Goal: Task Accomplishment & Management: Complete application form

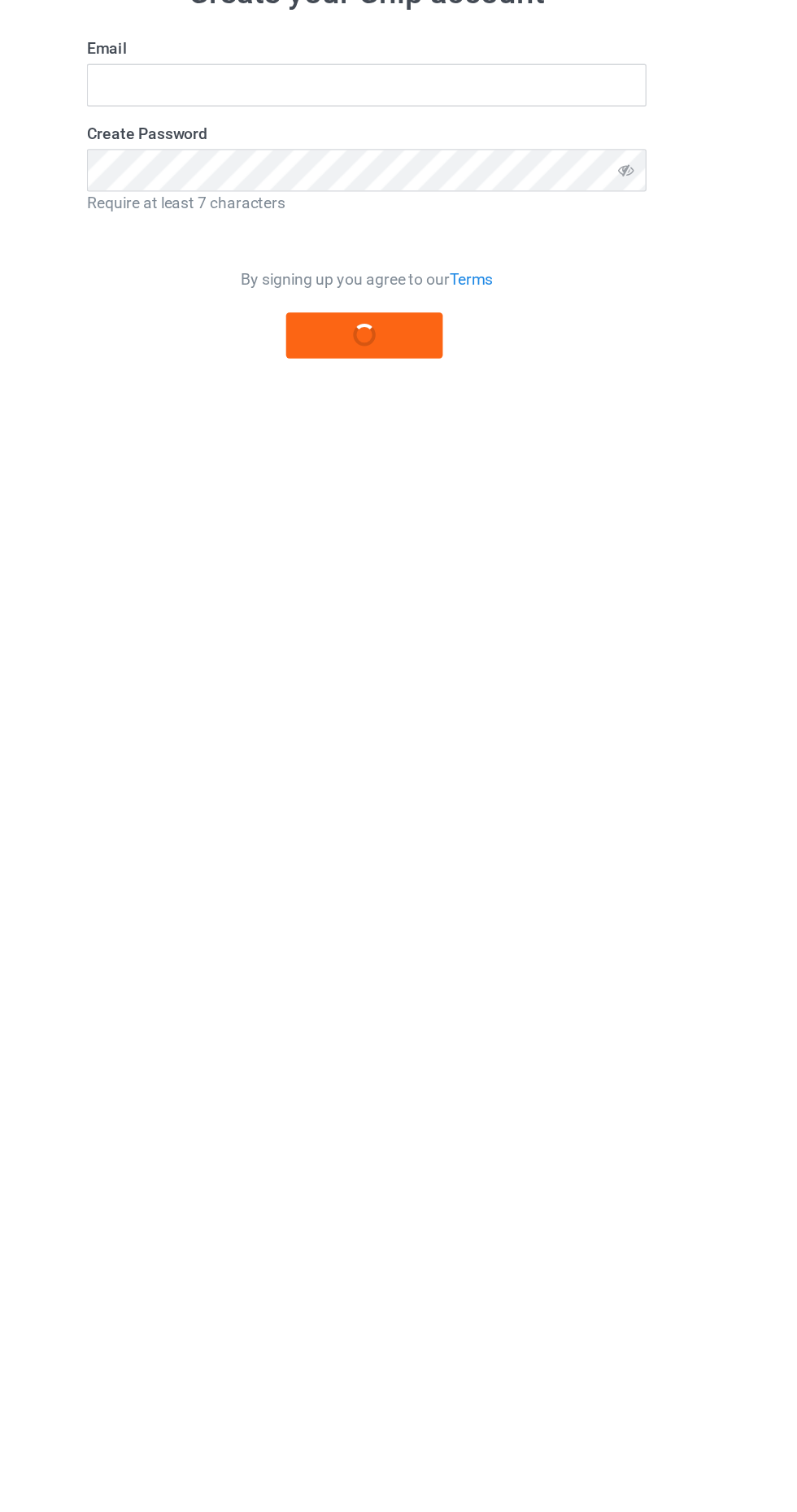
click at [275, 189] on label "Create Password" at bounding box center [398, 195] width 407 height 16
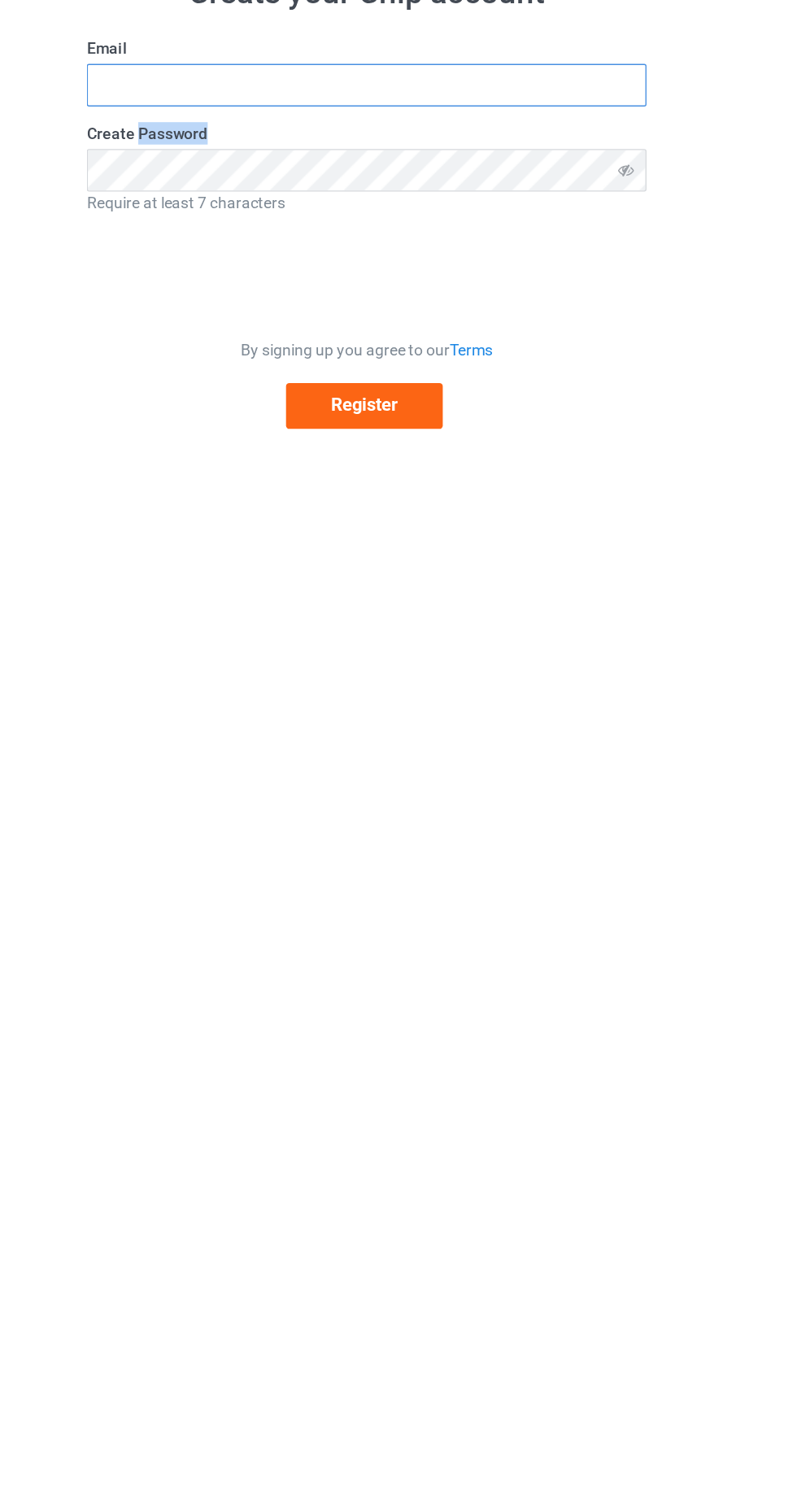
click at [274, 161] on input "text" at bounding box center [398, 160] width 407 height 31
type input "[EMAIL_ADDRESS][DOMAIN_NAME]"
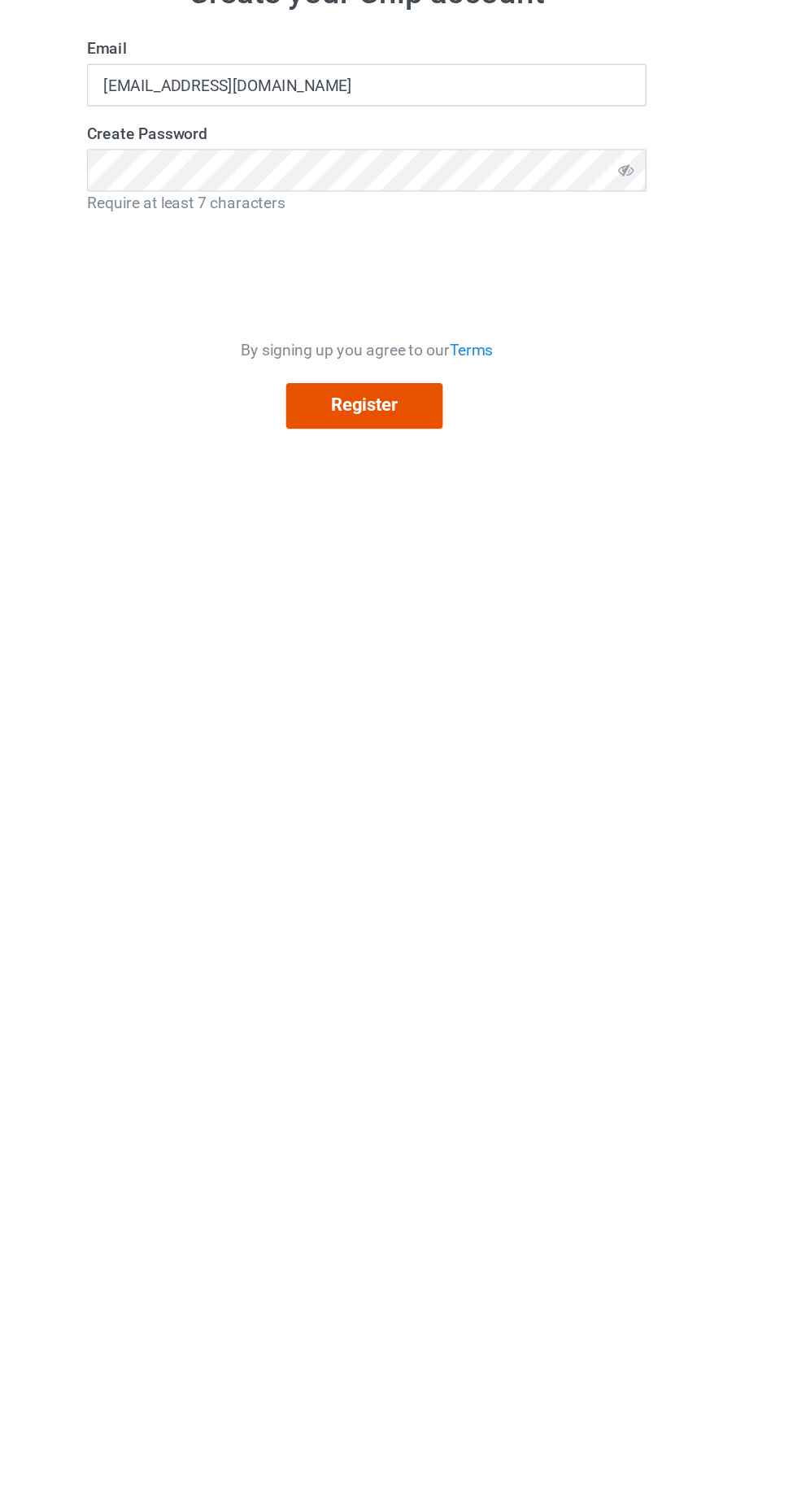
click at [442, 405] on button "Register" at bounding box center [397, 393] width 114 height 33
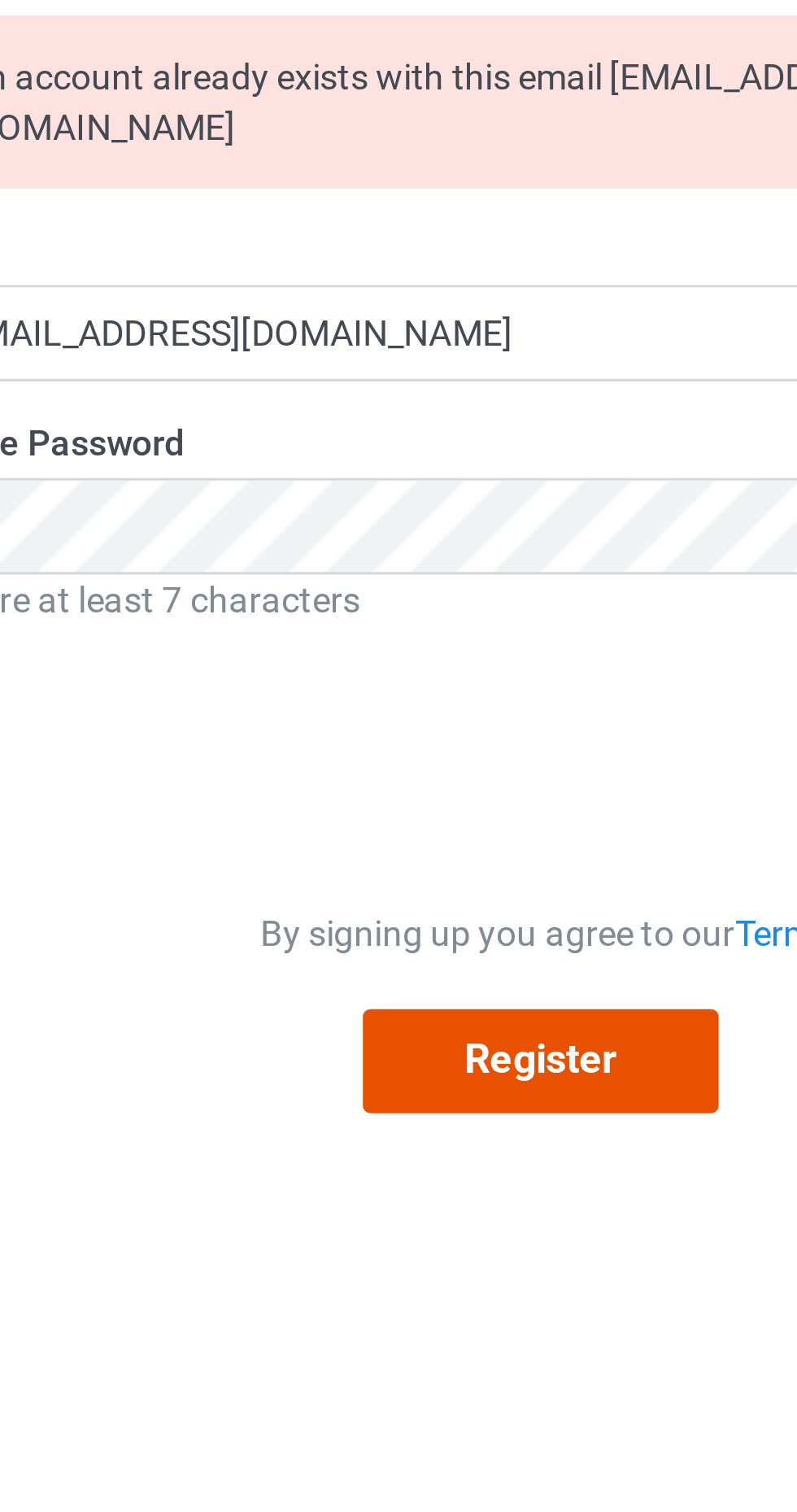
click at [393, 443] on button "Register" at bounding box center [397, 459] width 114 height 33
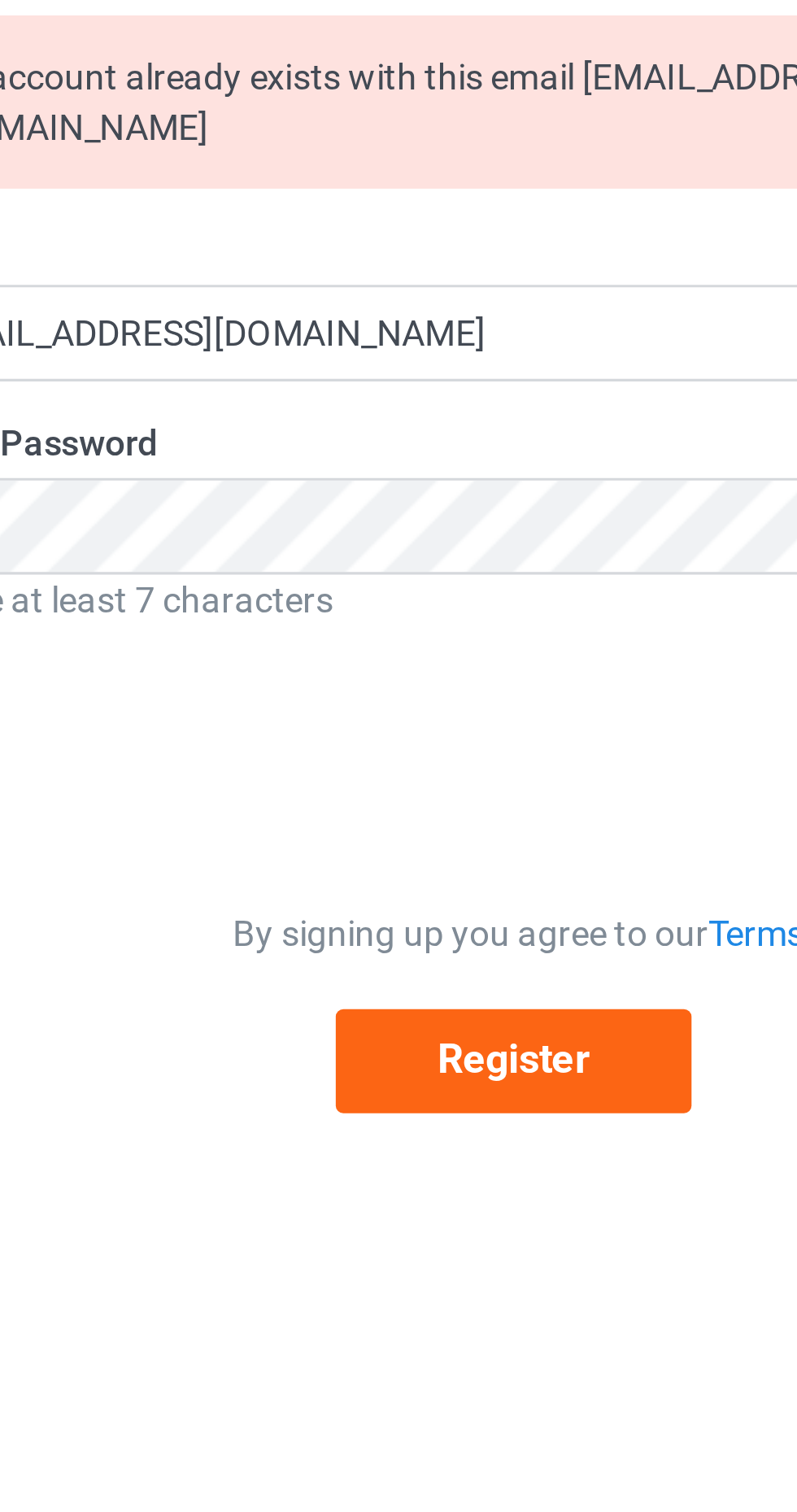
click at [378, 393] on form "An account already exists with this email [EMAIL_ADDRESS][DOMAIN_NAME] Email [E…" at bounding box center [398, 300] width 407 height 351
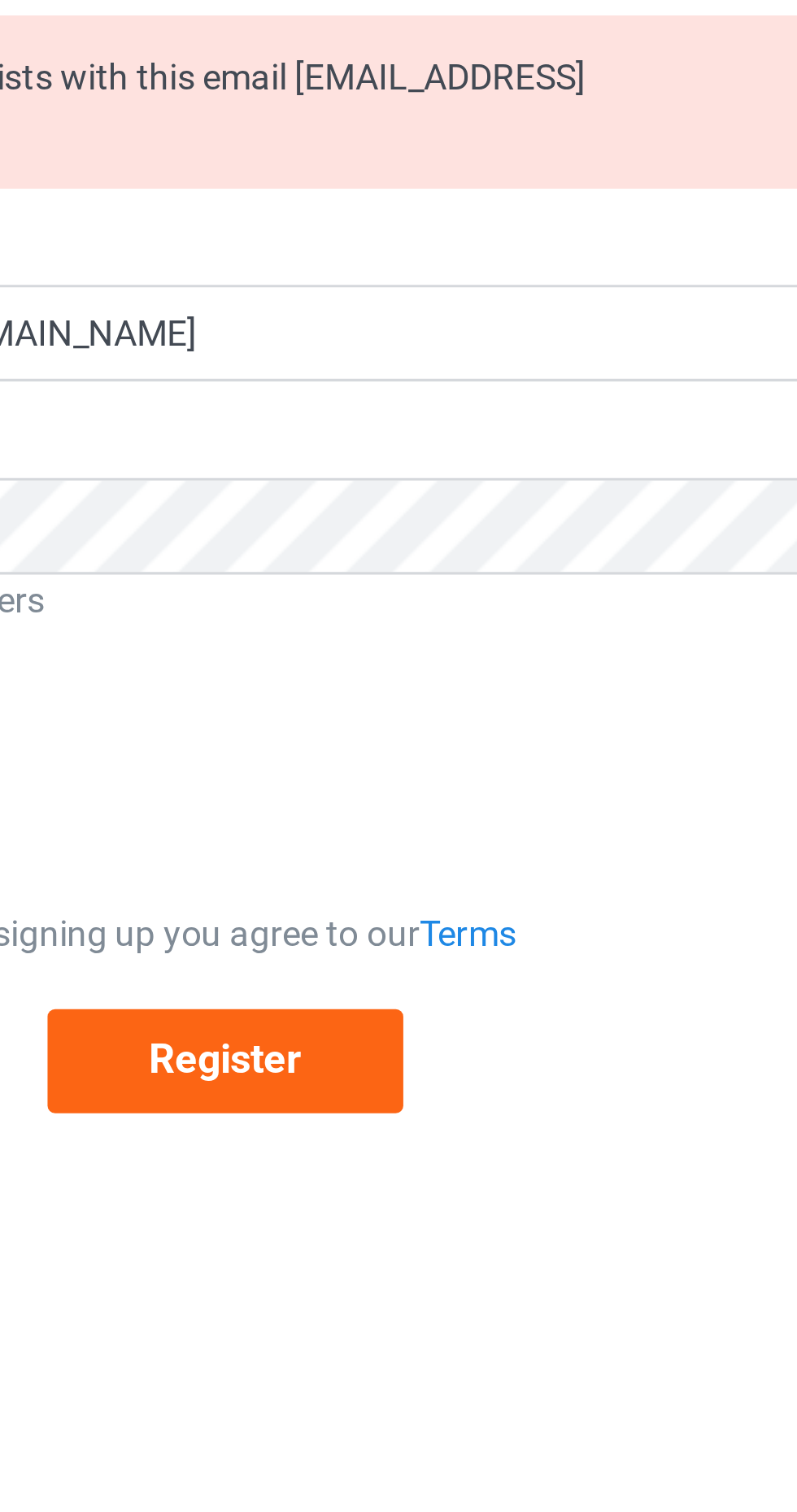
click at [478, 413] on link "Terms" at bounding box center [474, 419] width 31 height 13
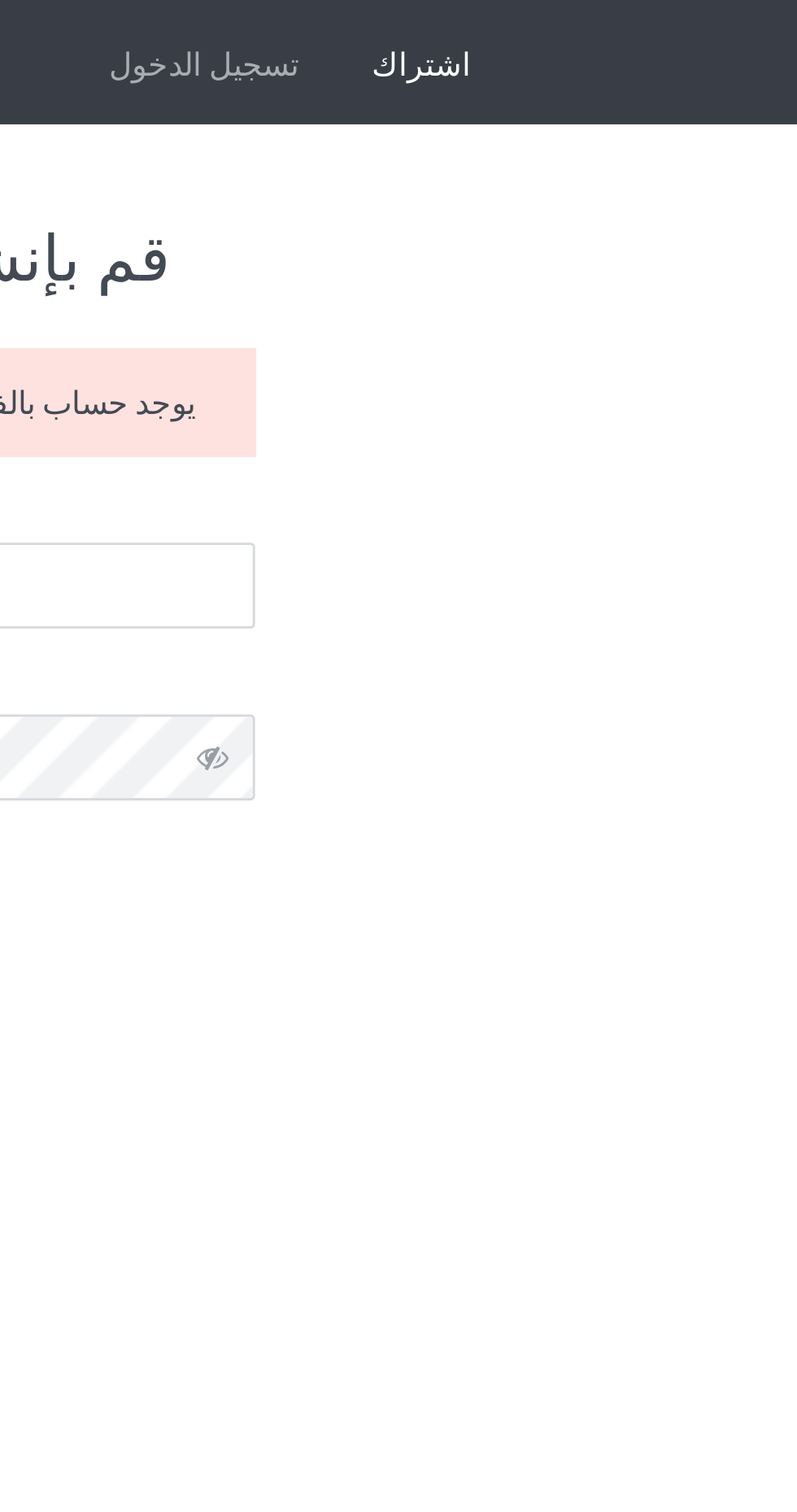
click at [599, 16] on font "تسجيل الدخول" at bounding box center [584, 23] width 68 height 13
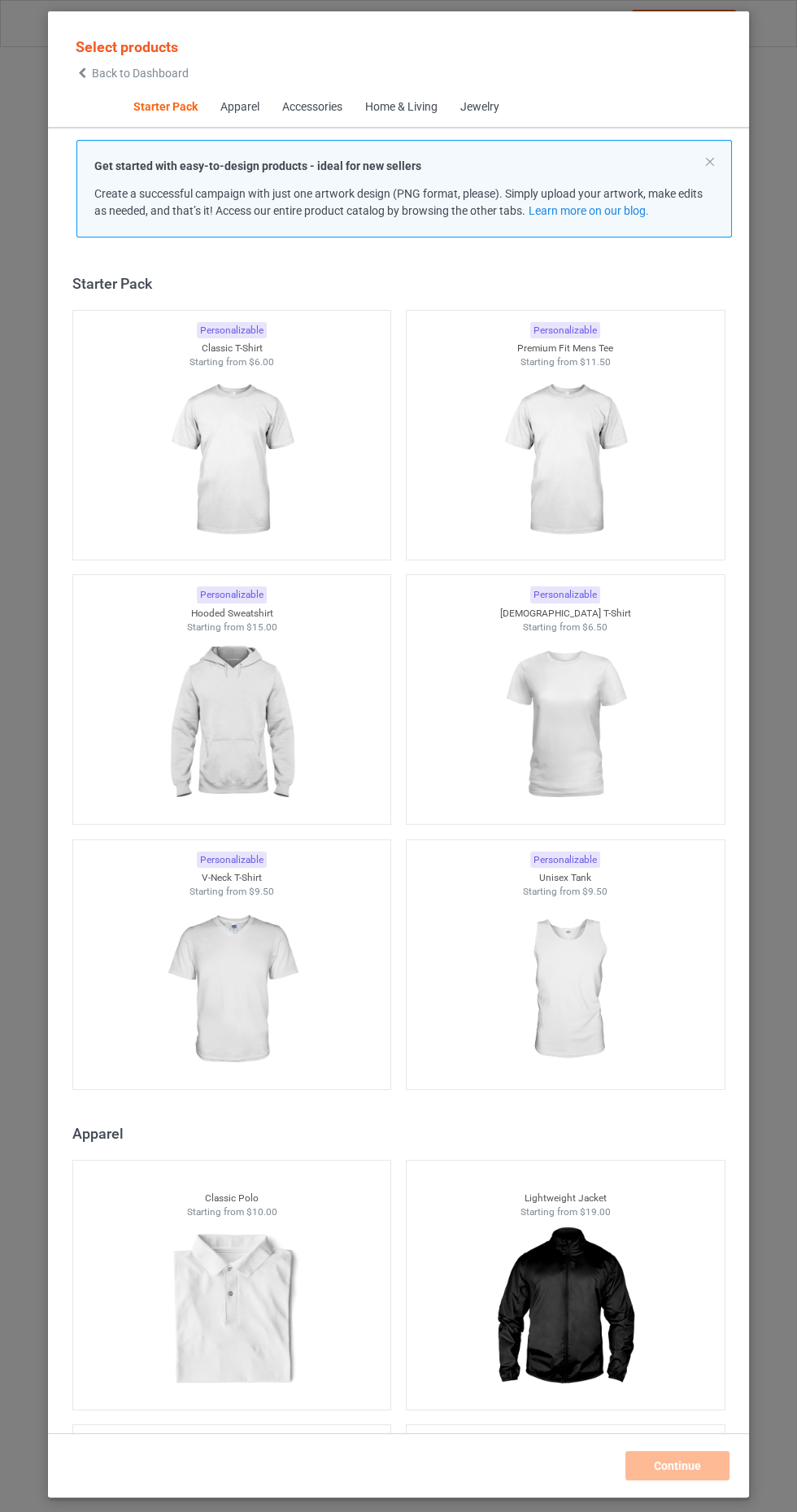
click at [275, 476] on img at bounding box center [232, 460] width 146 height 182
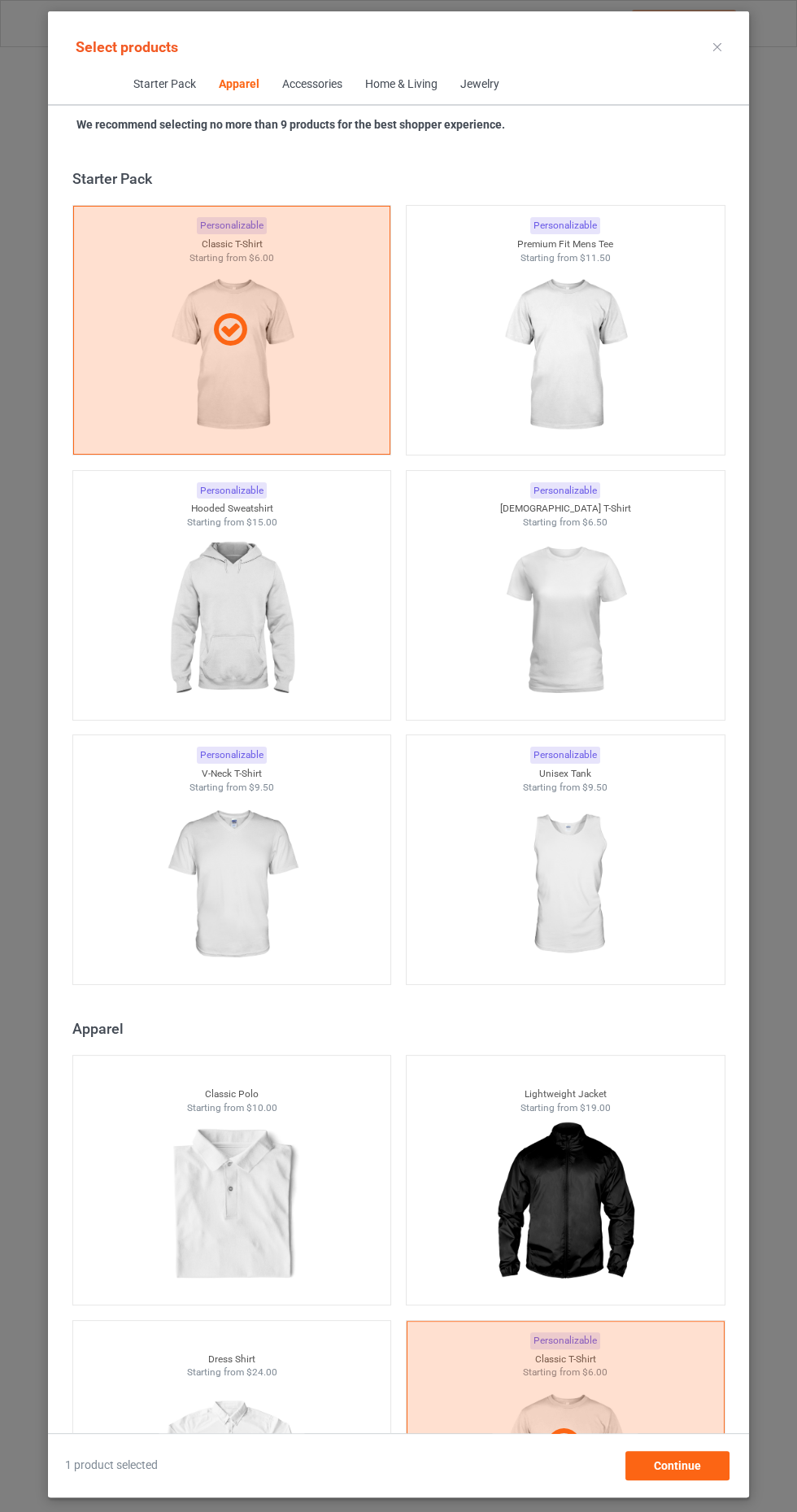
click at [743, 44] on div "Select products" at bounding box center [398, 46] width 701 height 37
click at [717, 46] on icon at bounding box center [717, 47] width 9 height 9
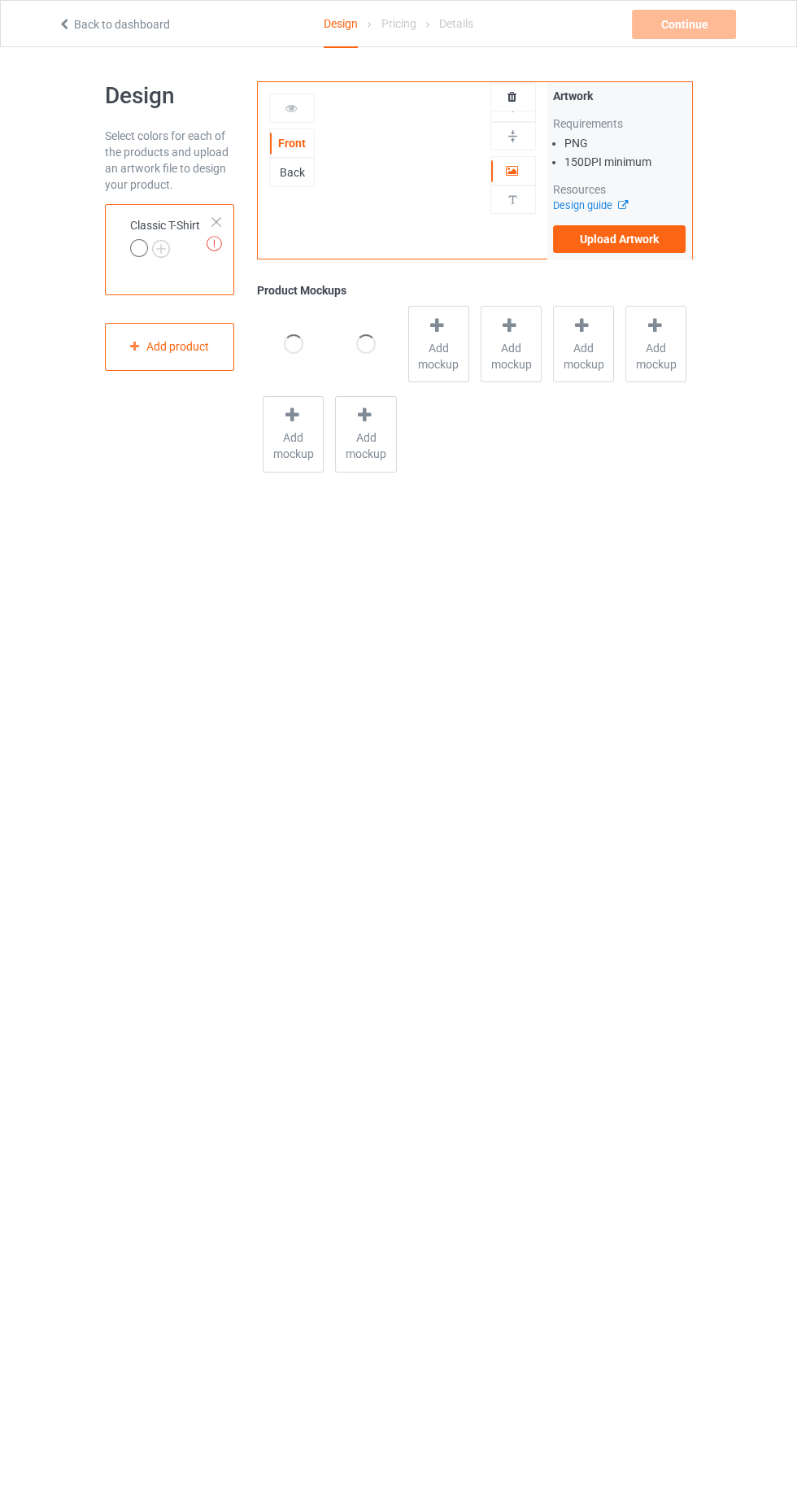
click at [630, 247] on label "Upload Artwork" at bounding box center [619, 239] width 133 height 27
click at [0, 0] on input "Upload Artwork" at bounding box center [0, 0] width 0 height 0
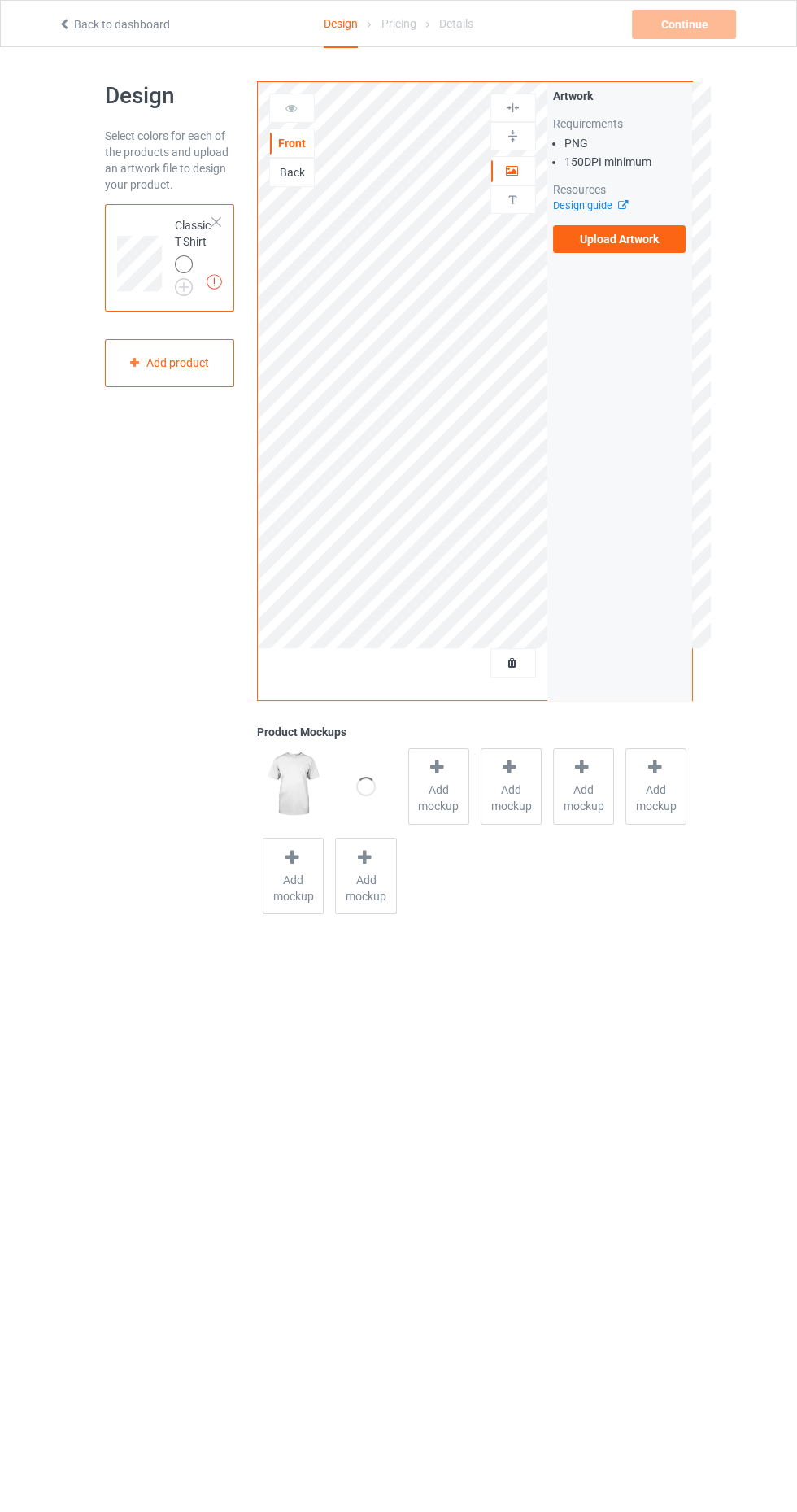
click at [0, 0] on img at bounding box center [0, 0] width 0 height 0
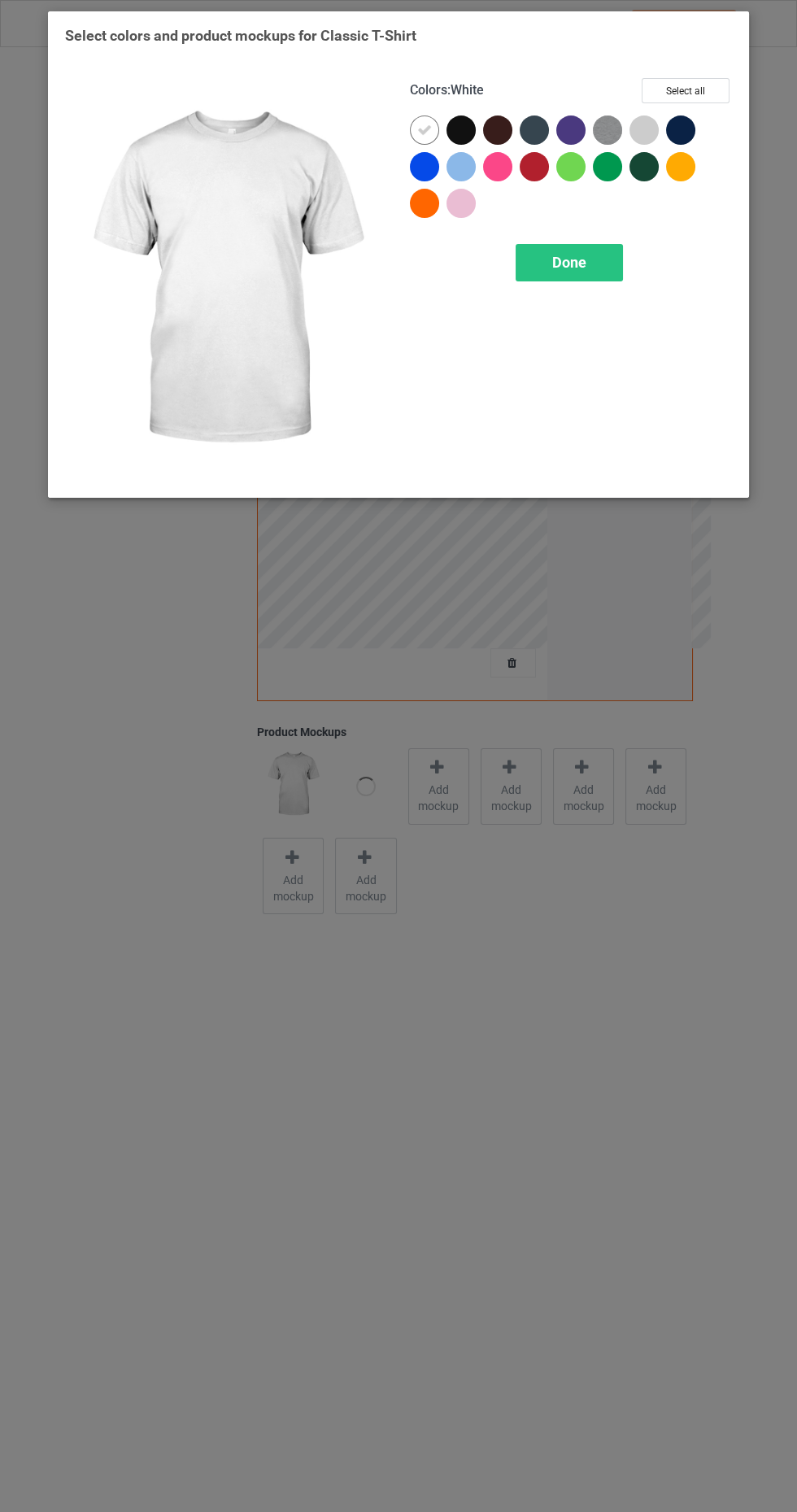
click at [459, 135] on div at bounding box center [461, 130] width 29 height 29
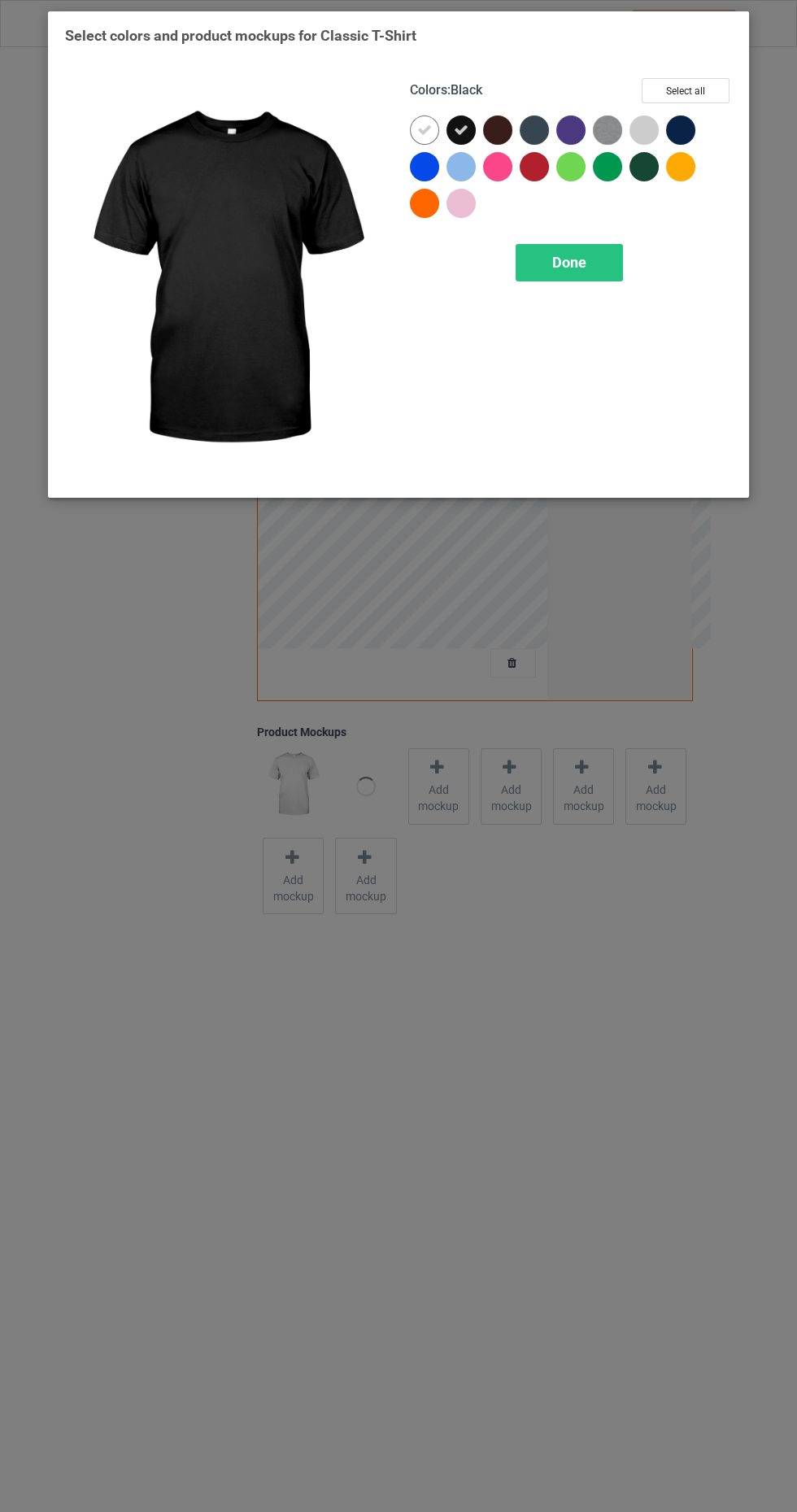
click at [430, 133] on icon at bounding box center [424, 130] width 14 height 14
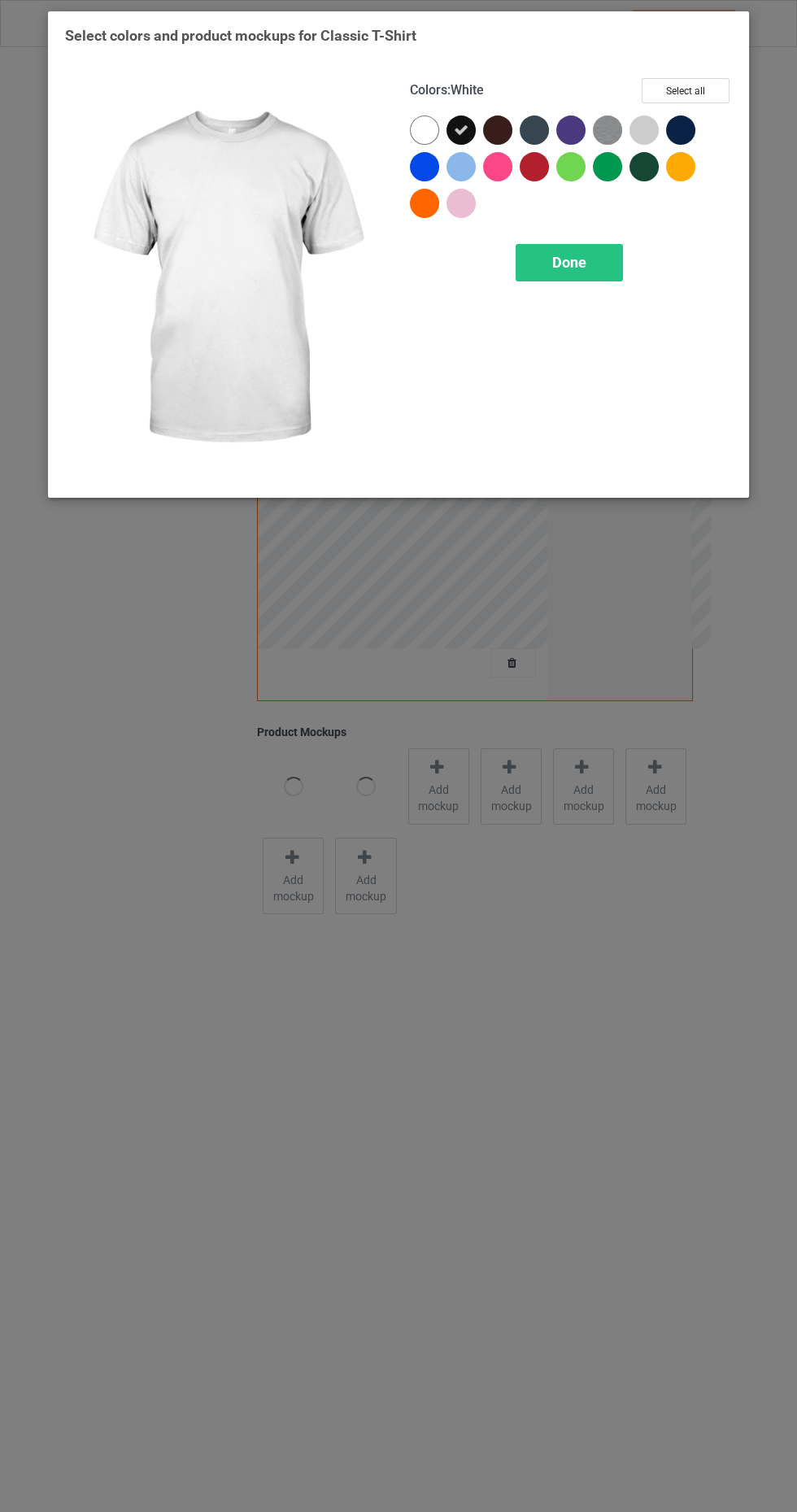
click at [500, 160] on div at bounding box center [497, 167] width 29 height 29
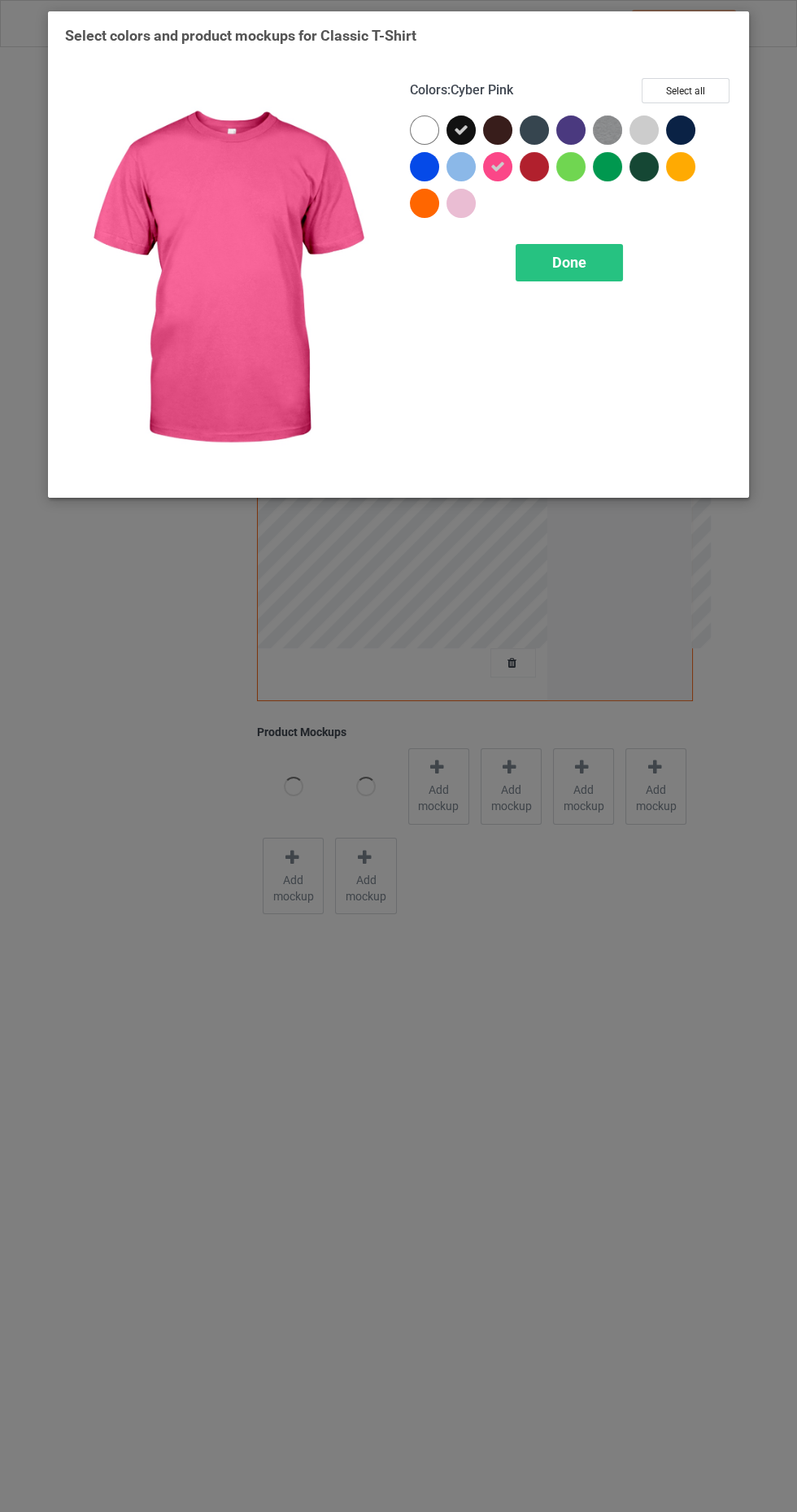
click at [592, 279] on div "Done" at bounding box center [569, 263] width 107 height 38
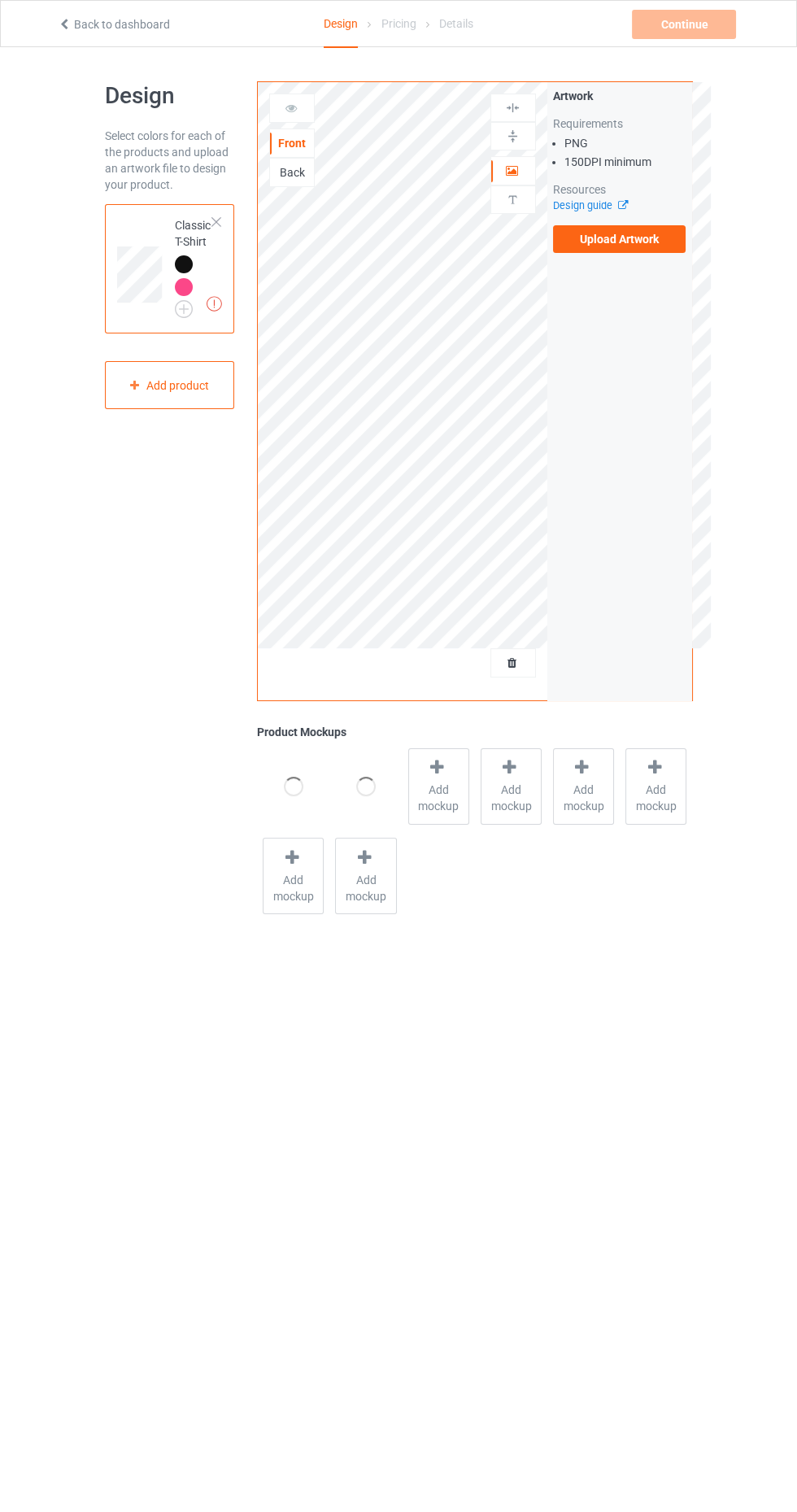
click at [646, 240] on label "Upload Artwork" at bounding box center [619, 239] width 133 height 27
click at [0, 0] on input "Upload Artwork" at bounding box center [0, 0] width 0 height 0
click at [0, 0] on img at bounding box center [0, 0] width 0 height 0
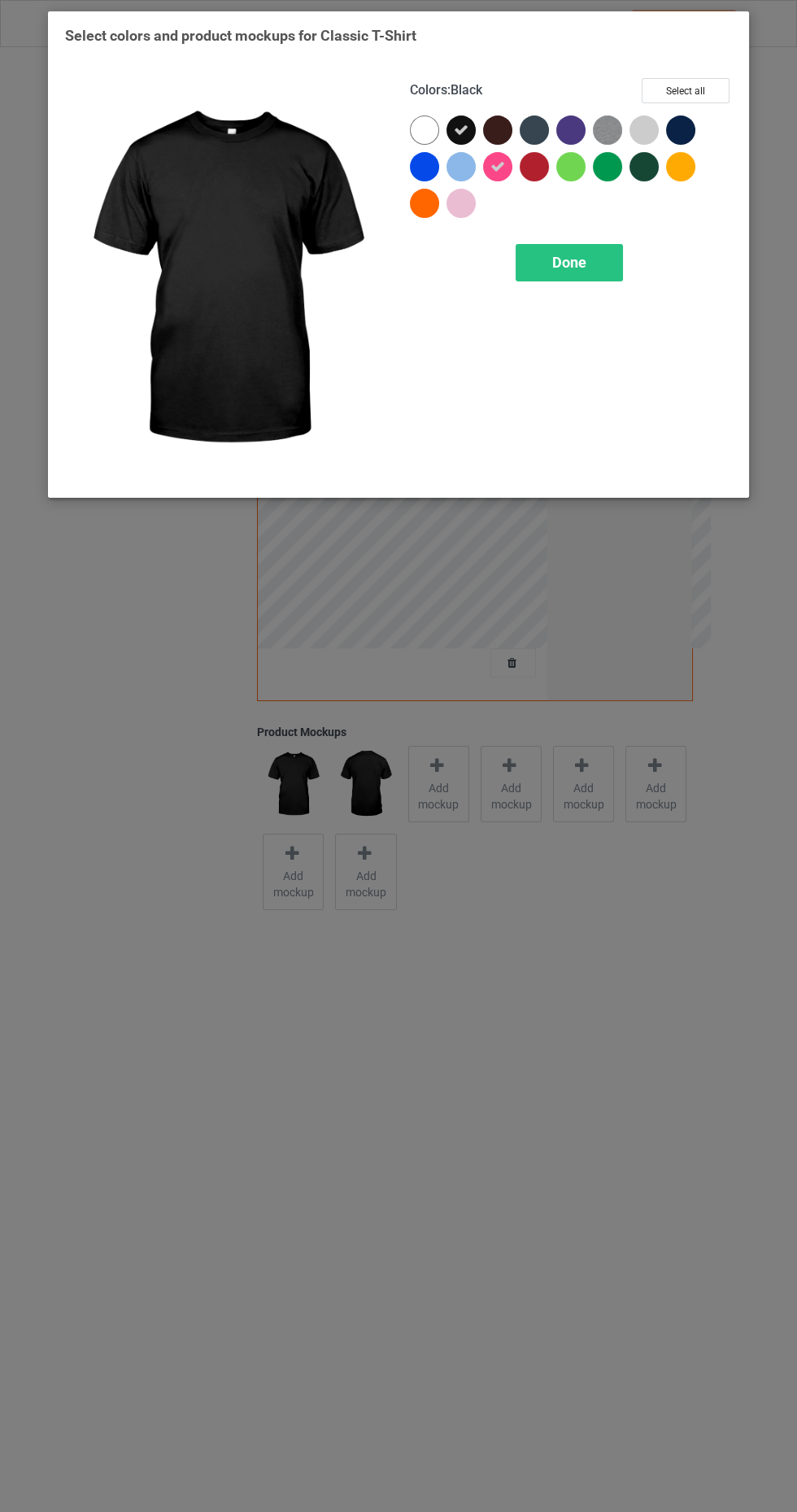
click at [523, 159] on div at bounding box center [534, 167] width 29 height 29
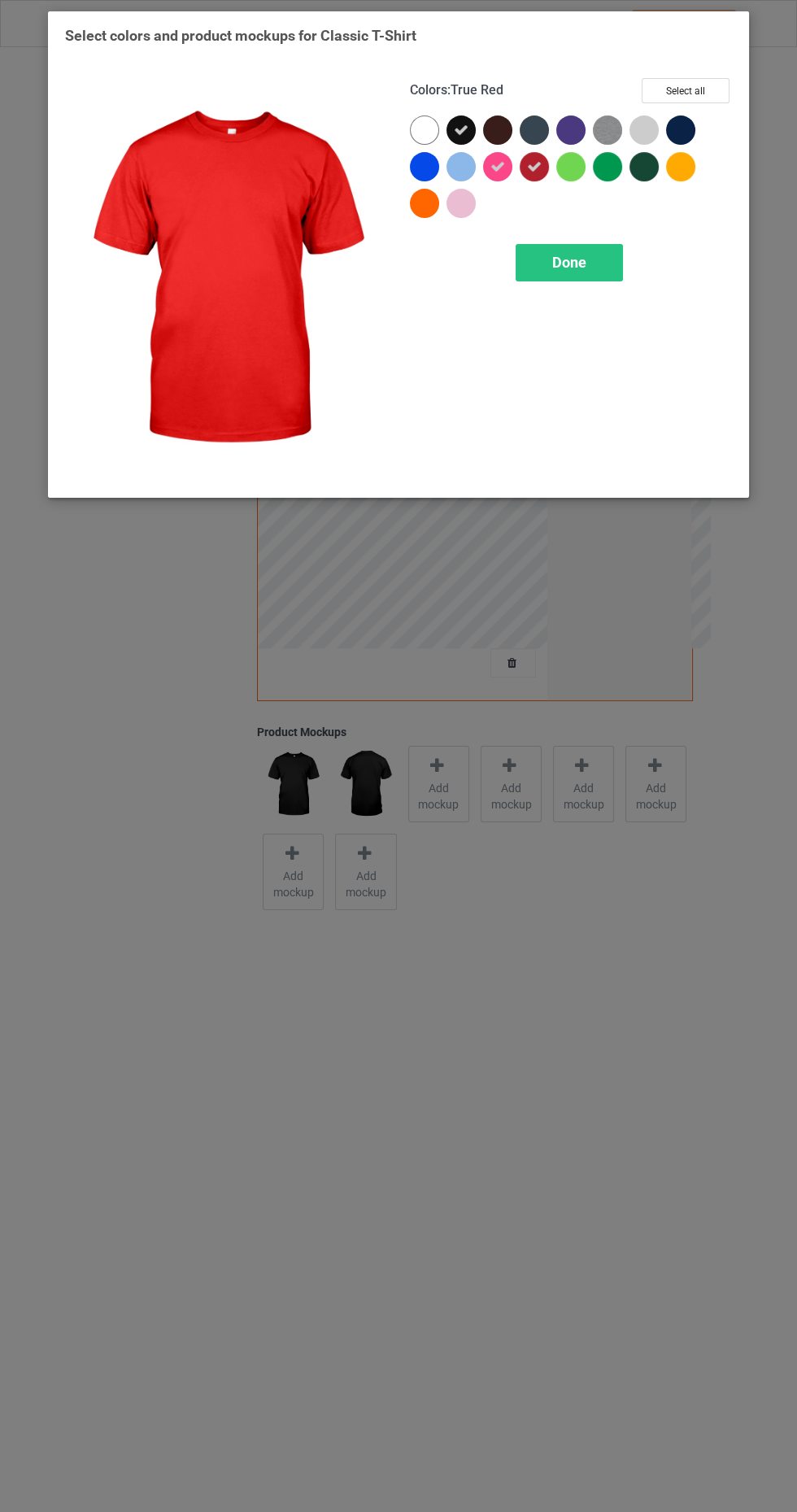
click at [534, 165] on icon at bounding box center [534, 166] width 14 height 14
click at [474, 157] on div at bounding box center [465, 170] width 37 height 37
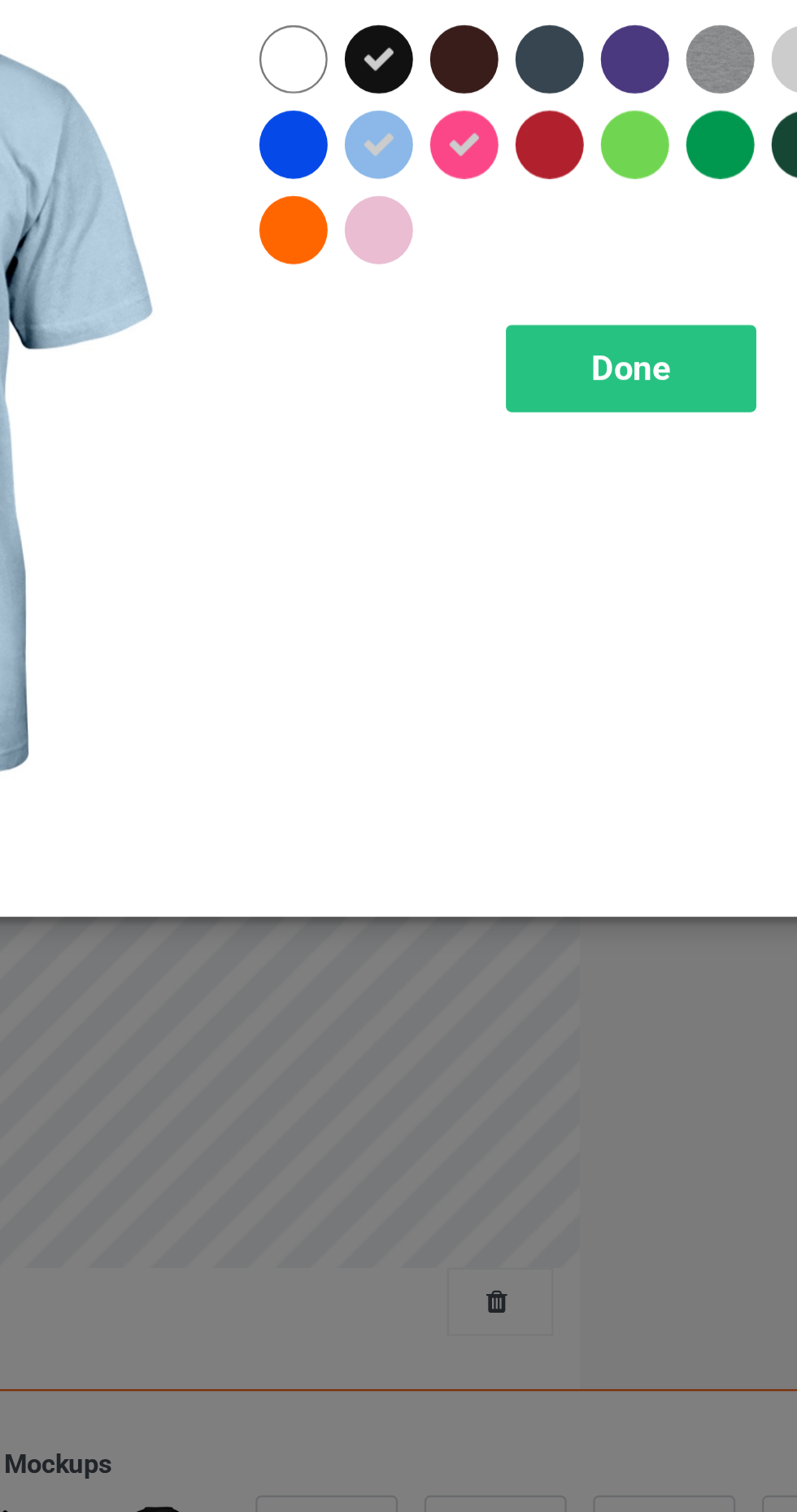
click at [510, 161] on div at bounding box center [497, 167] width 29 height 29
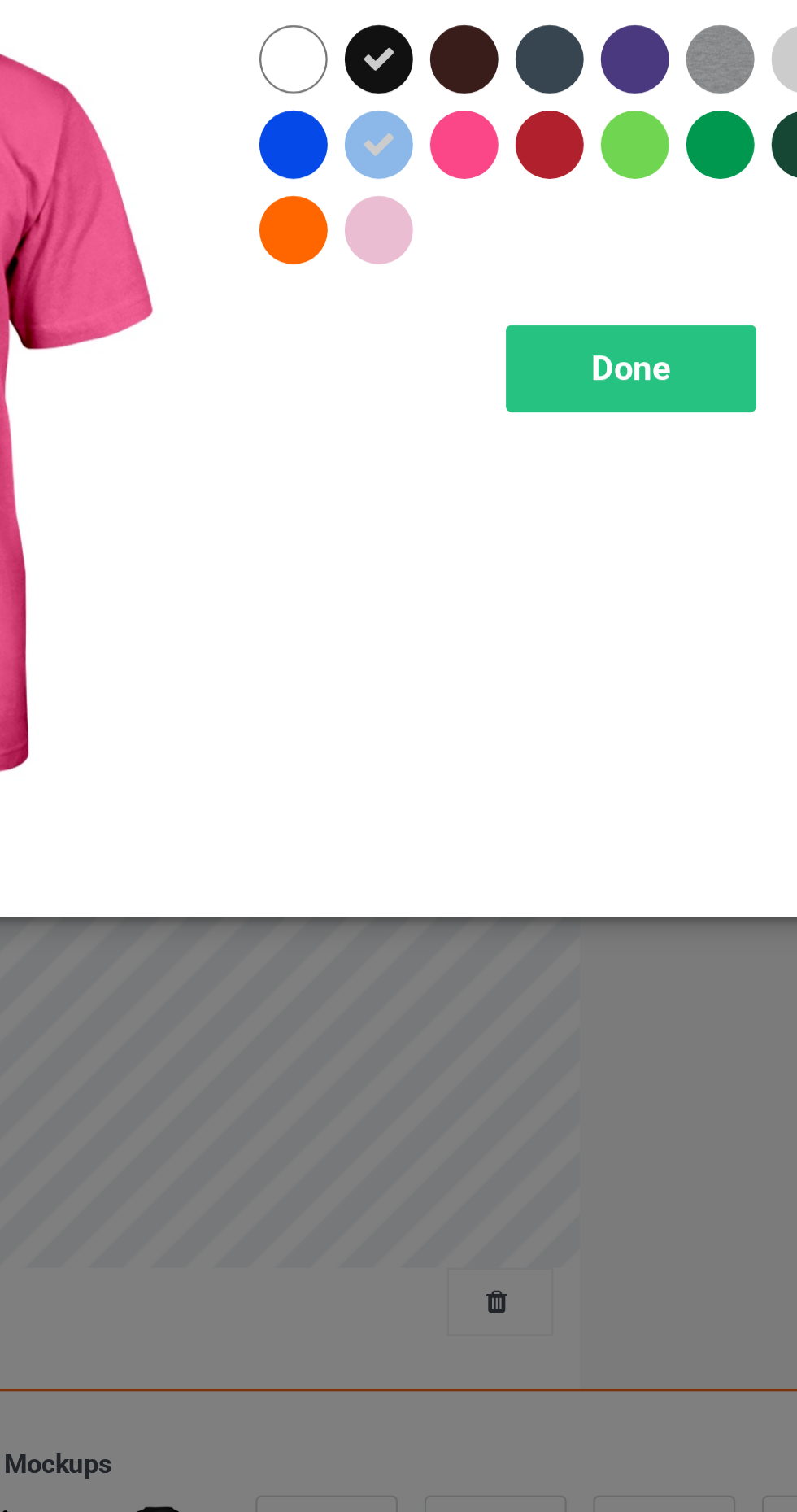
click at [494, 170] on div at bounding box center [497, 167] width 29 height 29
click at [467, 167] on icon at bounding box center [460, 166] width 14 height 14
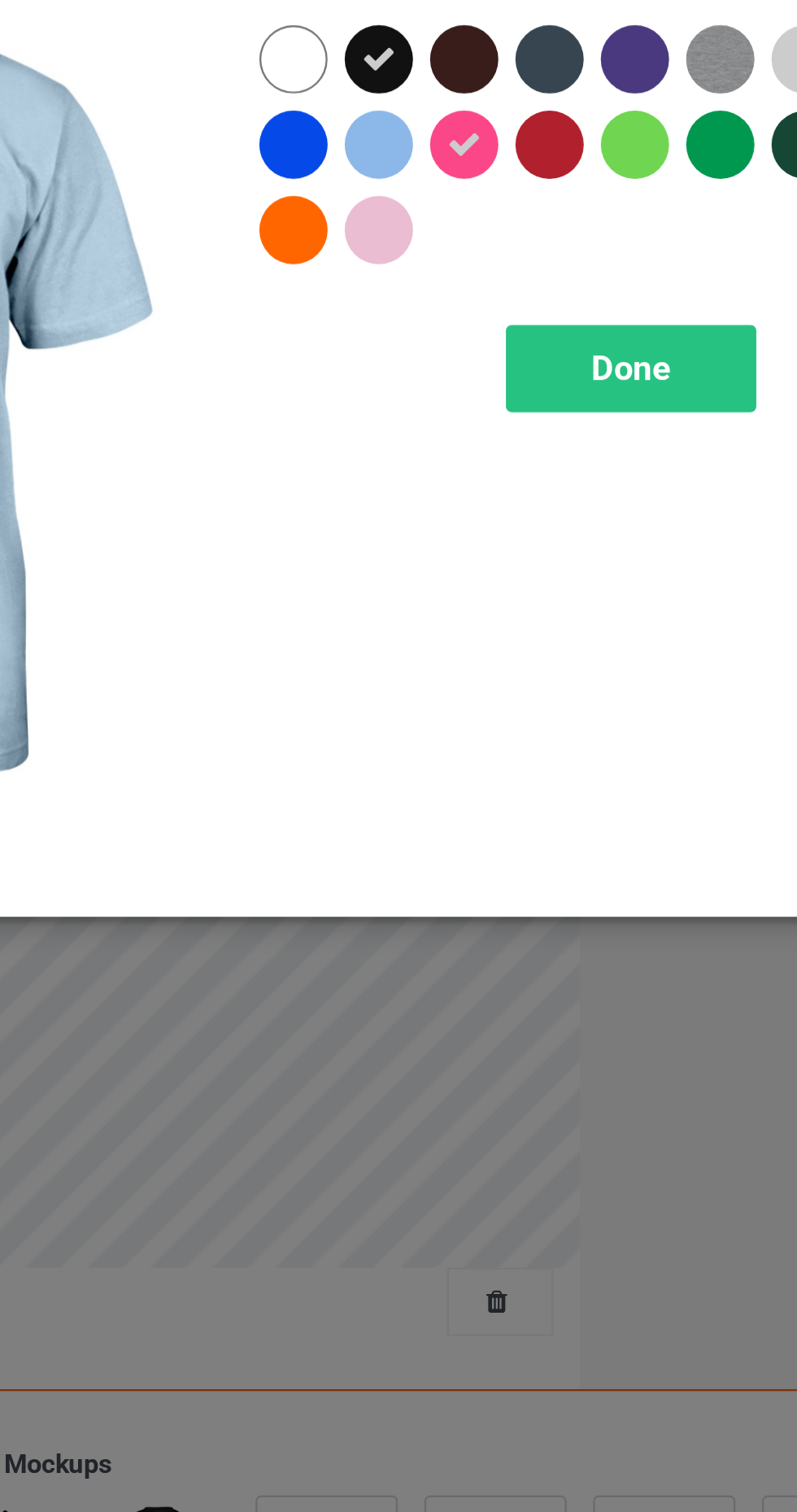
click at [508, 159] on div at bounding box center [497, 167] width 29 height 29
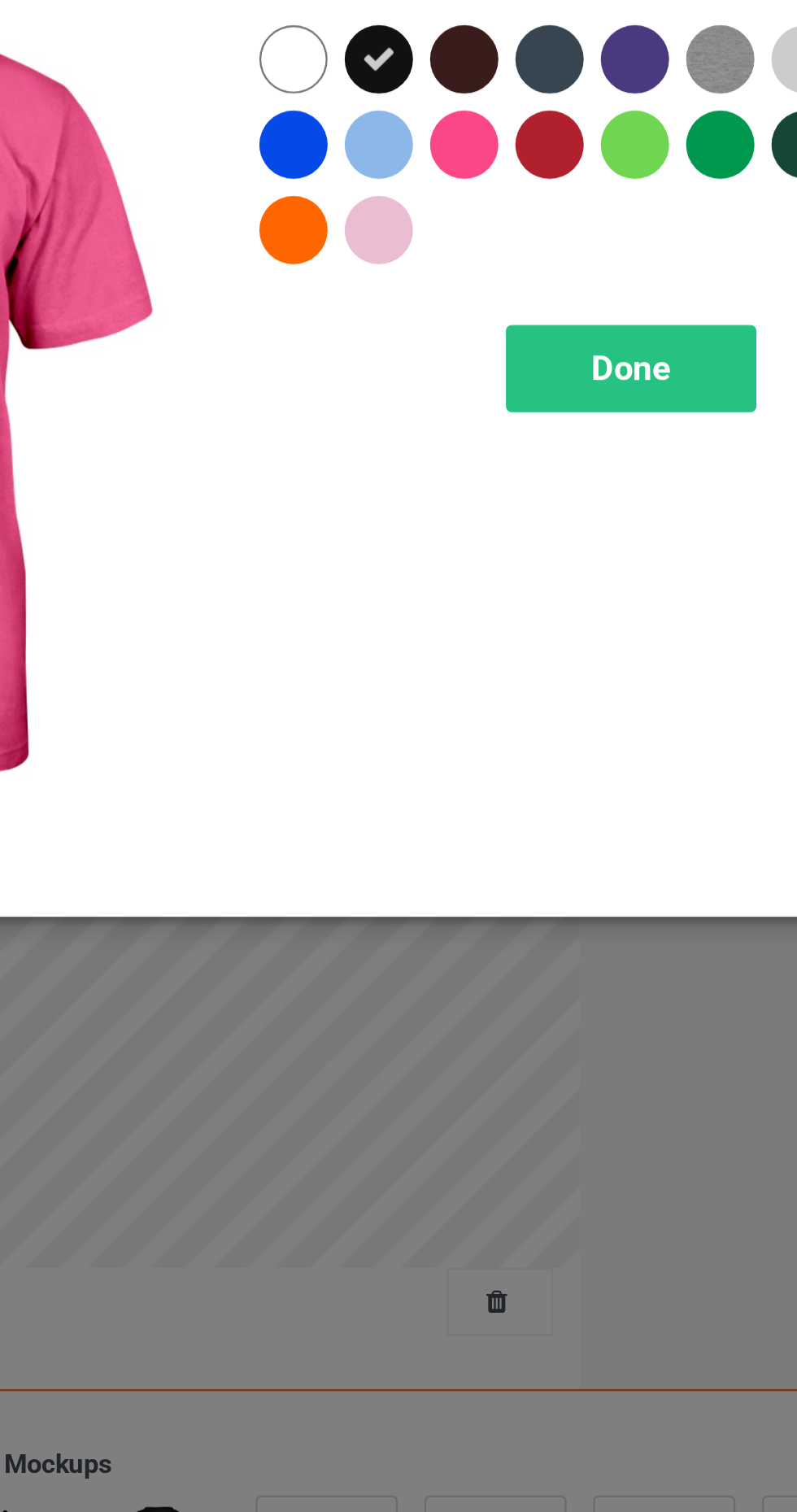
click at [575, 251] on div "Done" at bounding box center [569, 263] width 107 height 38
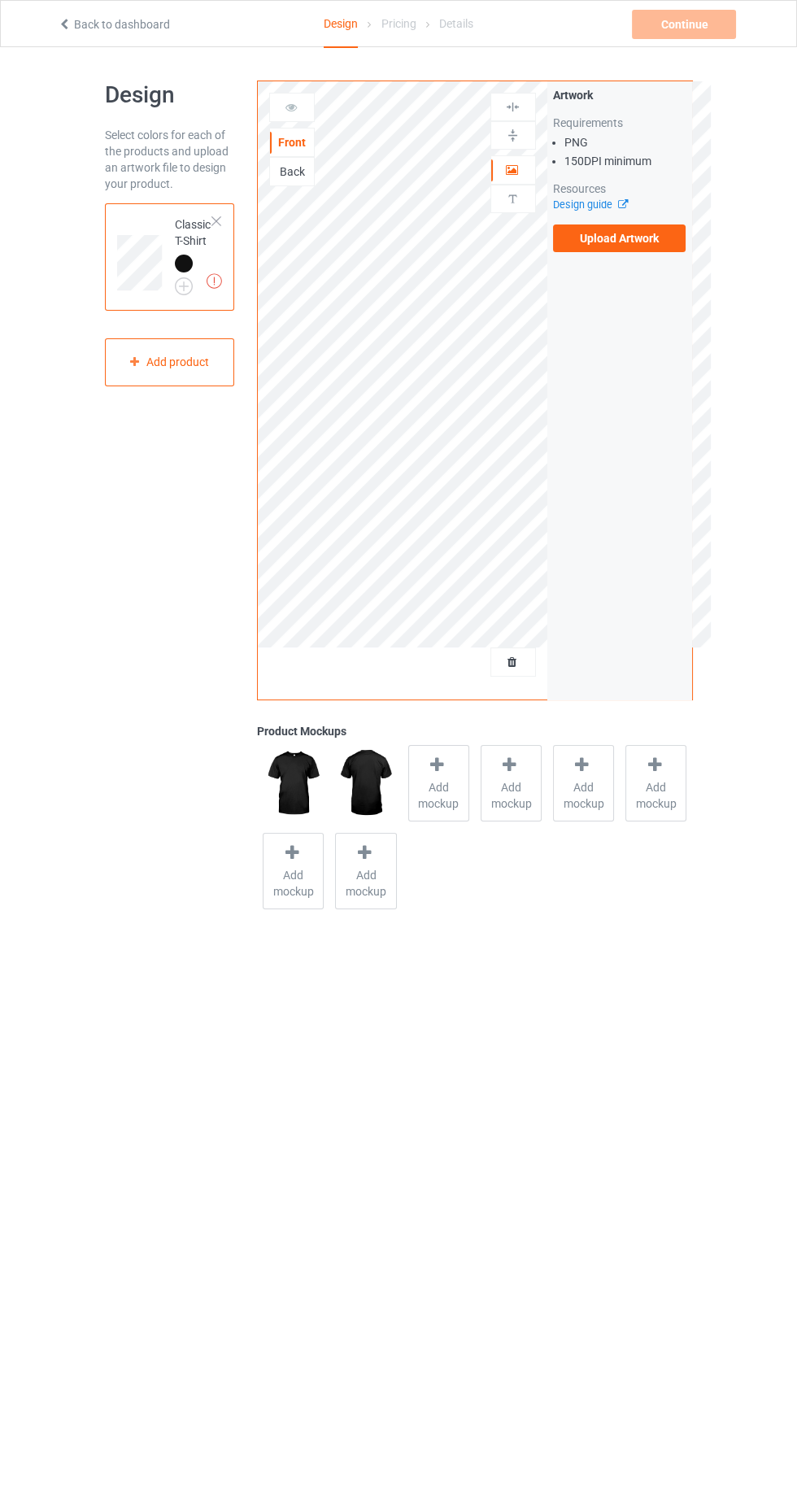
scroll to position [6, 0]
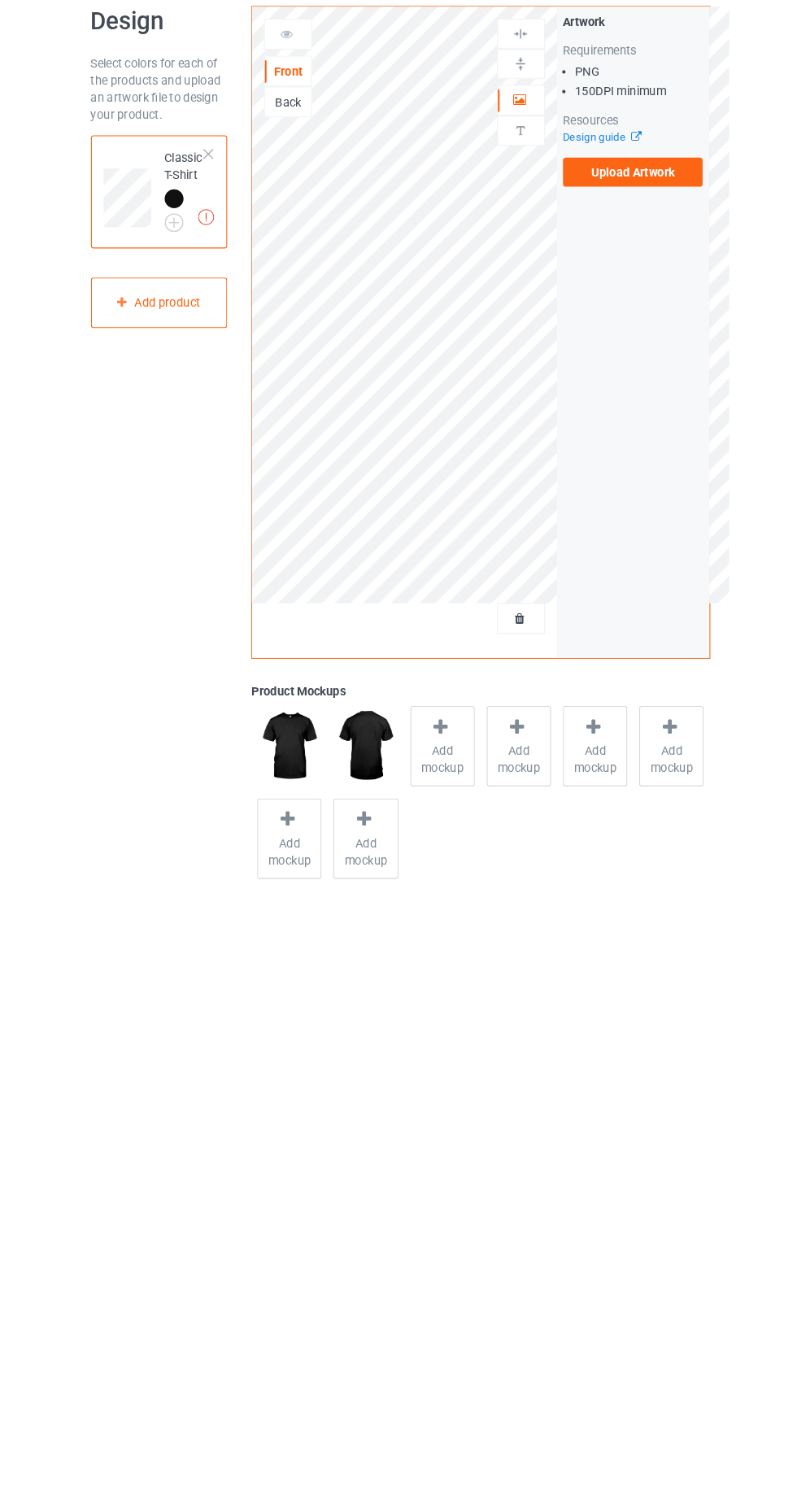
click at [652, 223] on label "Upload Artwork" at bounding box center [619, 233] width 133 height 27
click at [0, 0] on input "Upload Artwork" at bounding box center [0, 0] width 0 height 0
click at [661, 240] on label "Upload Artwork" at bounding box center [619, 233] width 133 height 27
click at [0, 0] on input "Upload Artwork" at bounding box center [0, 0] width 0 height 0
click at [603, 232] on label "Upload Artwork" at bounding box center [619, 233] width 133 height 27
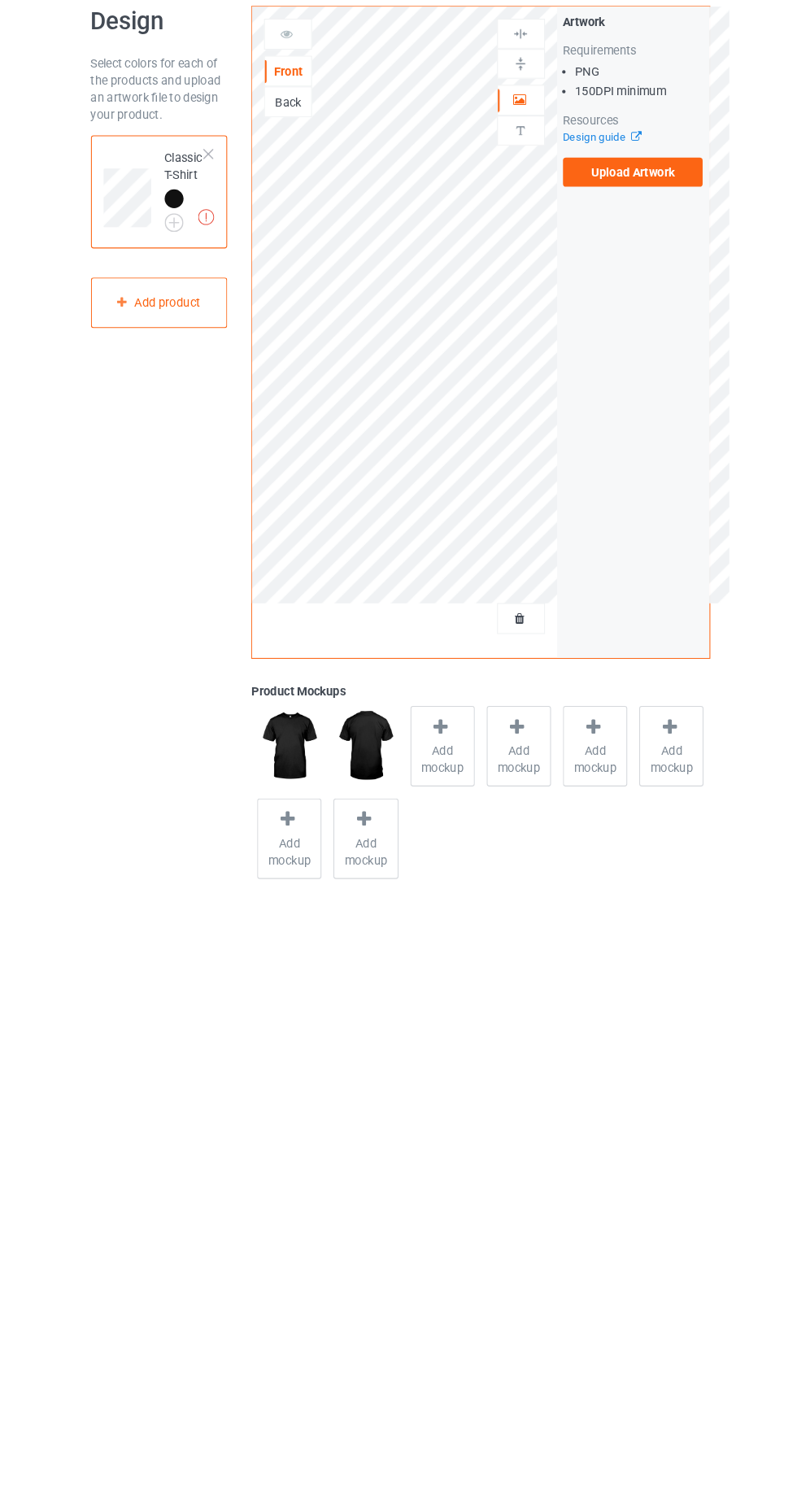
click at [0, 0] on input "Upload Artwork" at bounding box center [0, 0] width 0 height 0
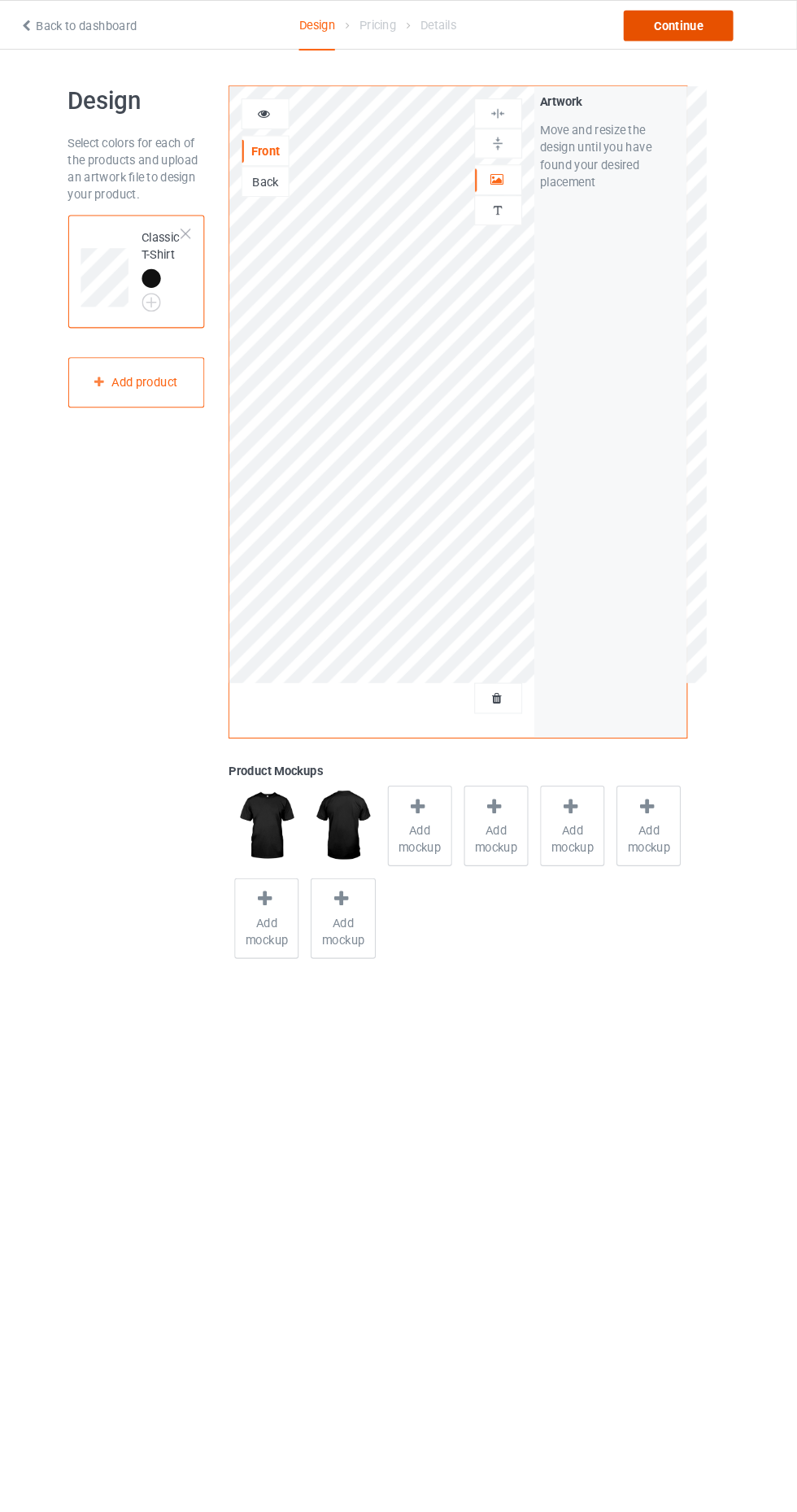
click at [682, 31] on div "Continue" at bounding box center [684, 24] width 104 height 29
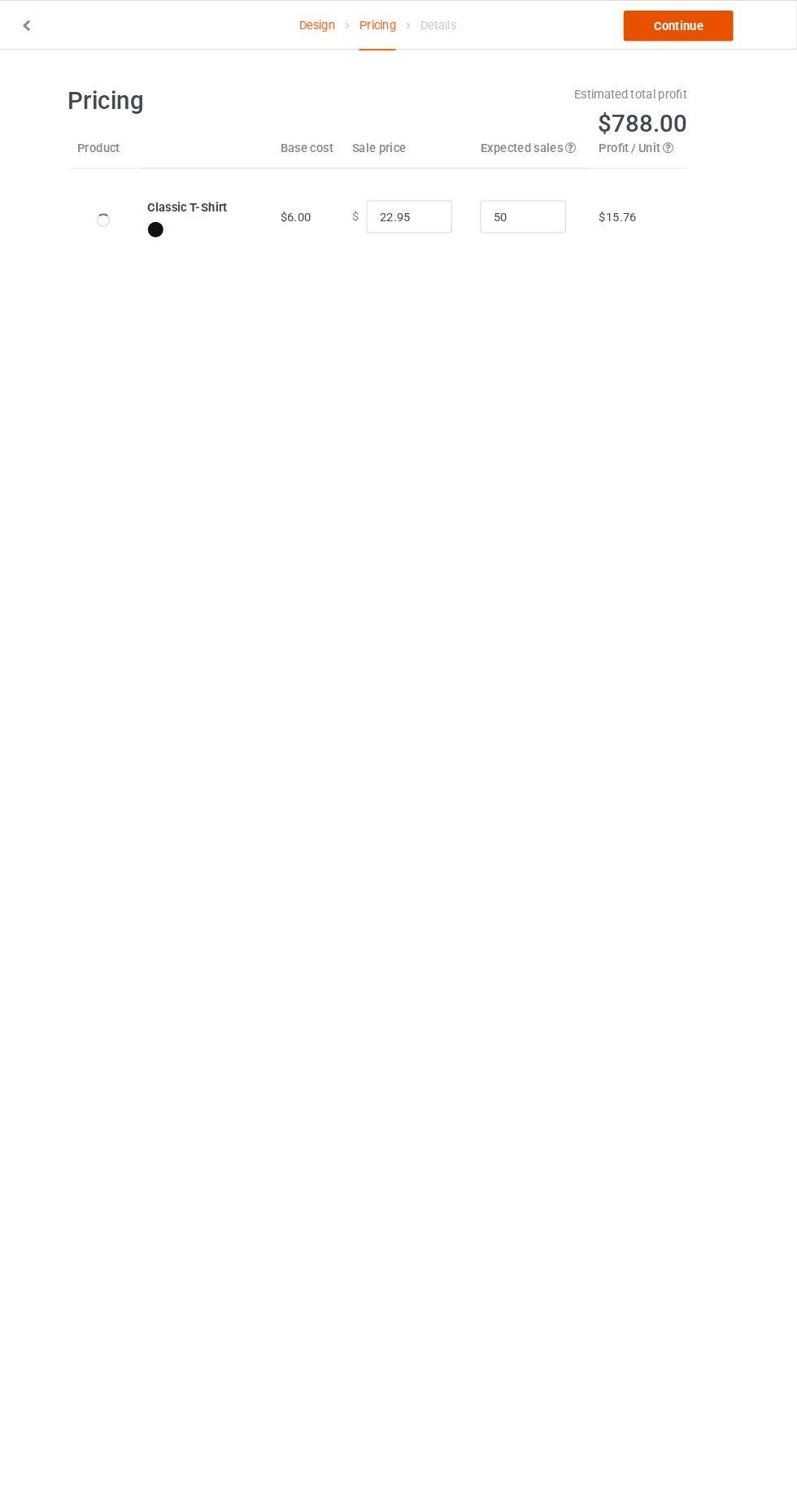
click at [690, 29] on link "Continue" at bounding box center [684, 24] width 104 height 29
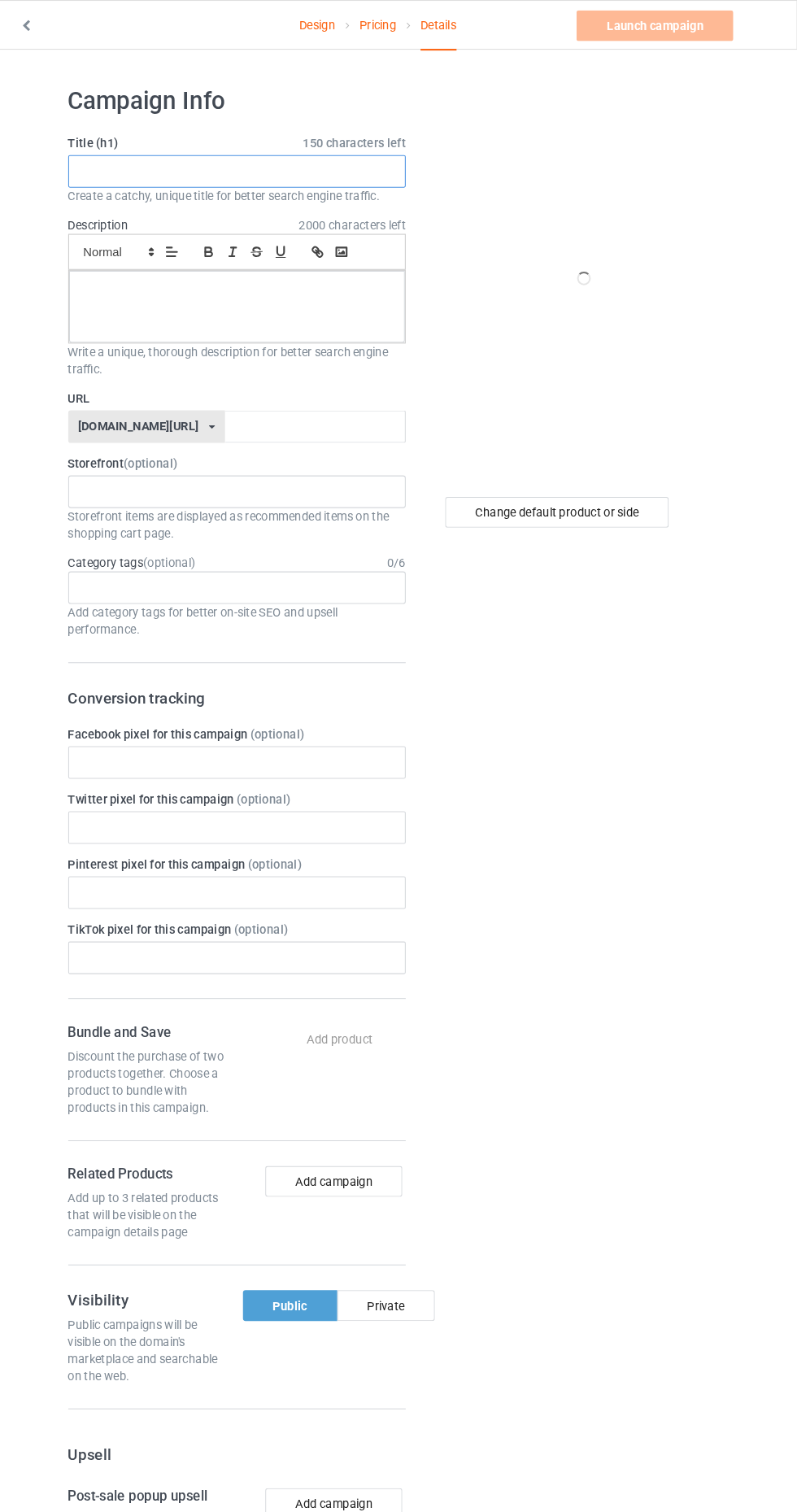
click at [174, 165] on input "text" at bounding box center [265, 162] width 320 height 31
click at [150, 162] on input "text" at bounding box center [265, 162] width 320 height 31
click at [160, 162] on input "text" at bounding box center [265, 162] width 320 height 31
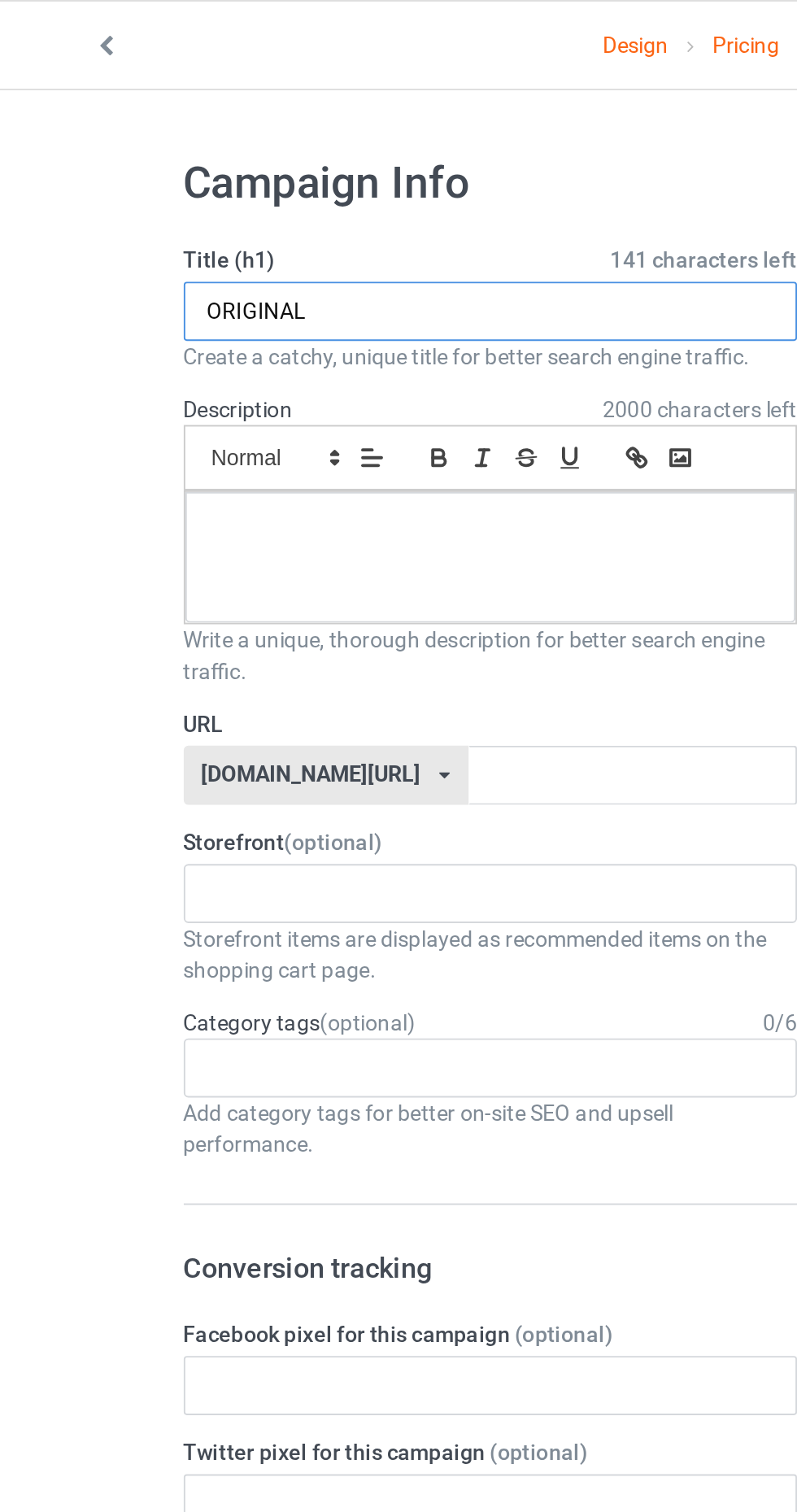
type input "ORIGINAL"
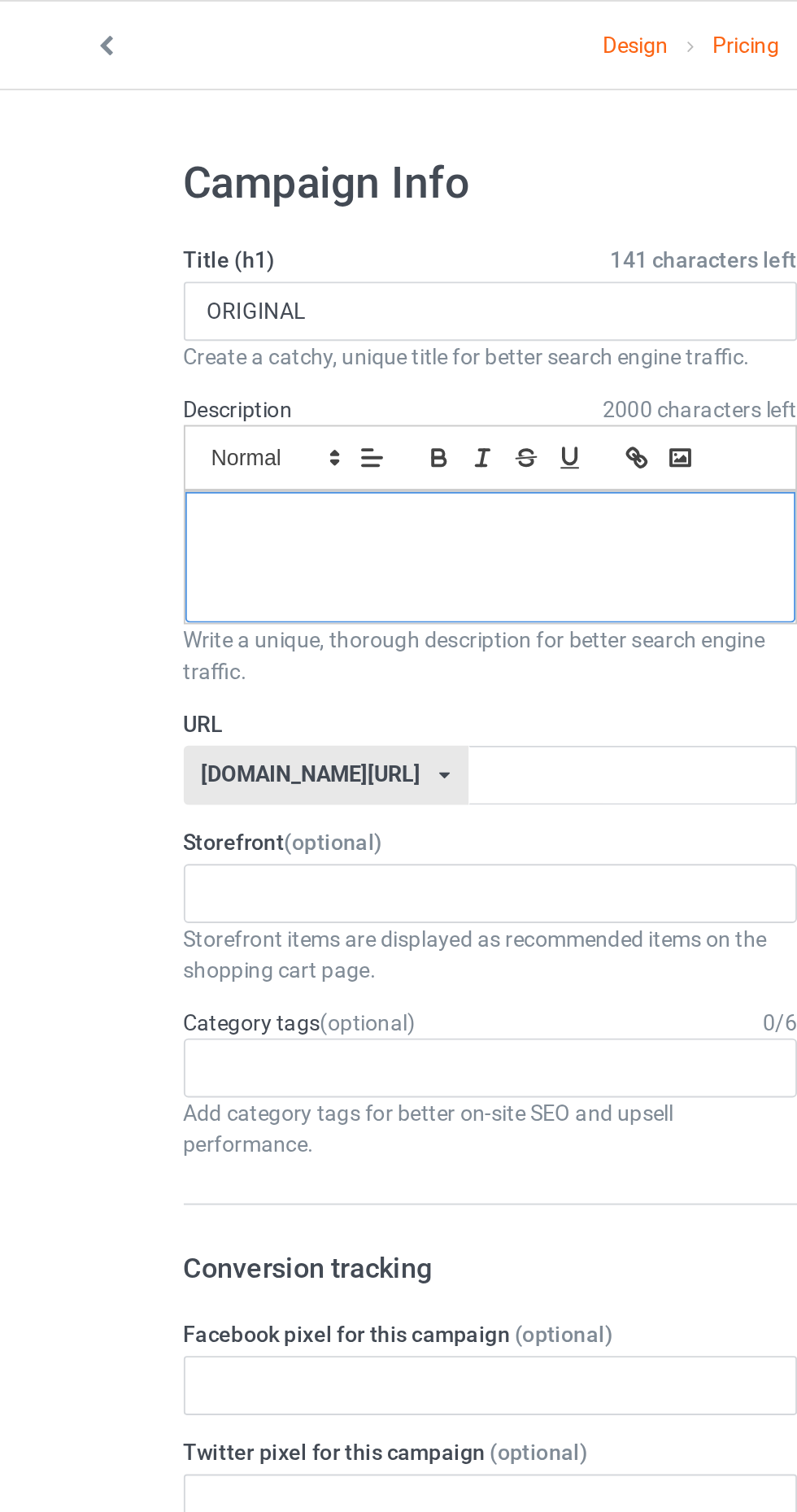
click at [334, 287] on div at bounding box center [265, 291] width 319 height 68
click at [331, 382] on label "URL" at bounding box center [265, 378] width 320 height 16
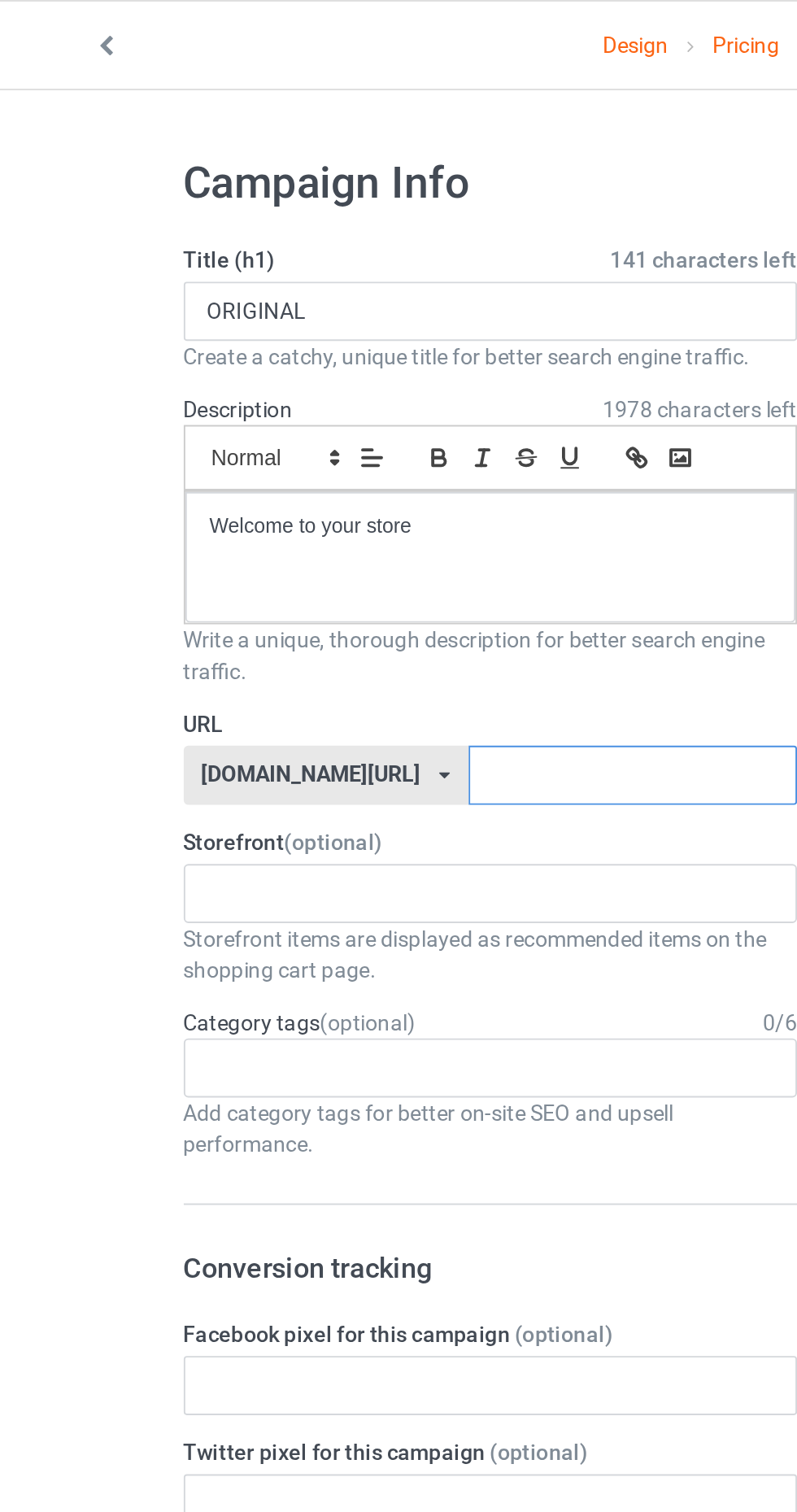
click at [328, 397] on input "text" at bounding box center [339, 405] width 171 height 31
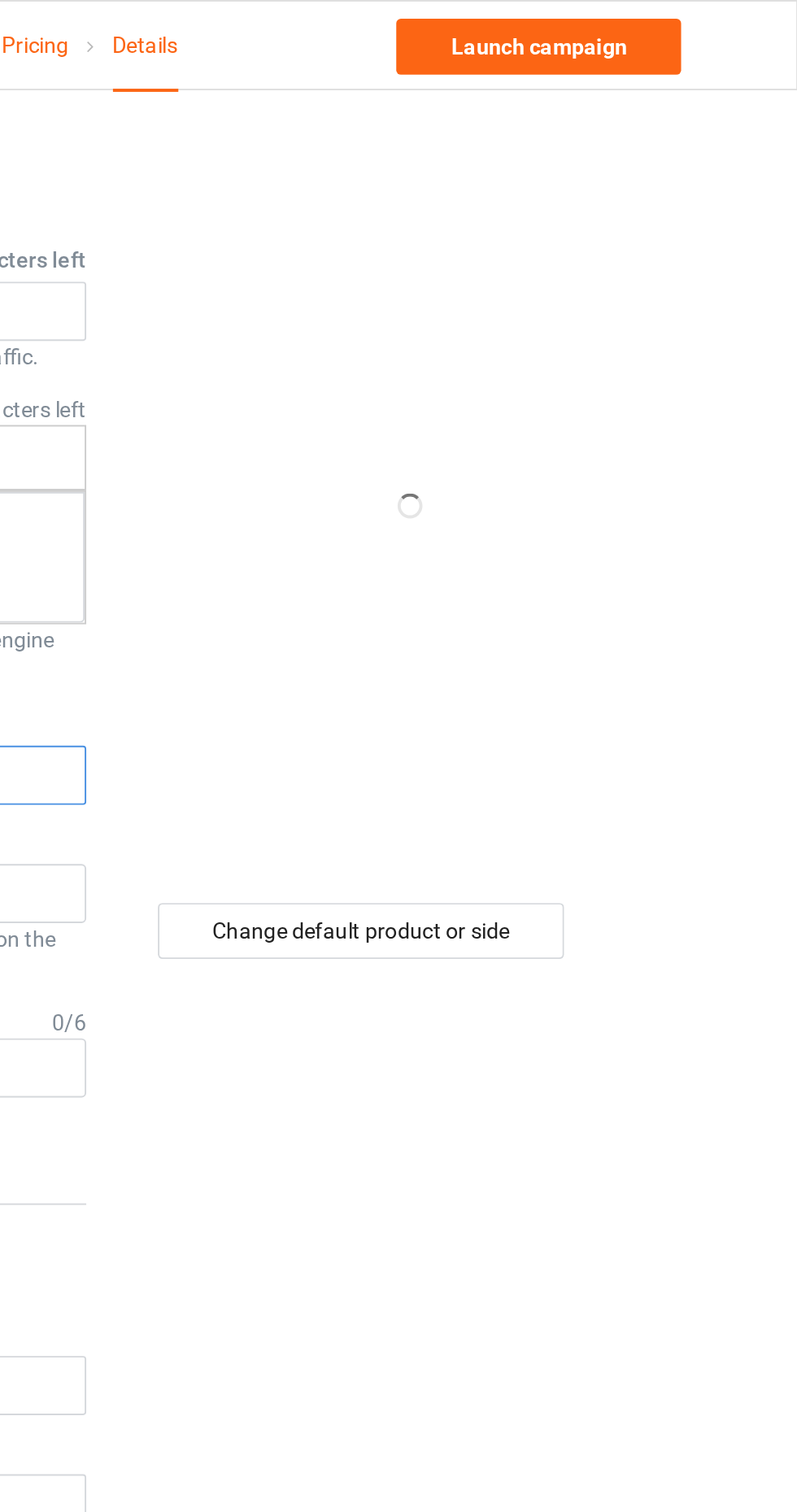
type input "Ipizza"
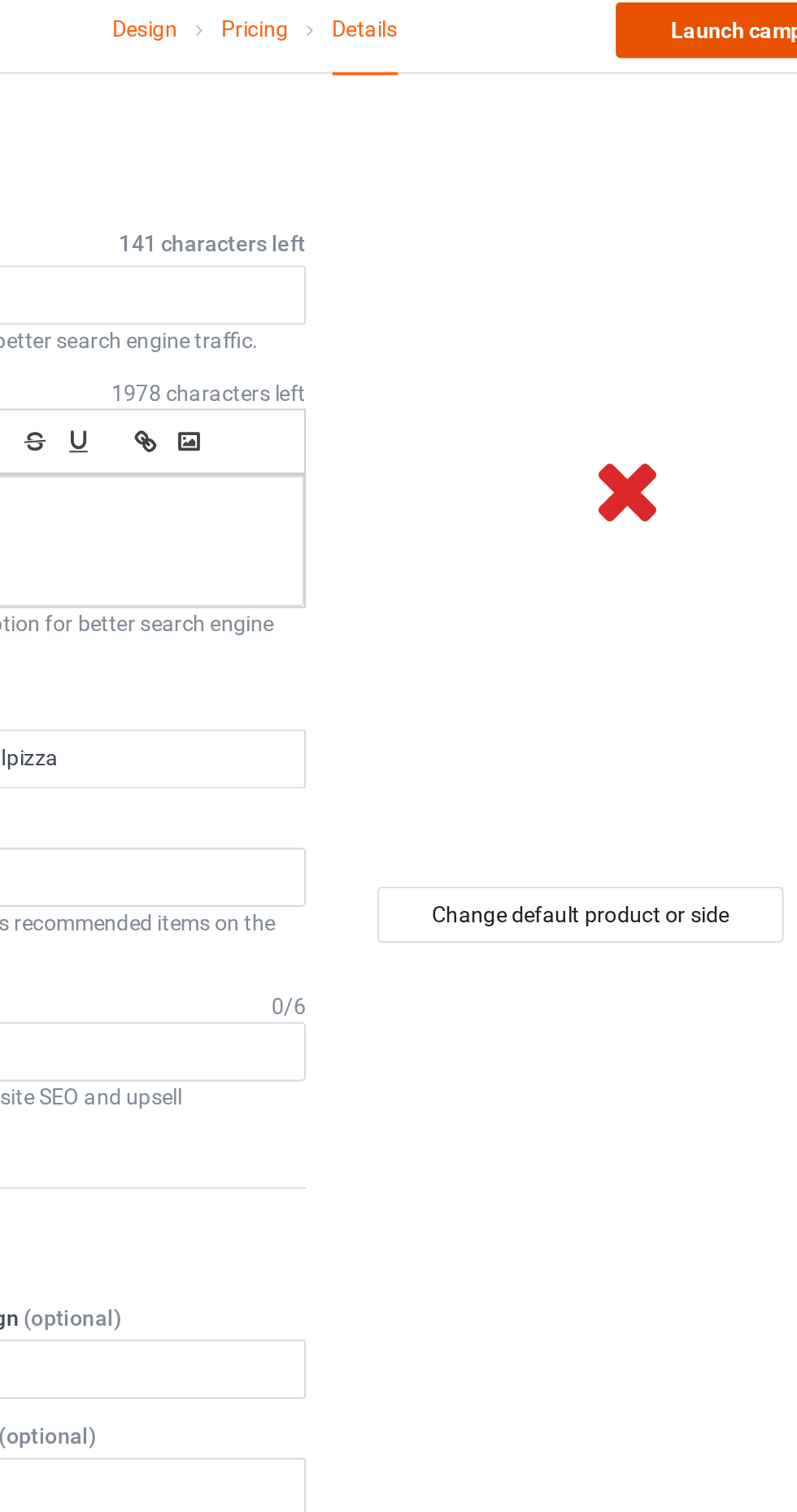
click at [648, 28] on link "Launch campaign" at bounding box center [661, 24] width 149 height 29
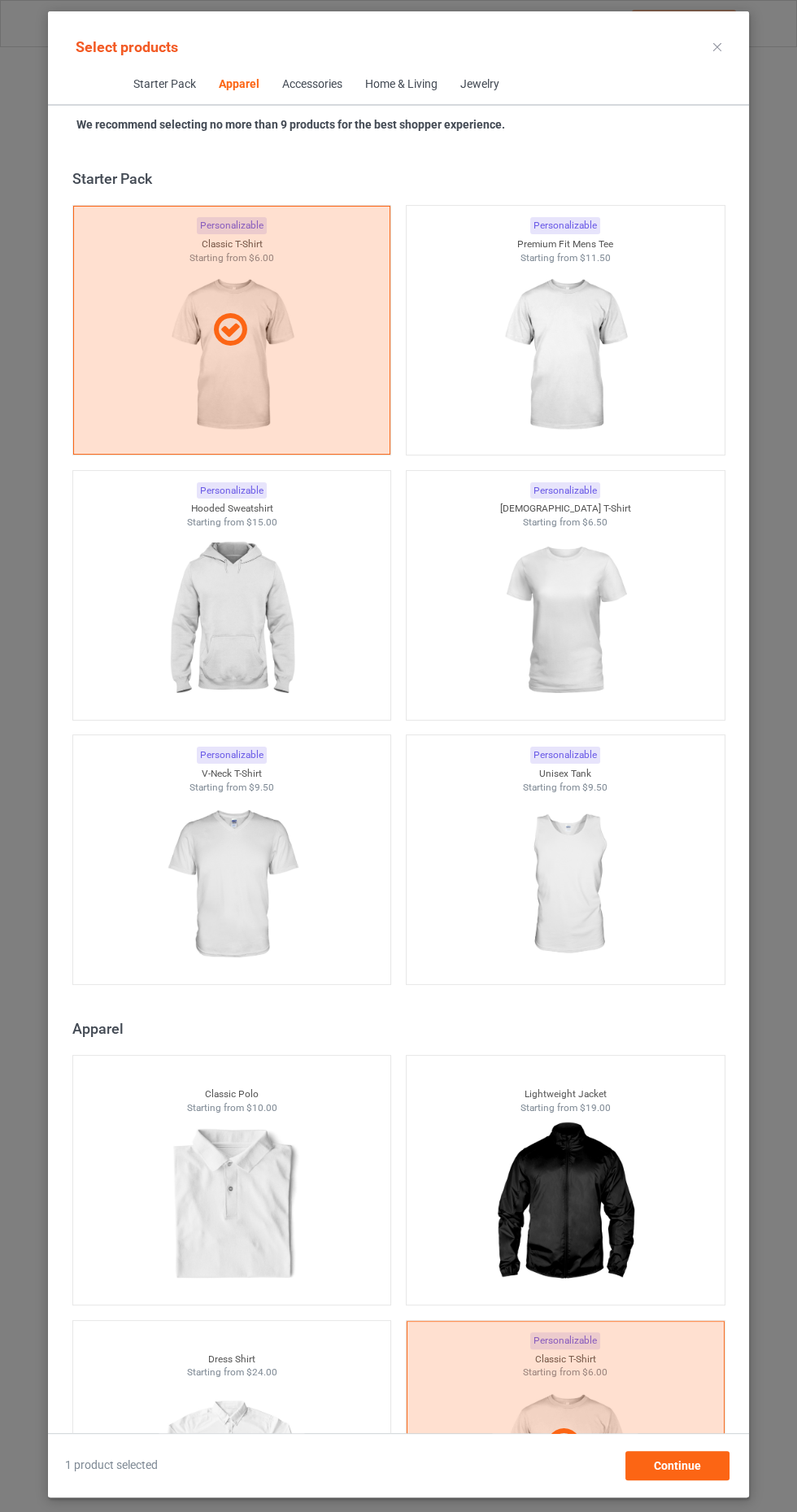
click at [717, 46] on icon at bounding box center [717, 47] width 9 height 9
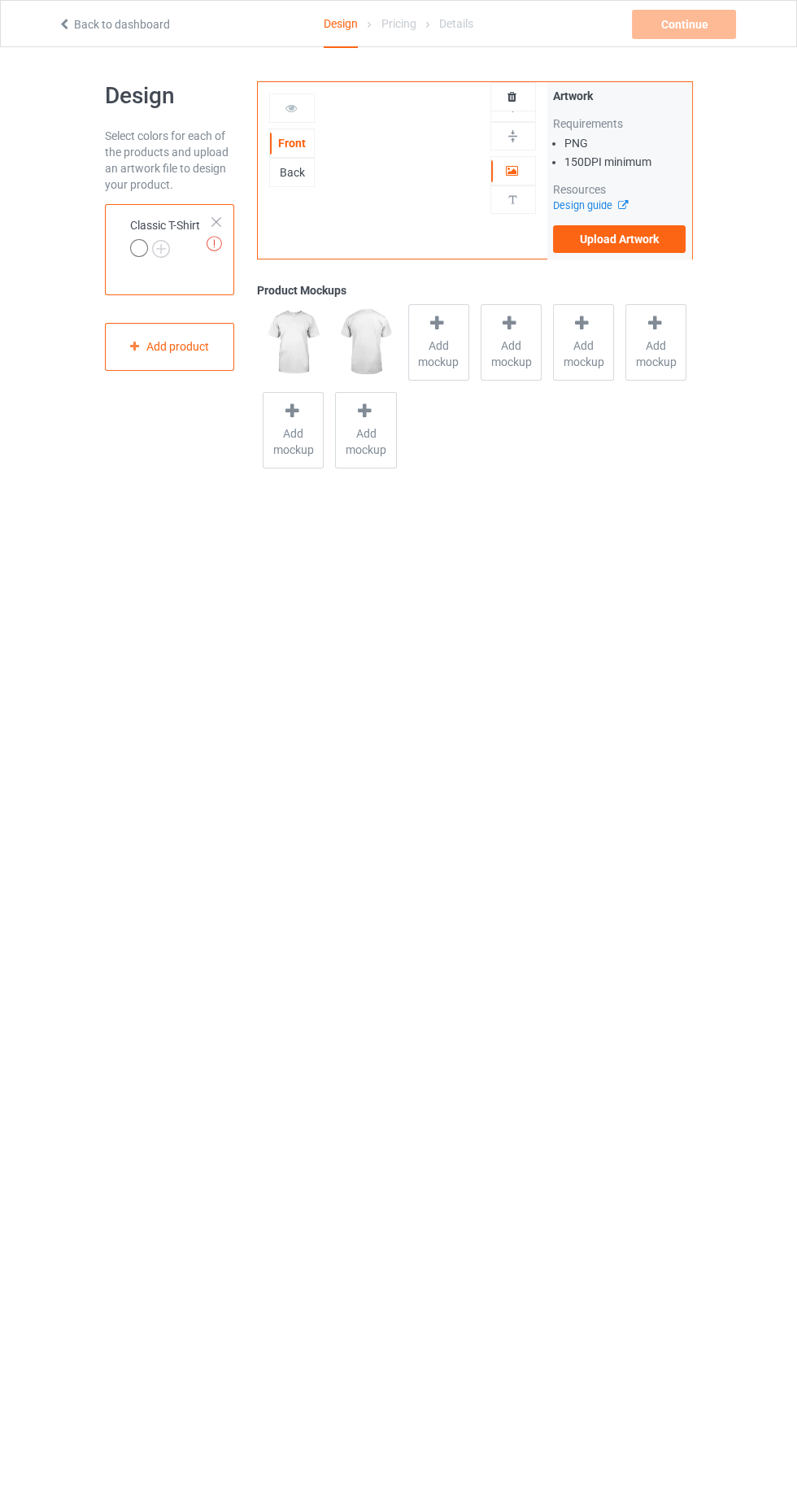
click at [153, 292] on div "Missing artworks Classic T-Shirt" at bounding box center [169, 250] width 130 height 91
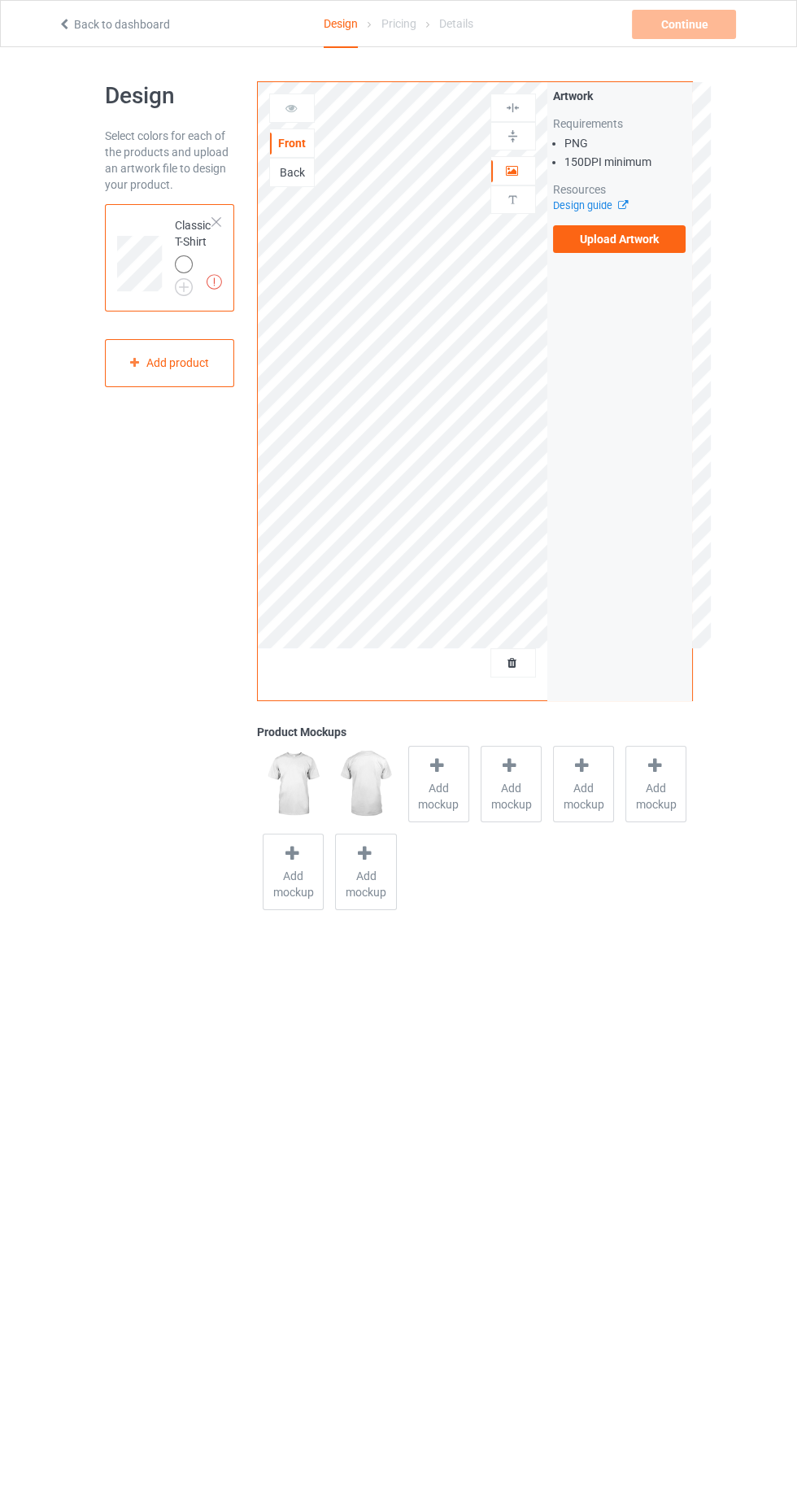
click at [0, 0] on img at bounding box center [0, 0] width 0 height 0
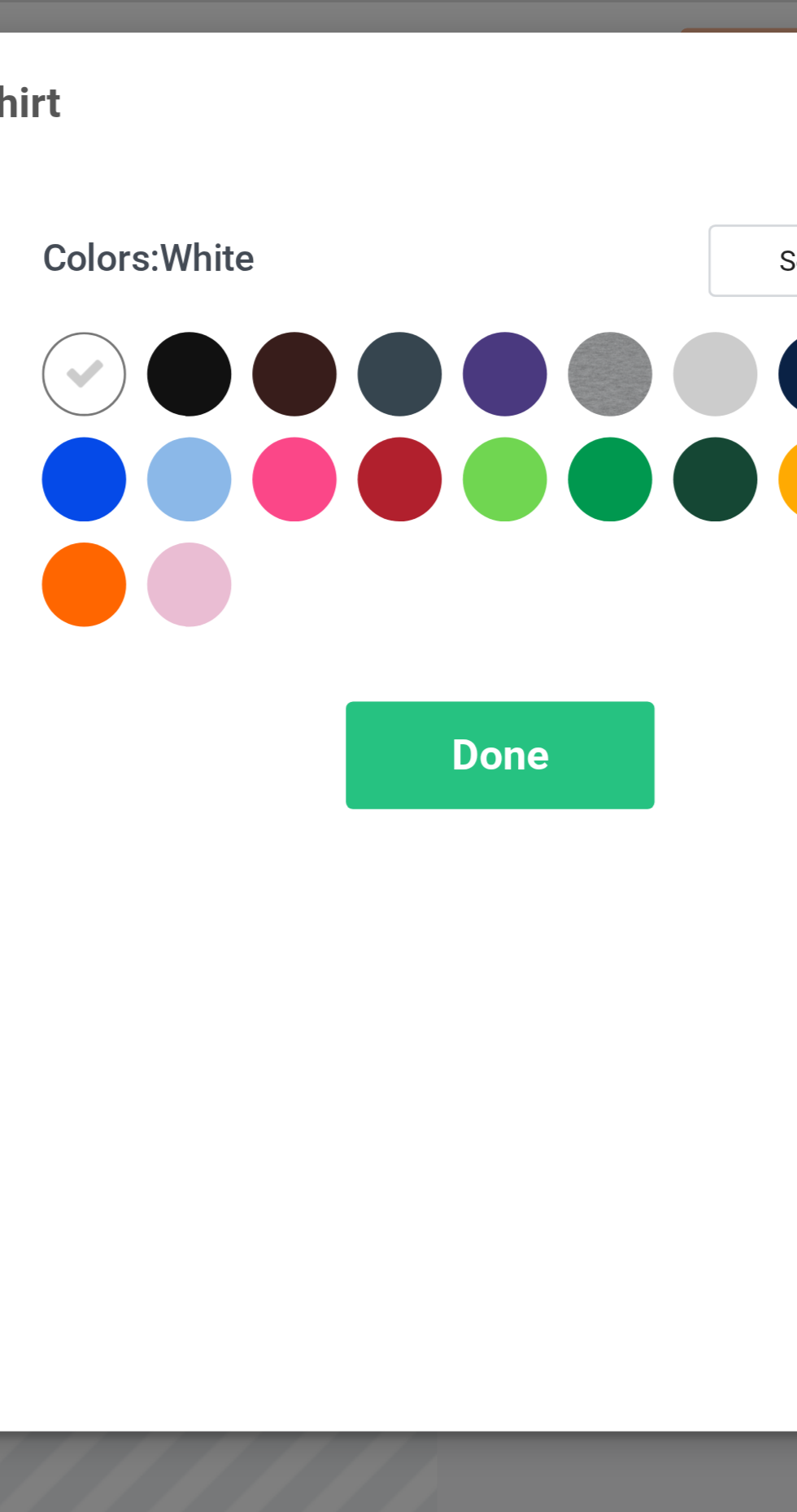
click at [613, 121] on img at bounding box center [607, 130] width 29 height 29
click at [646, 135] on div at bounding box center [644, 130] width 29 height 29
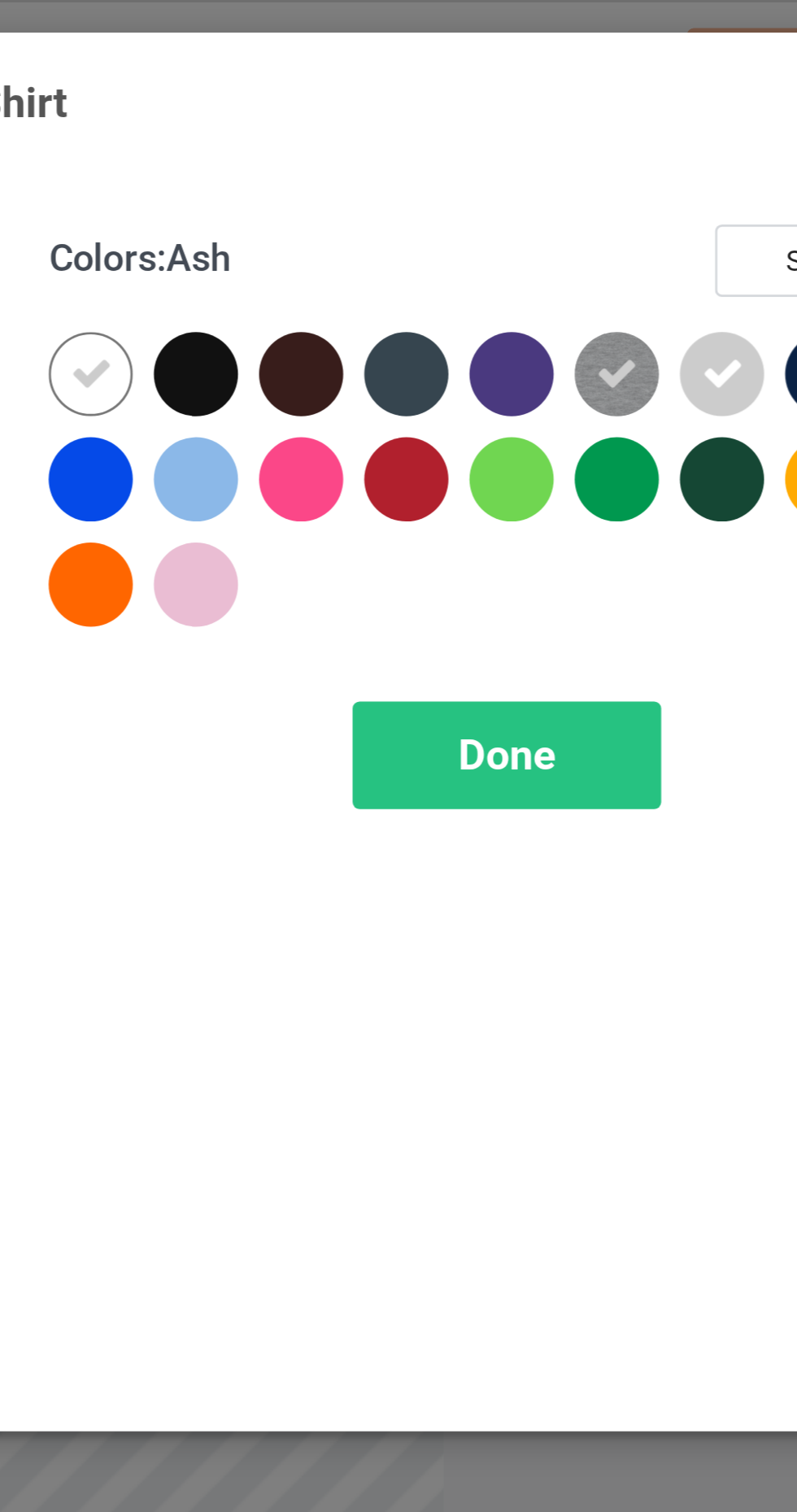
click at [547, 252] on div "Done" at bounding box center [569, 263] width 107 height 38
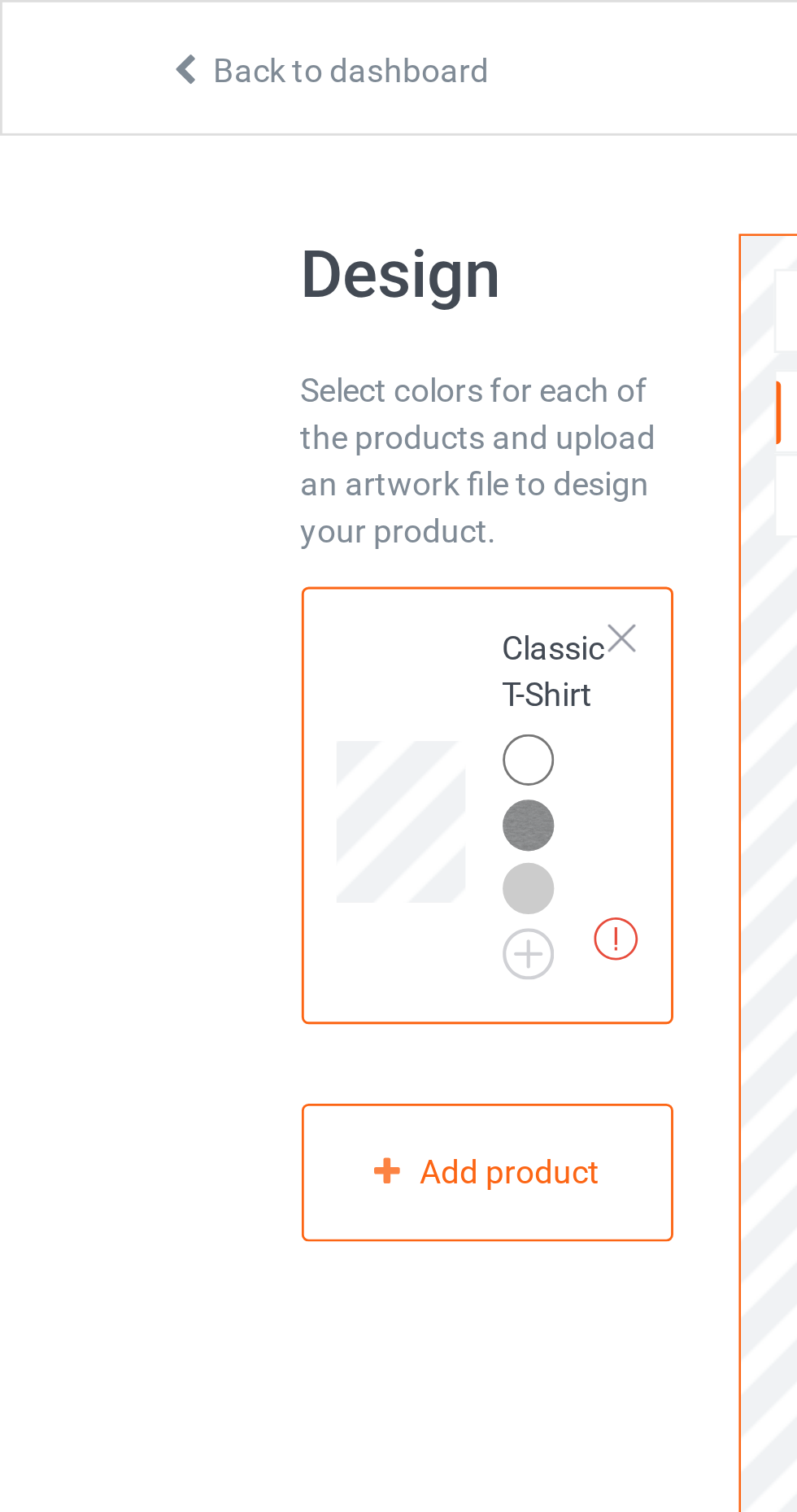
click at [0, 0] on img at bounding box center [0, 0] width 0 height 0
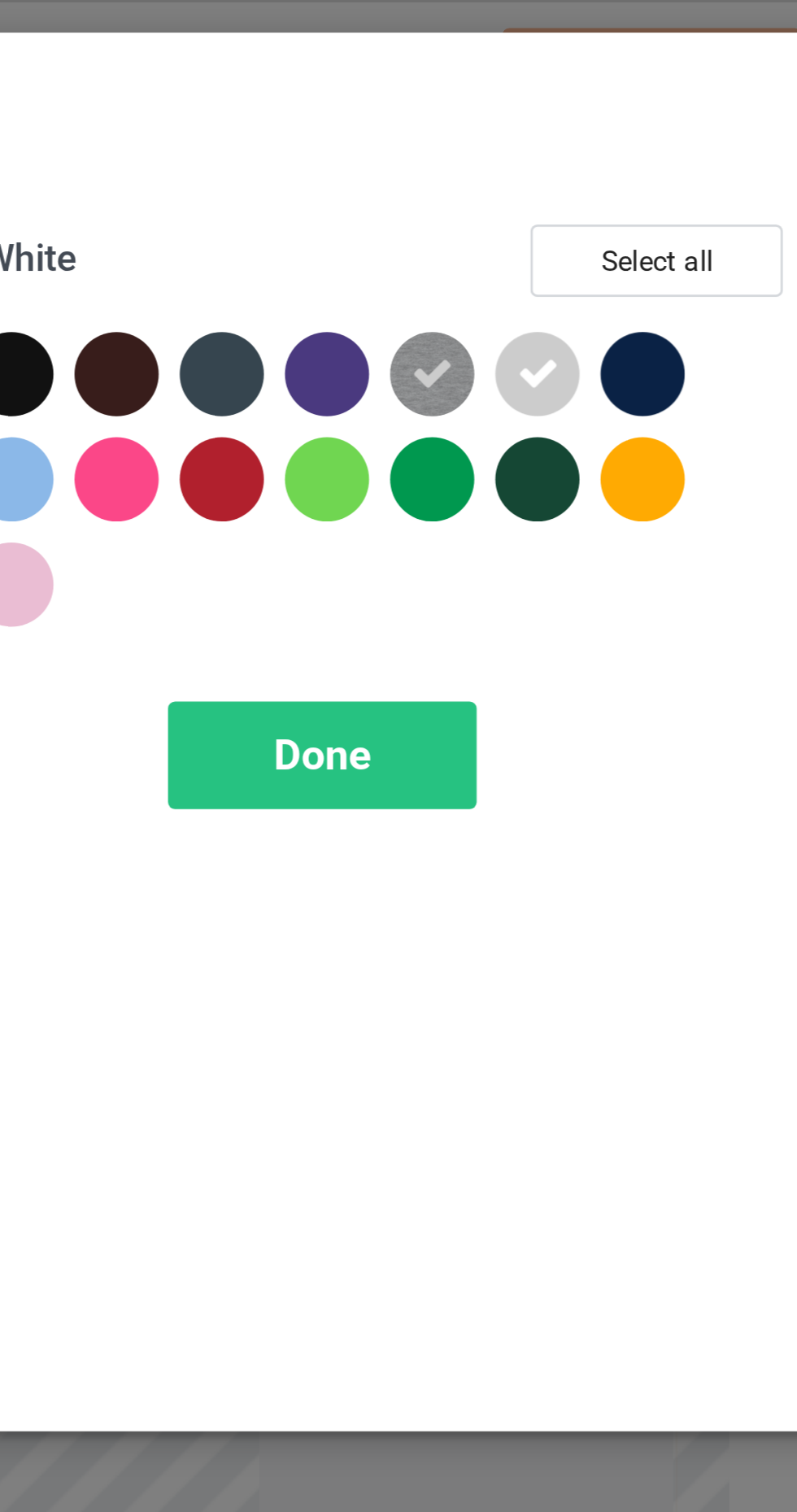
click at [677, 130] on div at bounding box center [681, 130] width 29 height 29
click at [597, 249] on div "Done" at bounding box center [569, 263] width 107 height 38
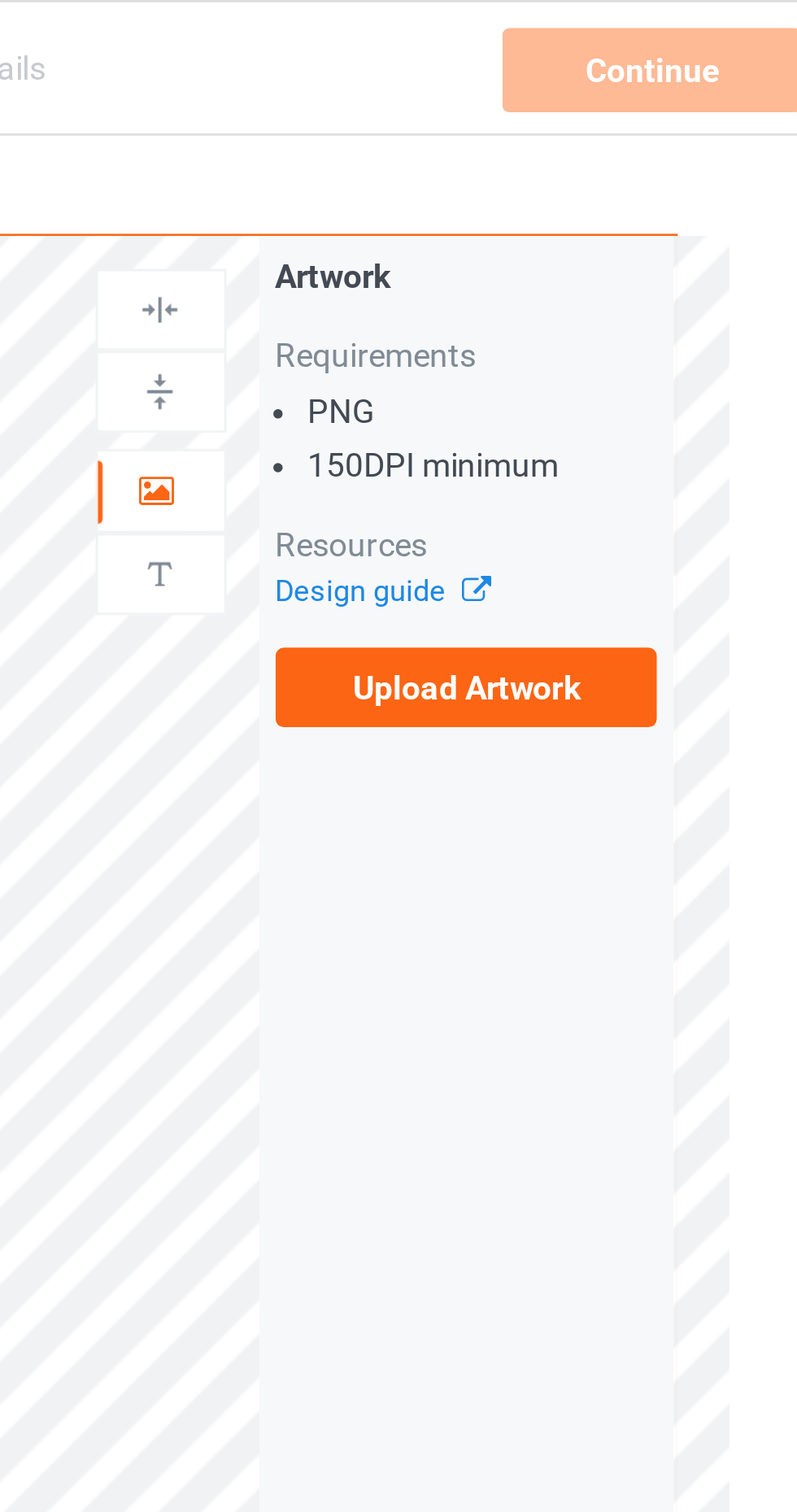
click at [678, 245] on label "Upload Artwork" at bounding box center [619, 239] width 133 height 27
click at [0, 0] on input "Upload Artwork" at bounding box center [0, 0] width 0 height 0
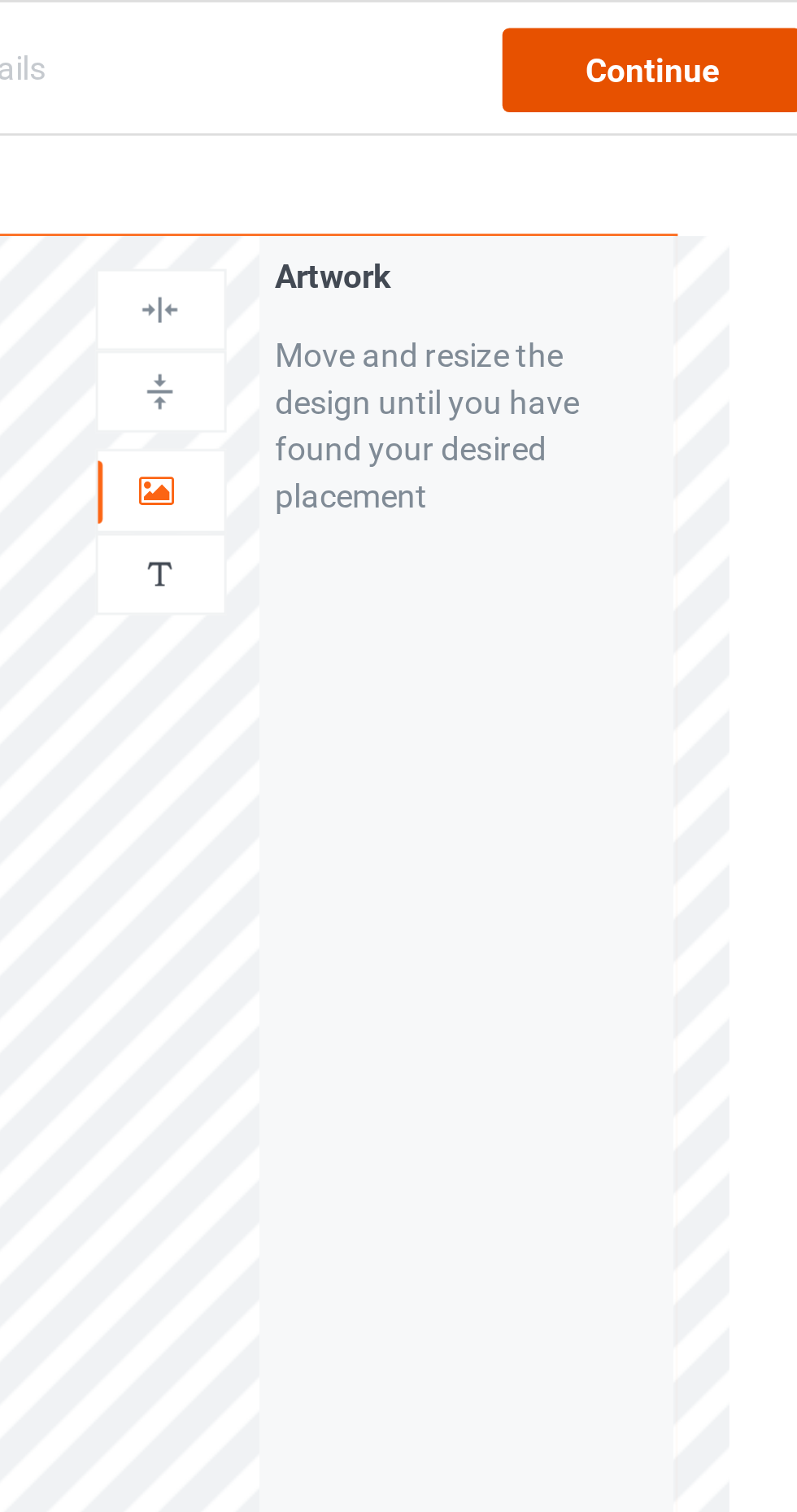
click at [683, 30] on div "Continue" at bounding box center [684, 24] width 104 height 29
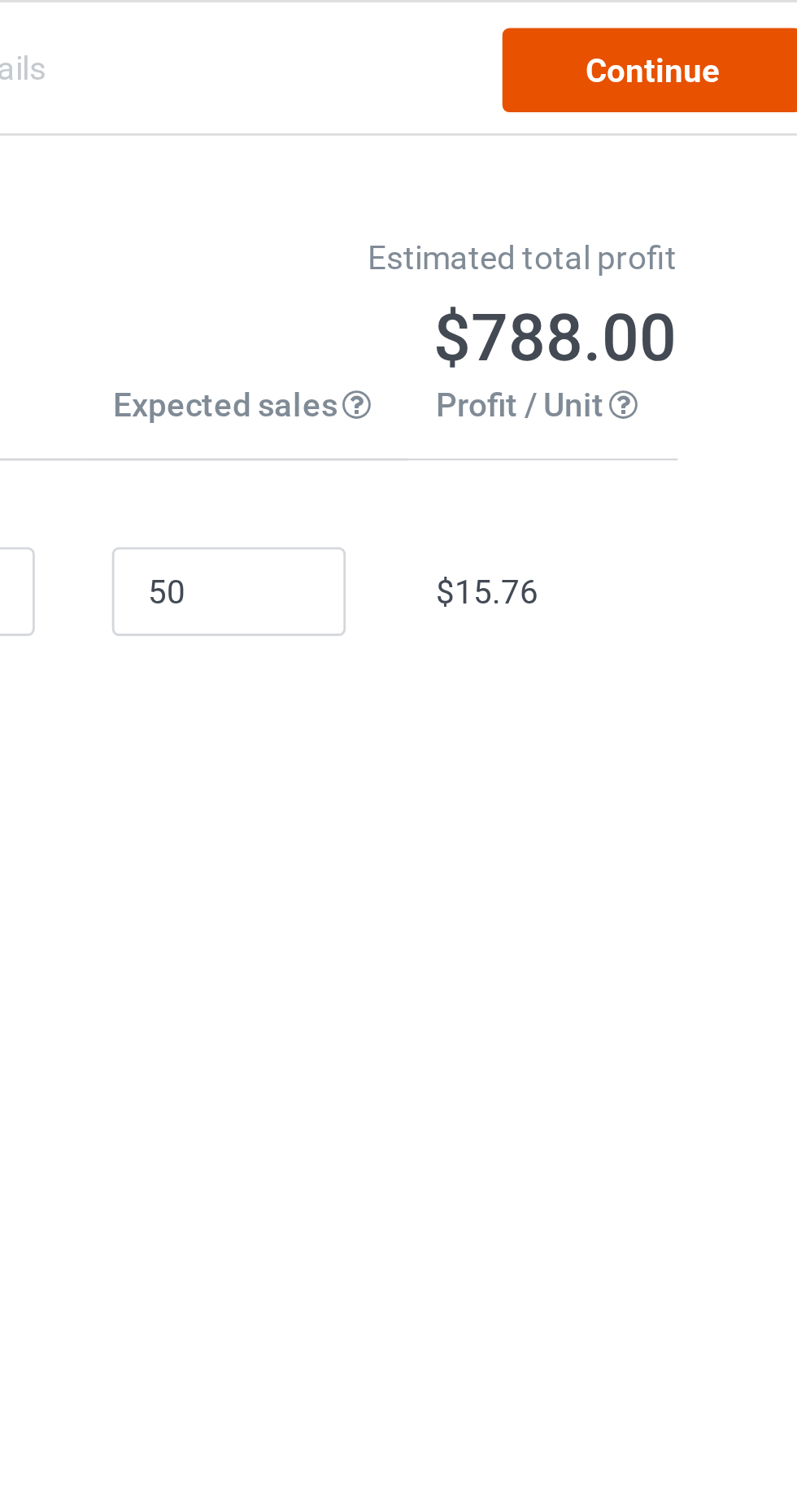
click at [685, 37] on link "Continue" at bounding box center [684, 24] width 104 height 29
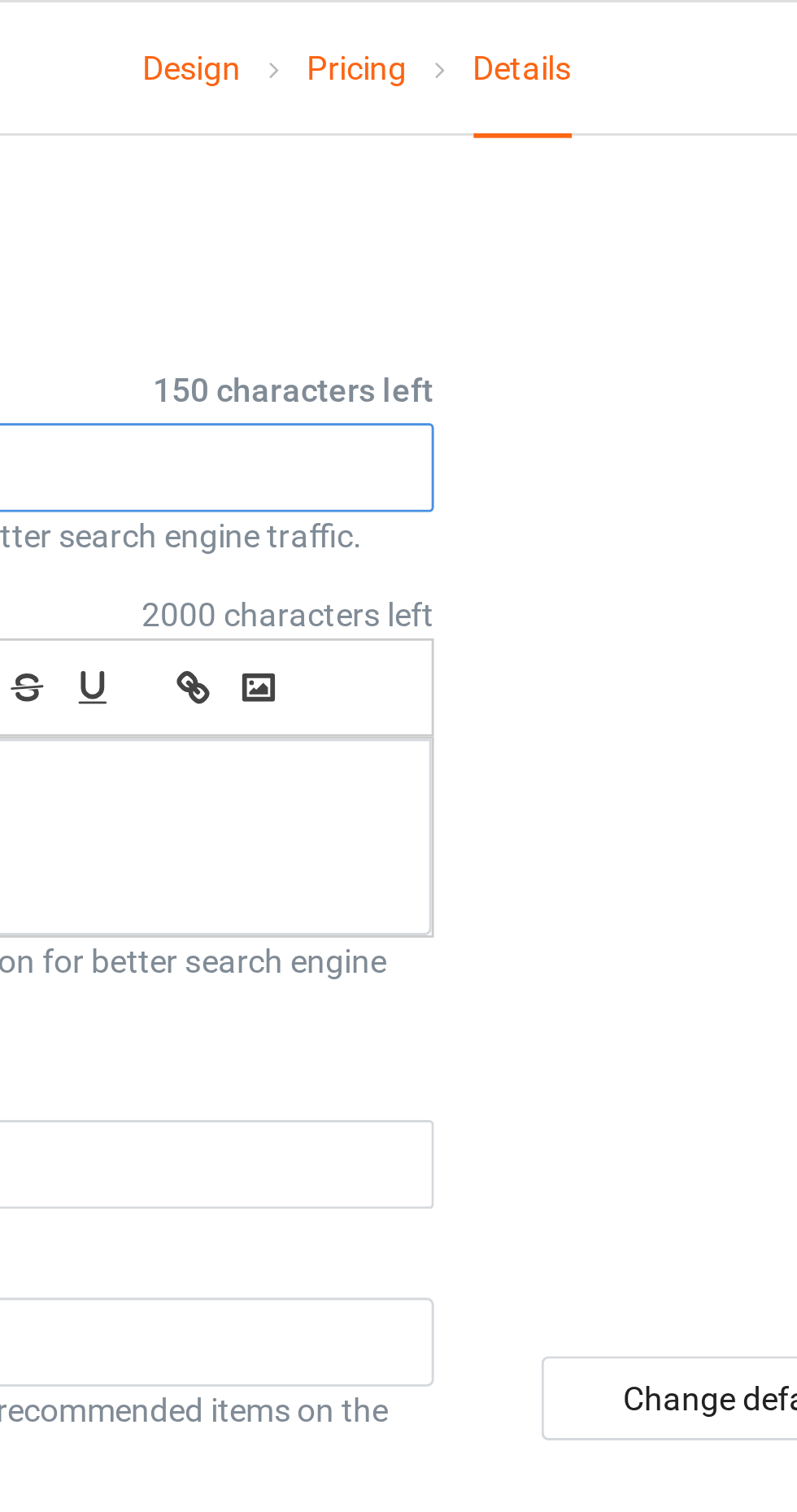
click at [366, 165] on input "text" at bounding box center [265, 162] width 320 height 31
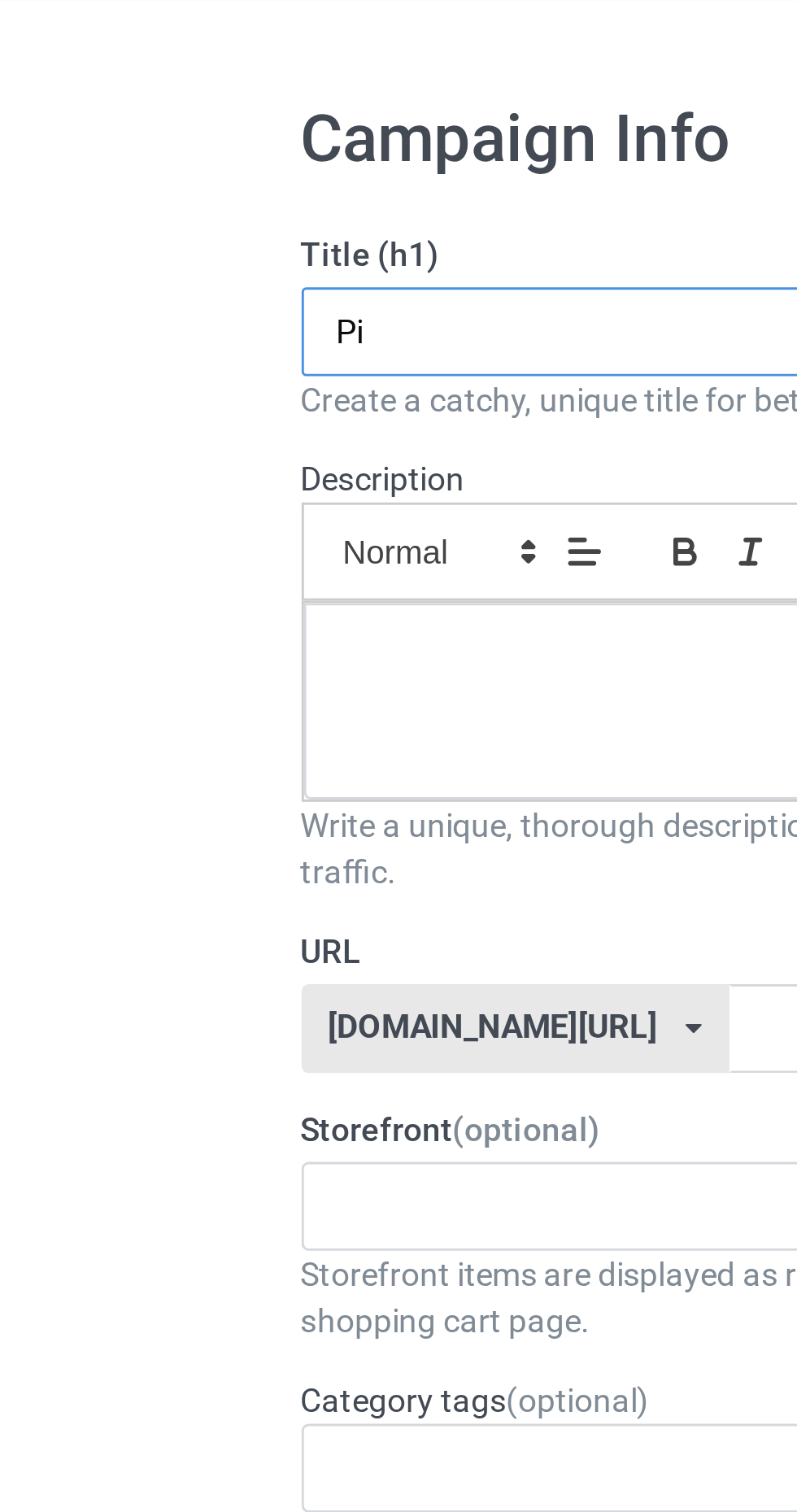
type input "P"
type input "LIMITED EDITION"
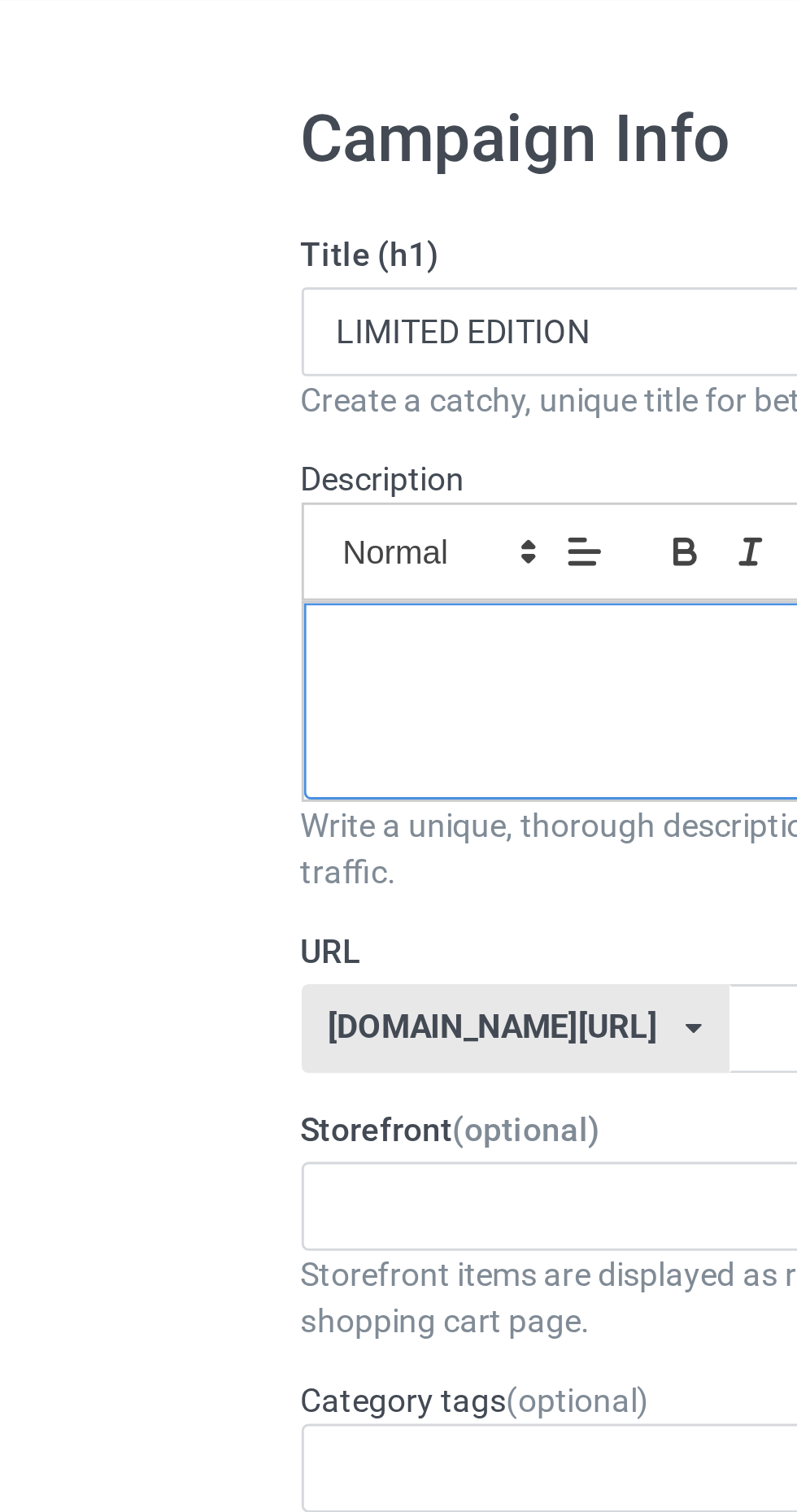
click at [205, 290] on div at bounding box center [265, 291] width 319 height 68
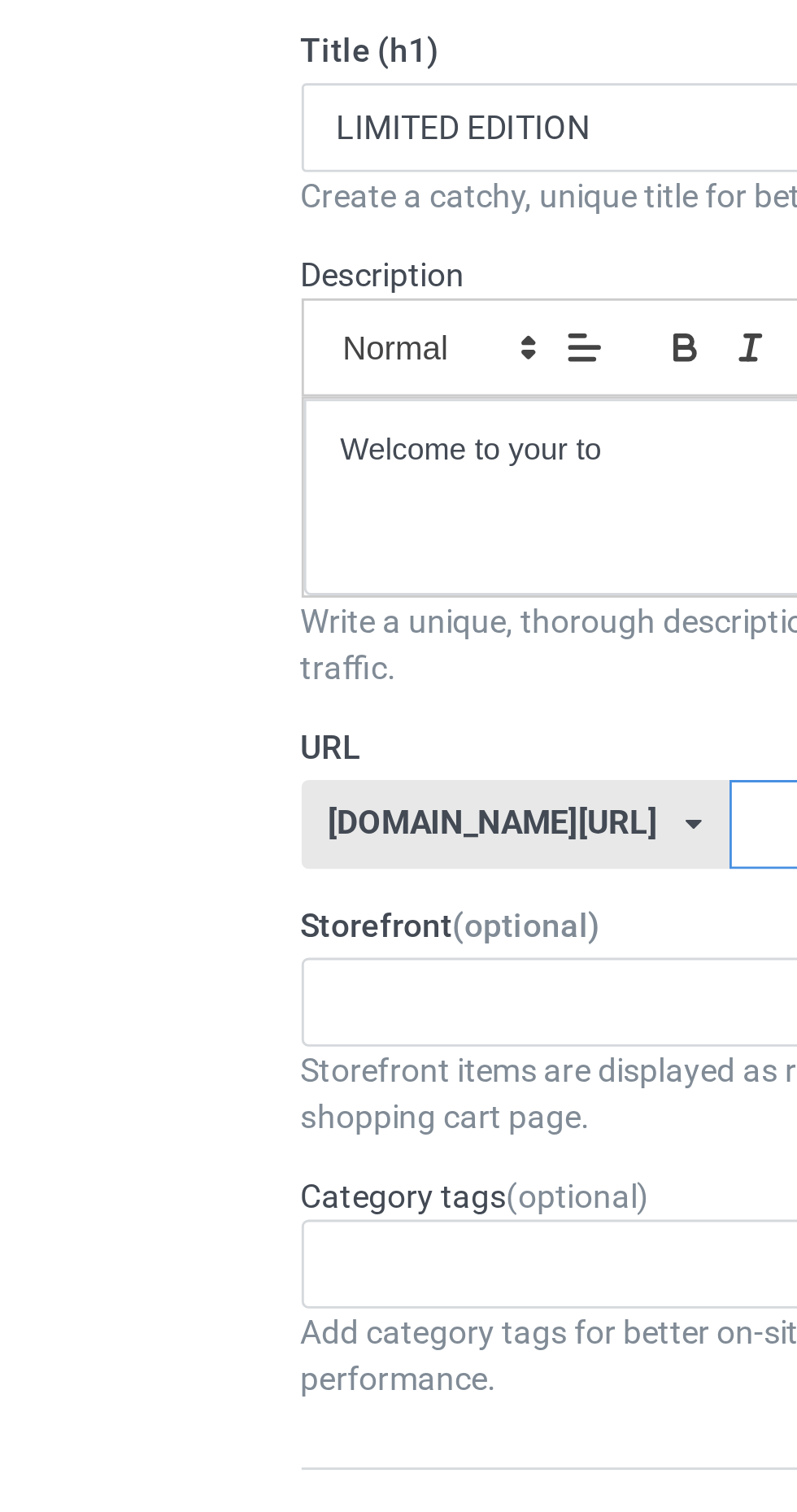
click at [254, 400] on input "text" at bounding box center [339, 405] width 171 height 31
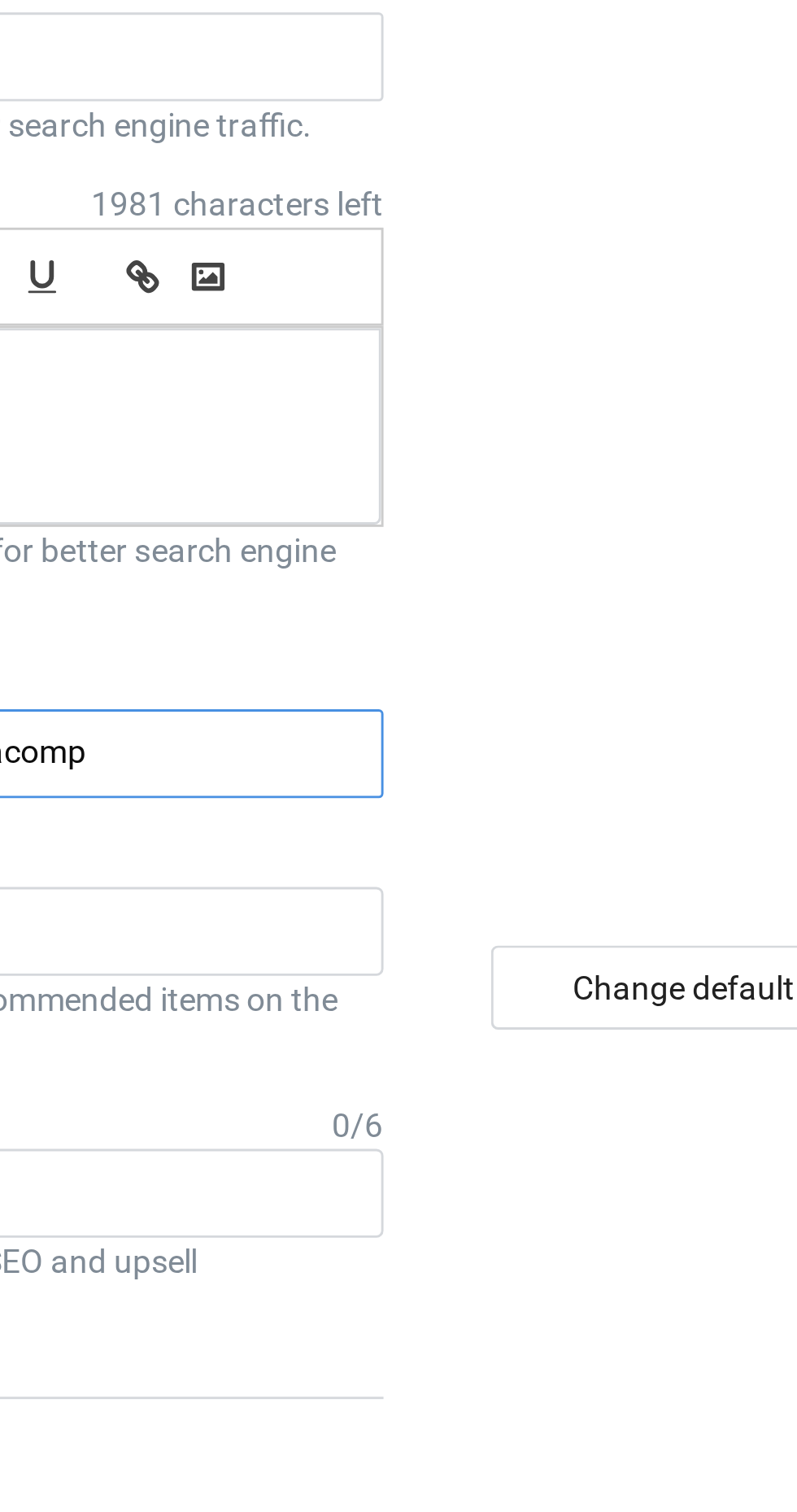
type input "Pizzacompa"
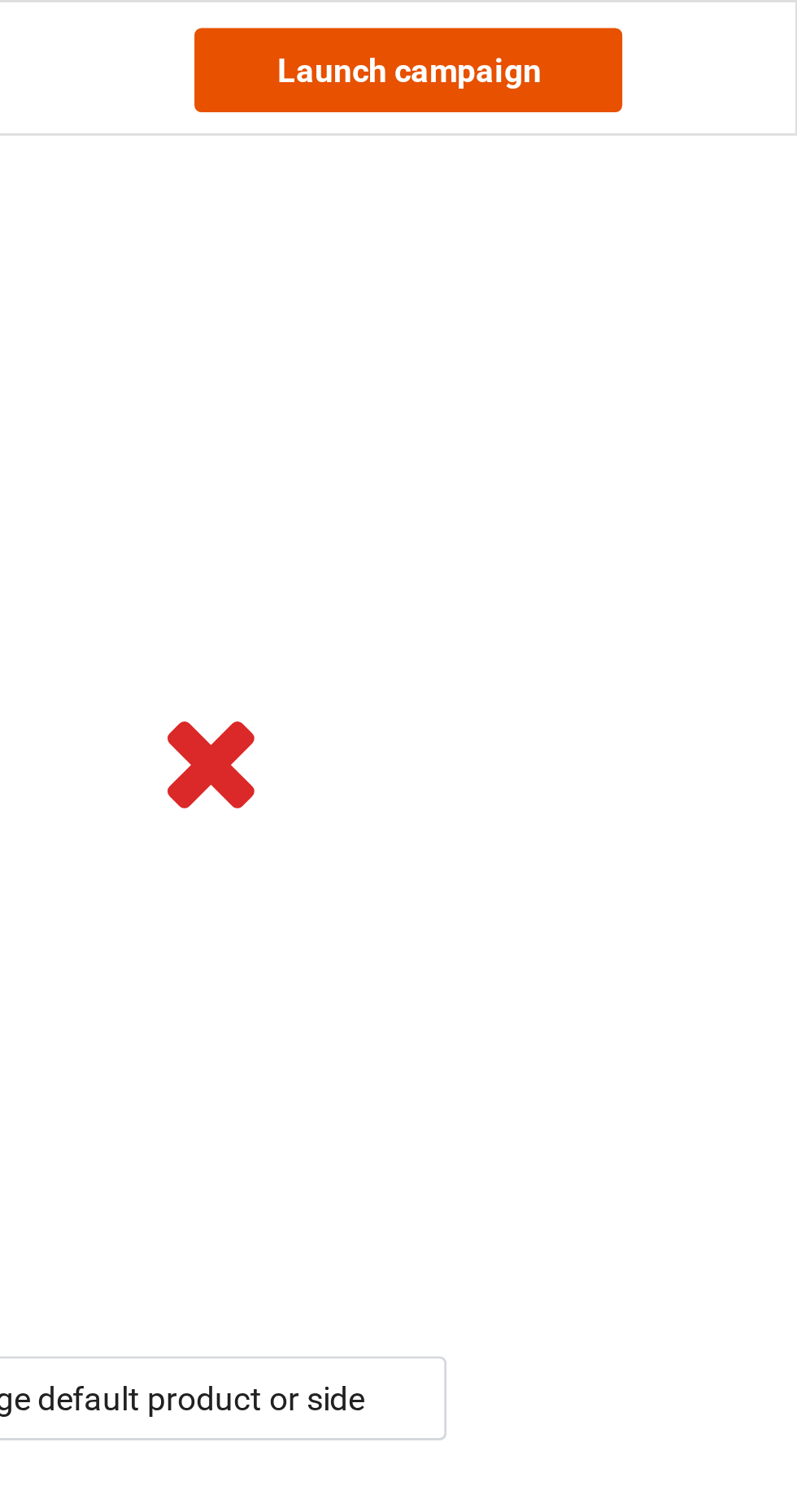
click at [695, 10] on link "Launch campaign" at bounding box center [661, 24] width 149 height 29
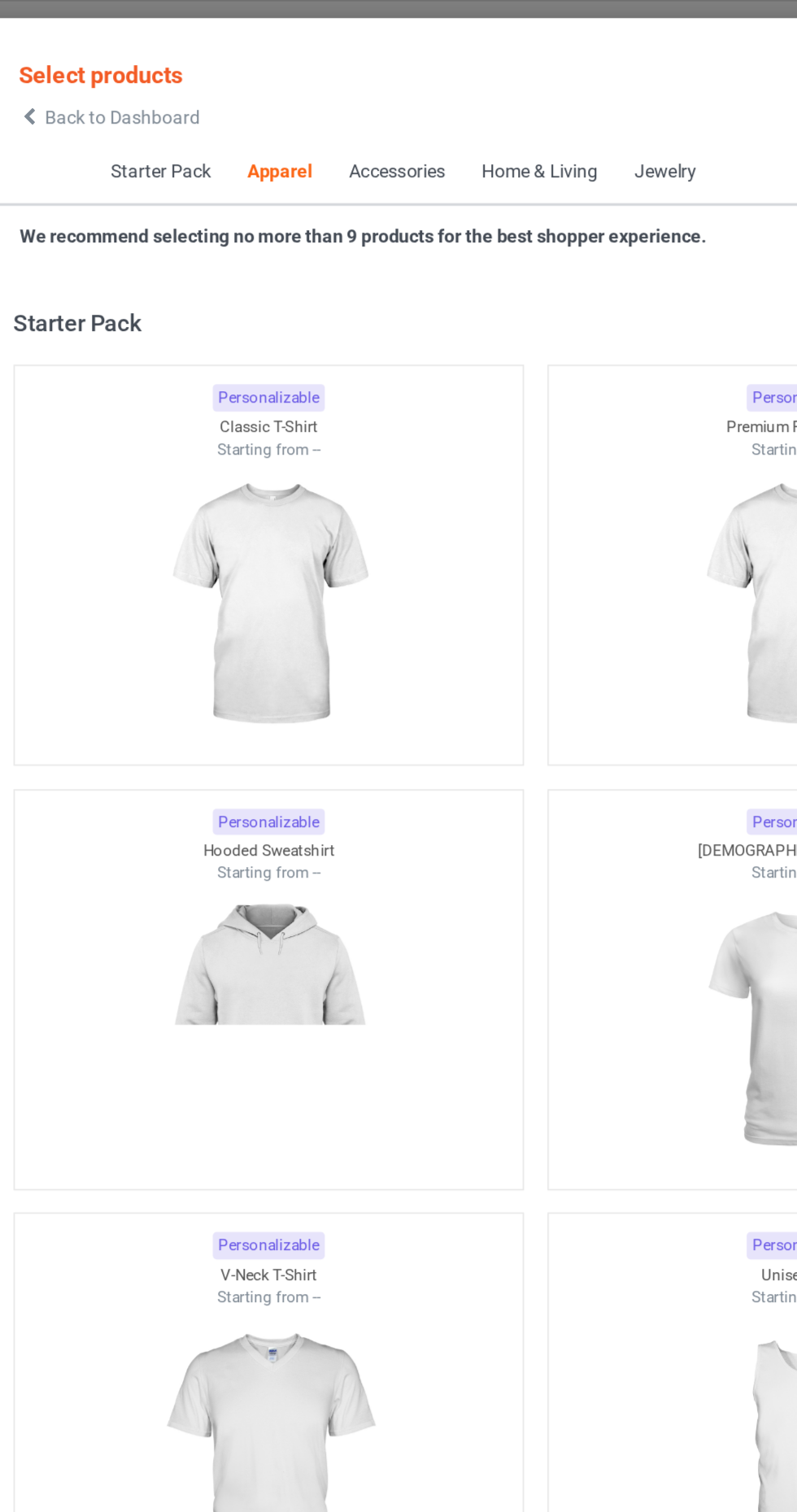
scroll to position [869, 0]
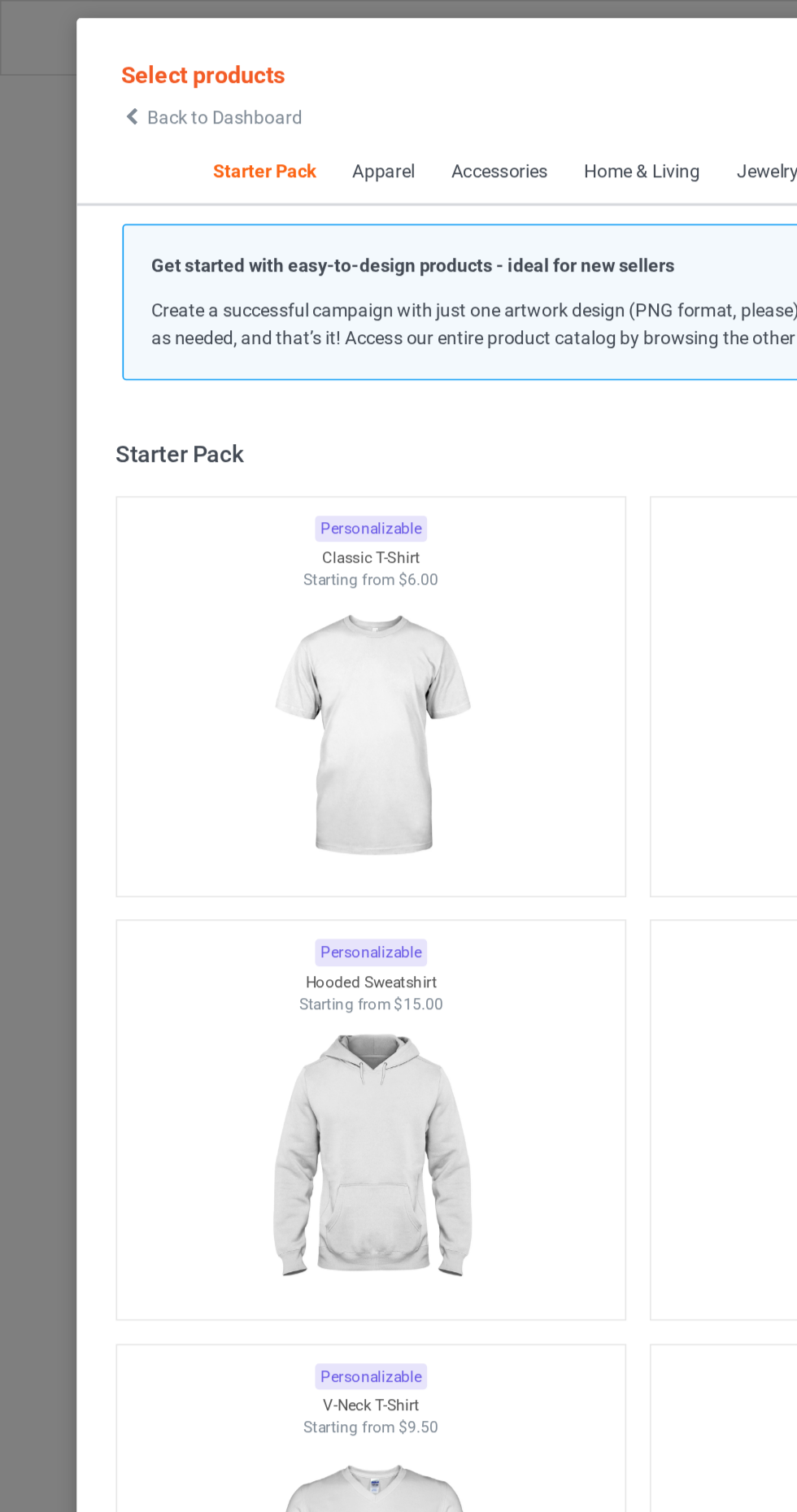
click at [239, 382] on img at bounding box center [232, 460] width 146 height 182
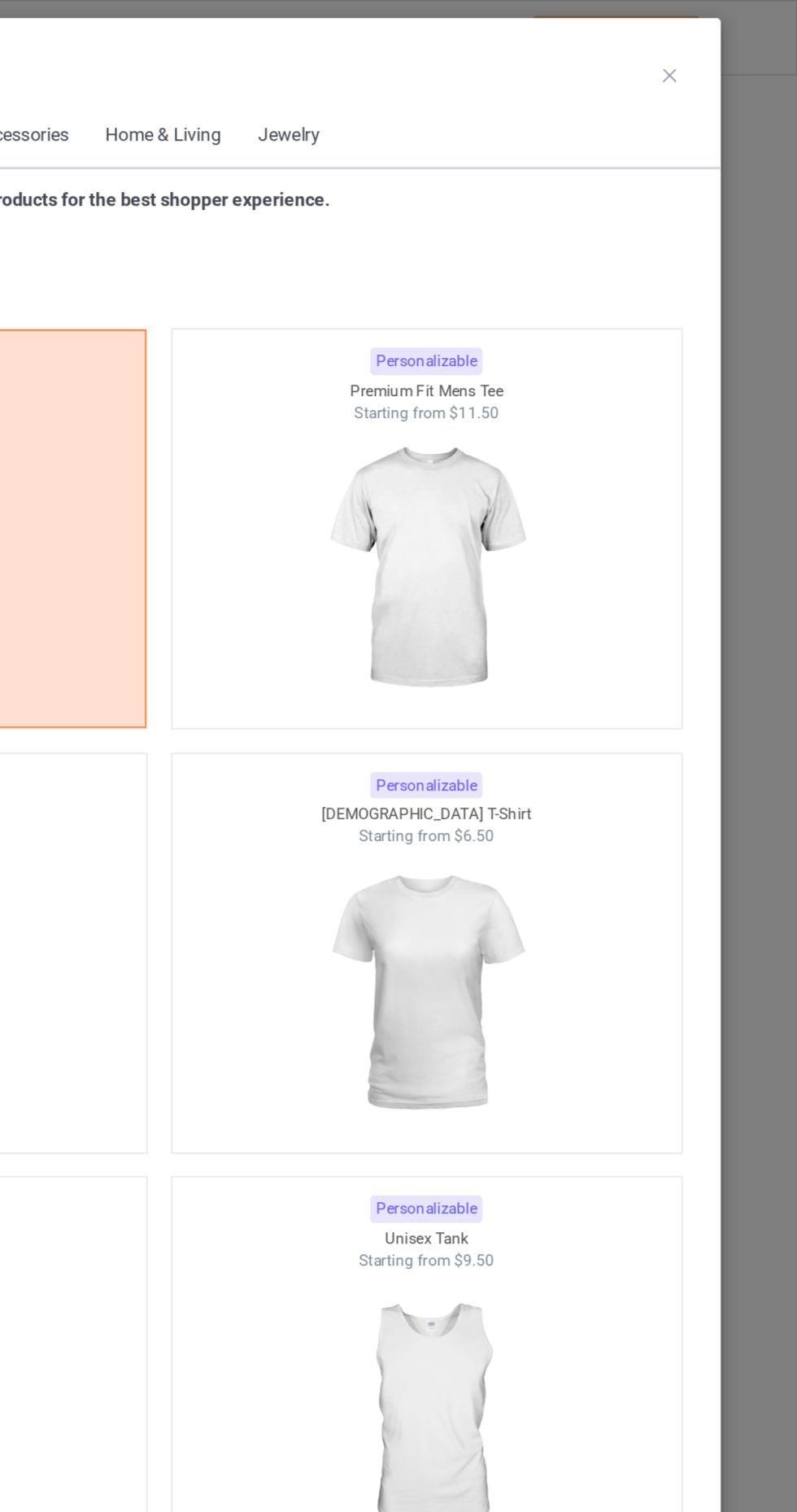
click at [717, 46] on icon at bounding box center [717, 47] width 9 height 9
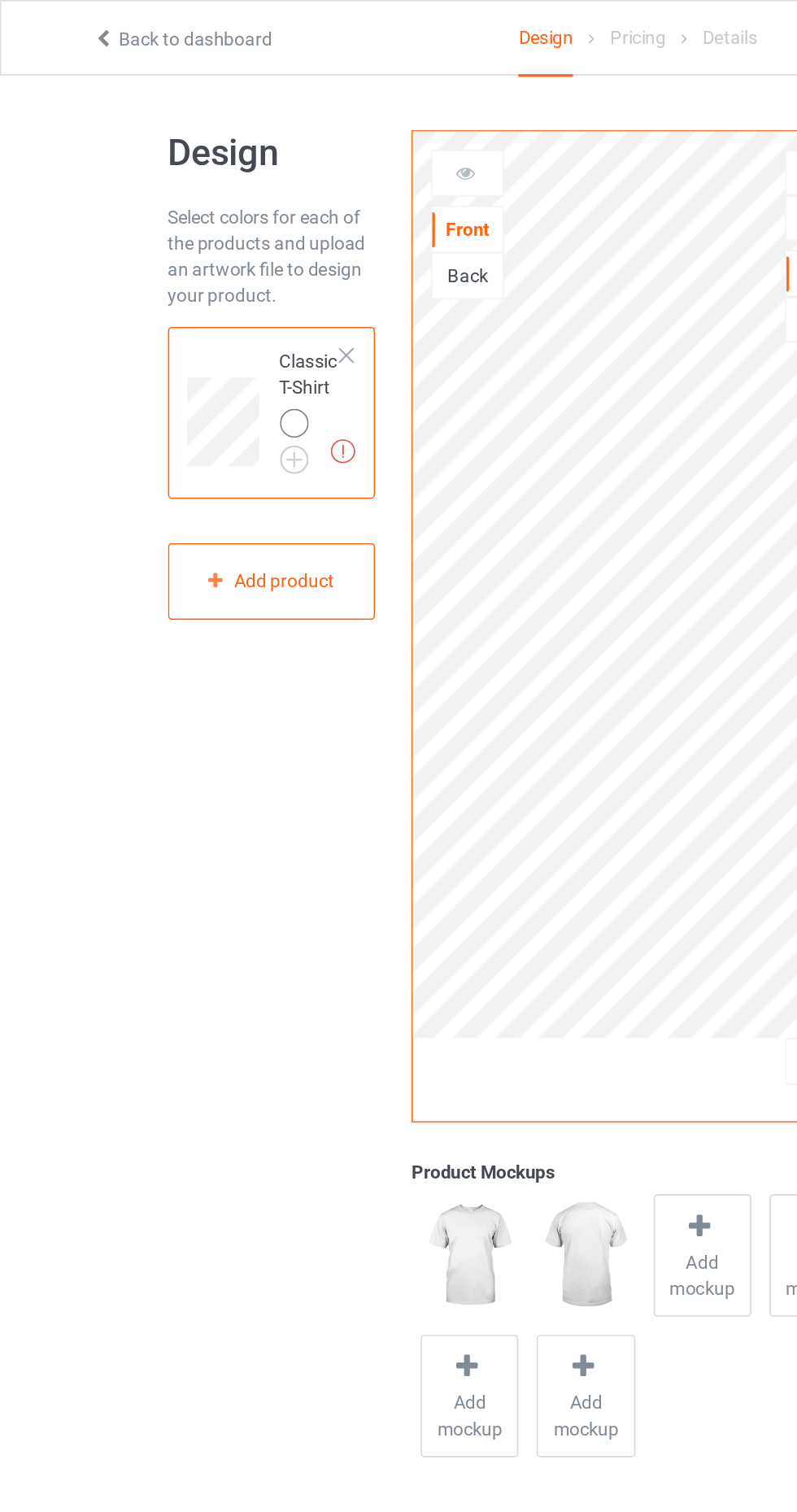
click at [0, 0] on img at bounding box center [0, 0] width 0 height 0
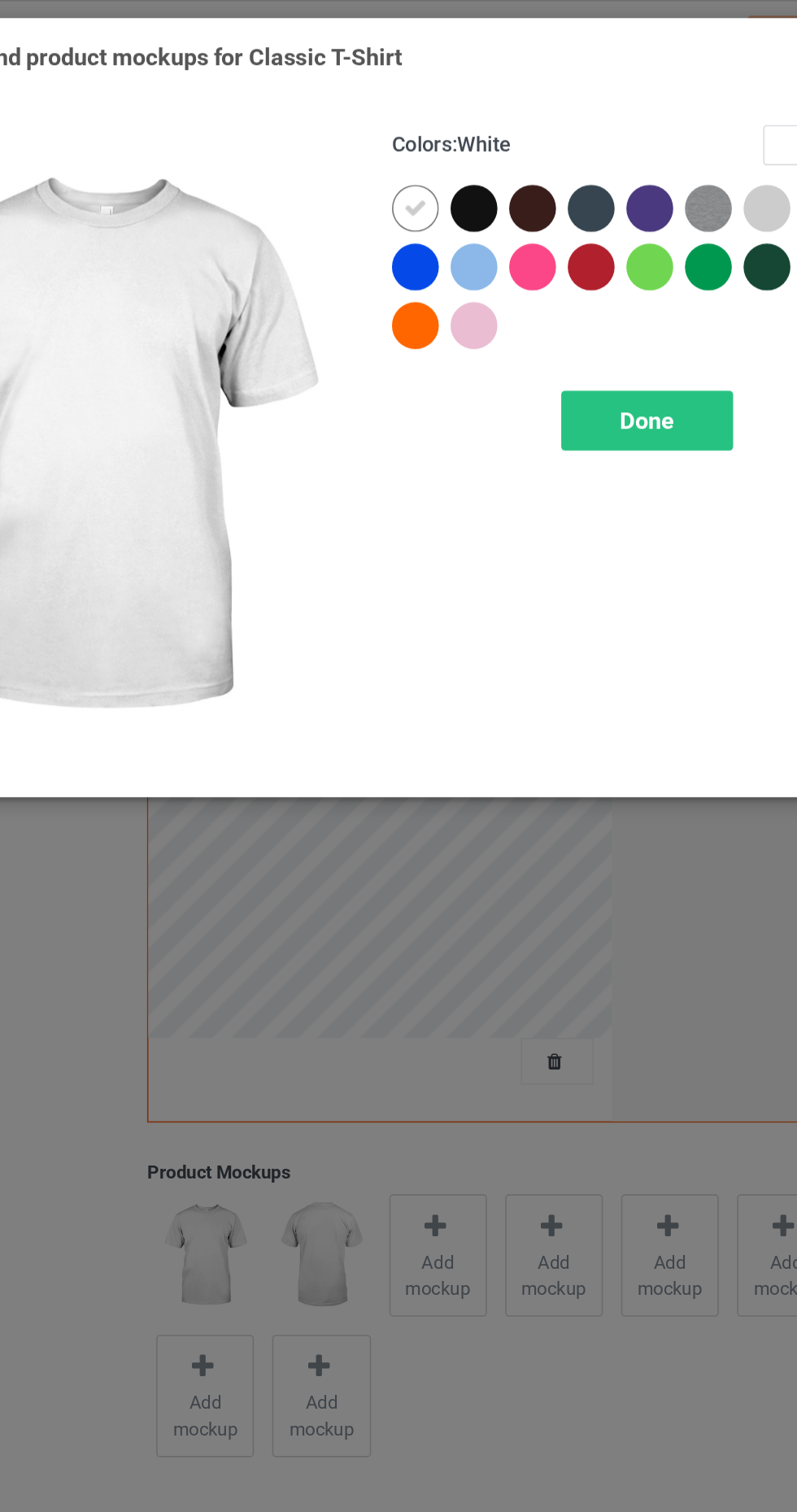
click at [424, 174] on div at bounding box center [424, 167] width 29 height 29
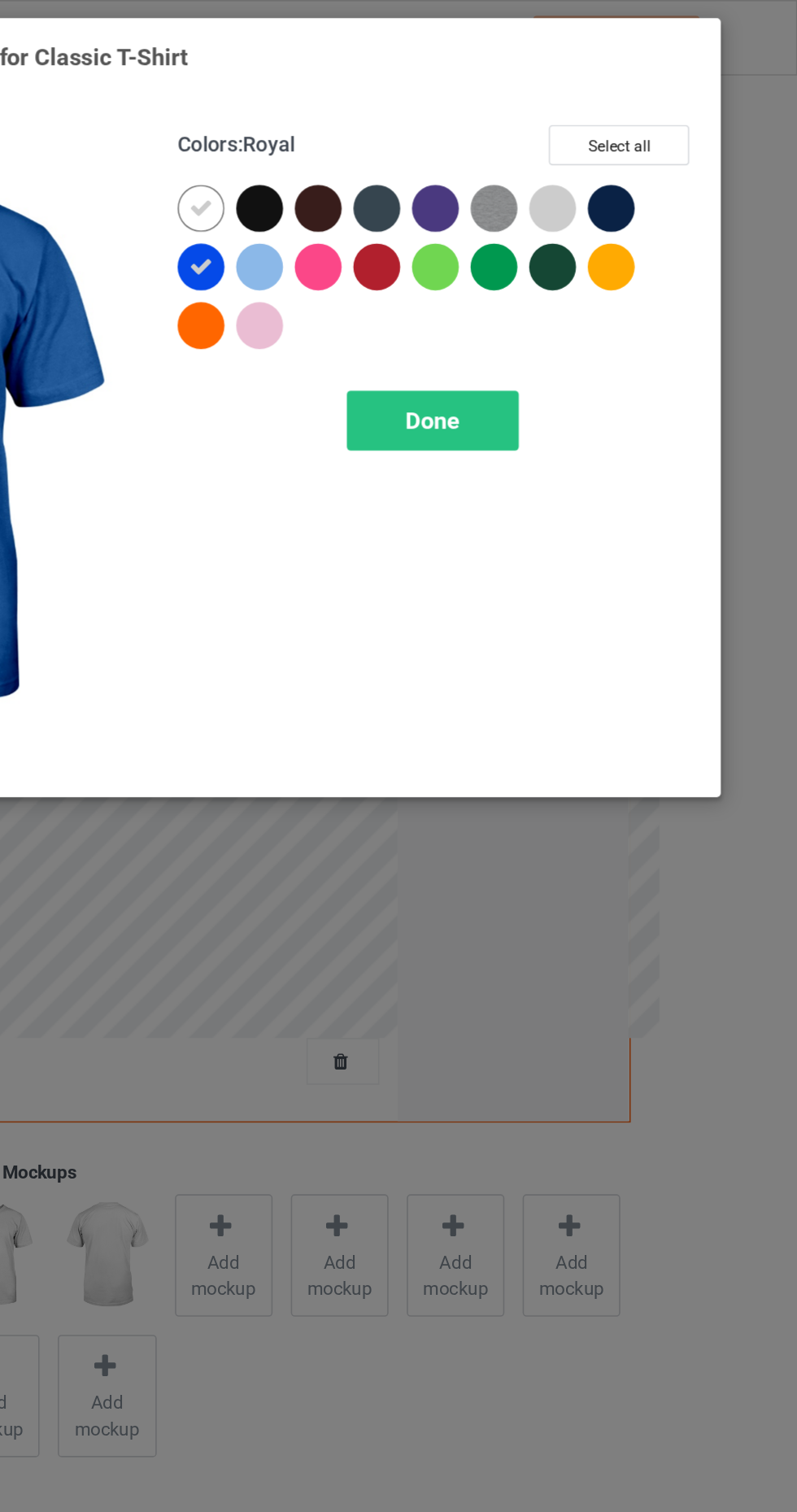
click at [677, 126] on div at bounding box center [681, 130] width 29 height 29
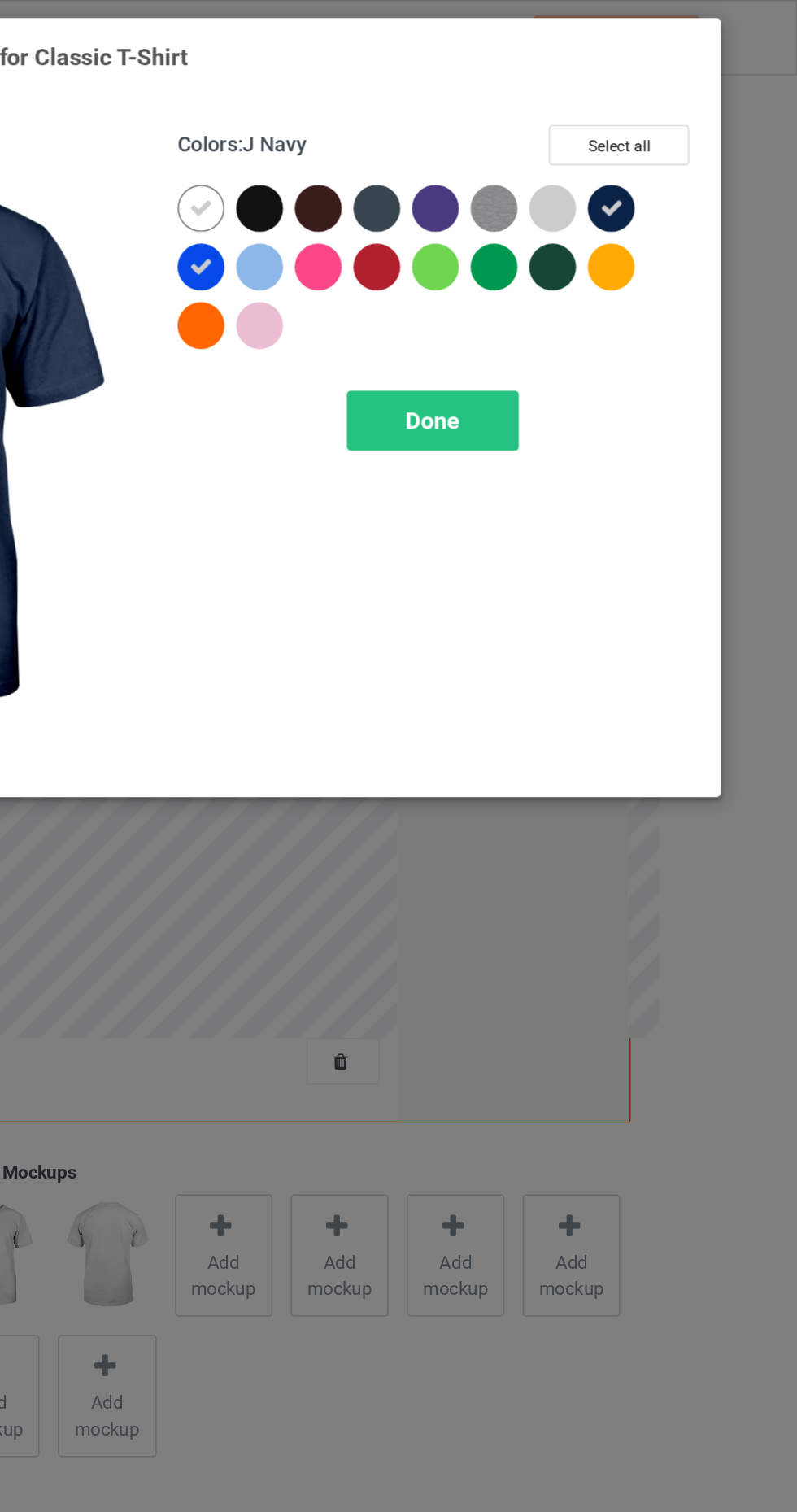
click at [482, 130] on div at bounding box center [465, 133] width 37 height 37
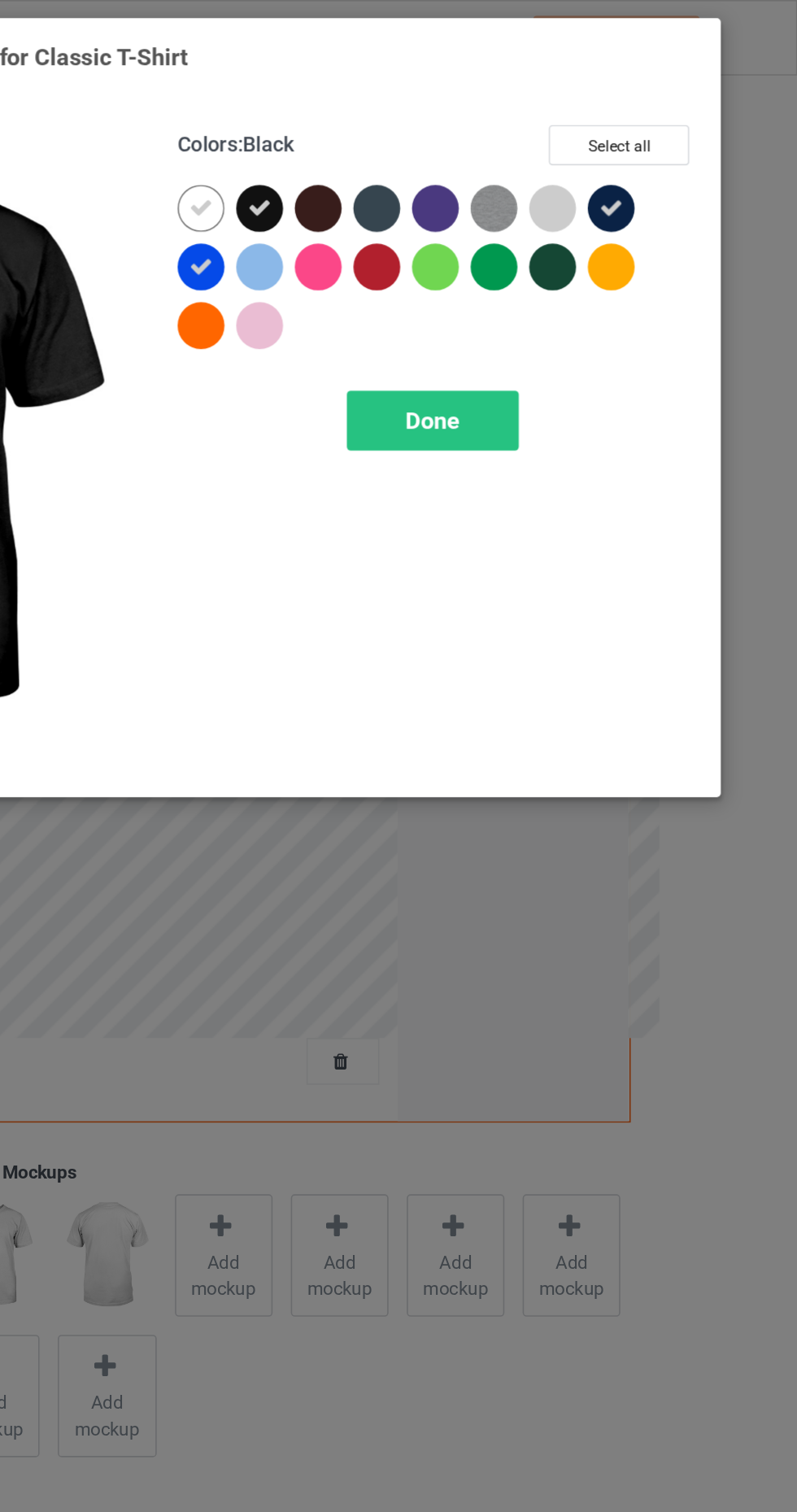
click at [457, 133] on icon at bounding box center [460, 130] width 14 height 14
click at [429, 134] on icon at bounding box center [424, 130] width 14 height 14
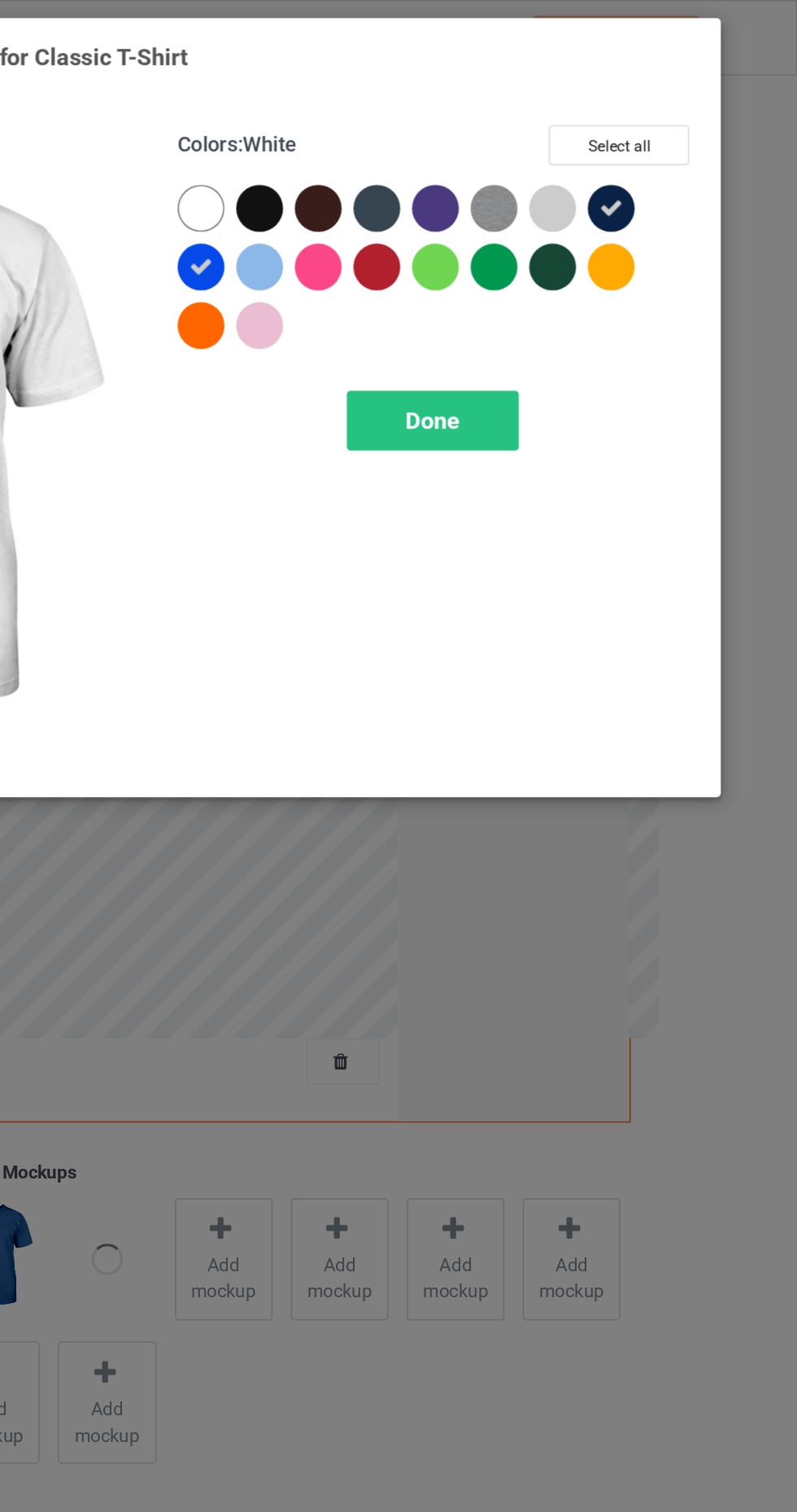
click at [463, 132] on div at bounding box center [461, 130] width 29 height 29
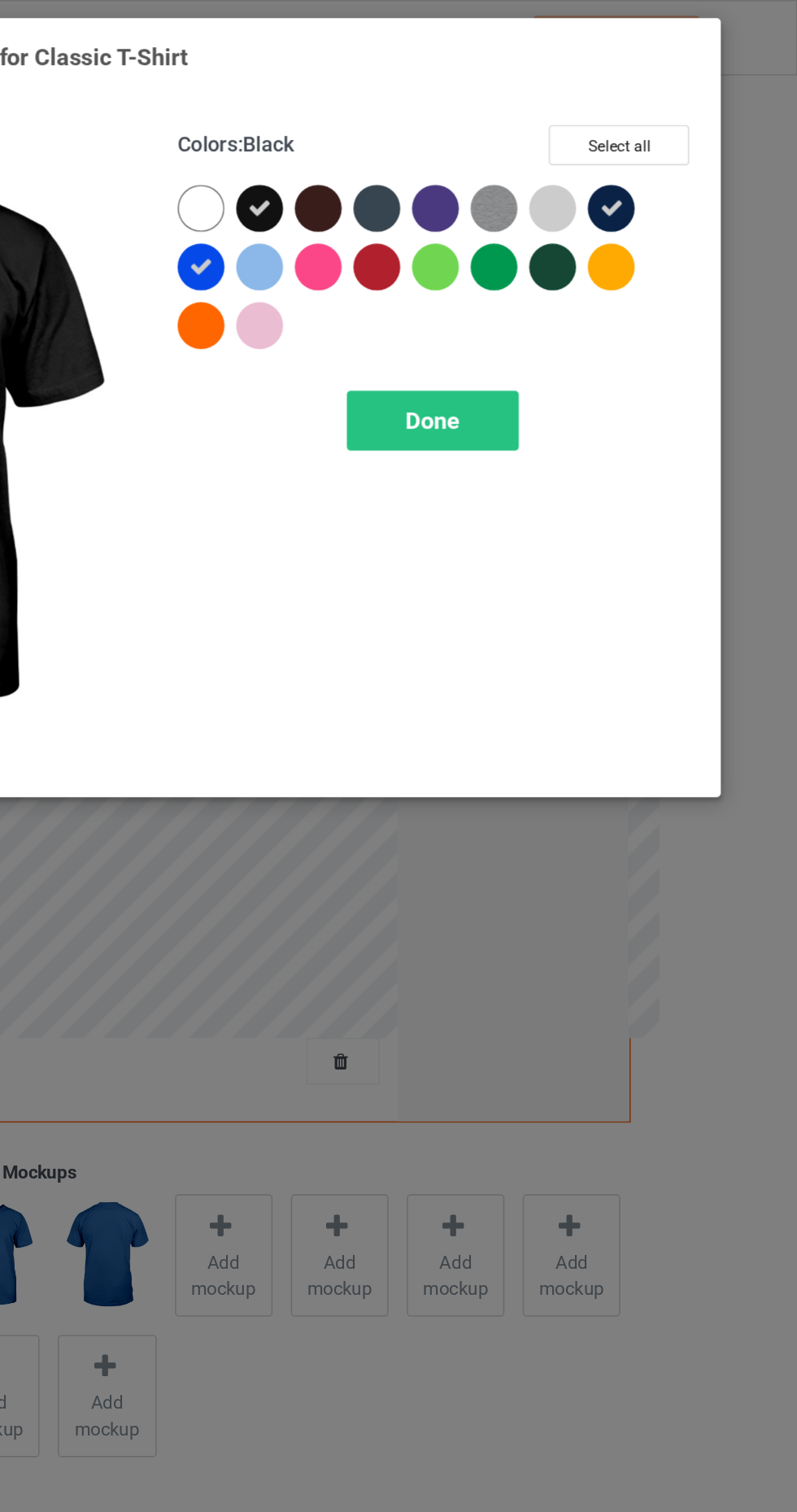
click at [585, 279] on div "Done" at bounding box center [569, 263] width 107 height 38
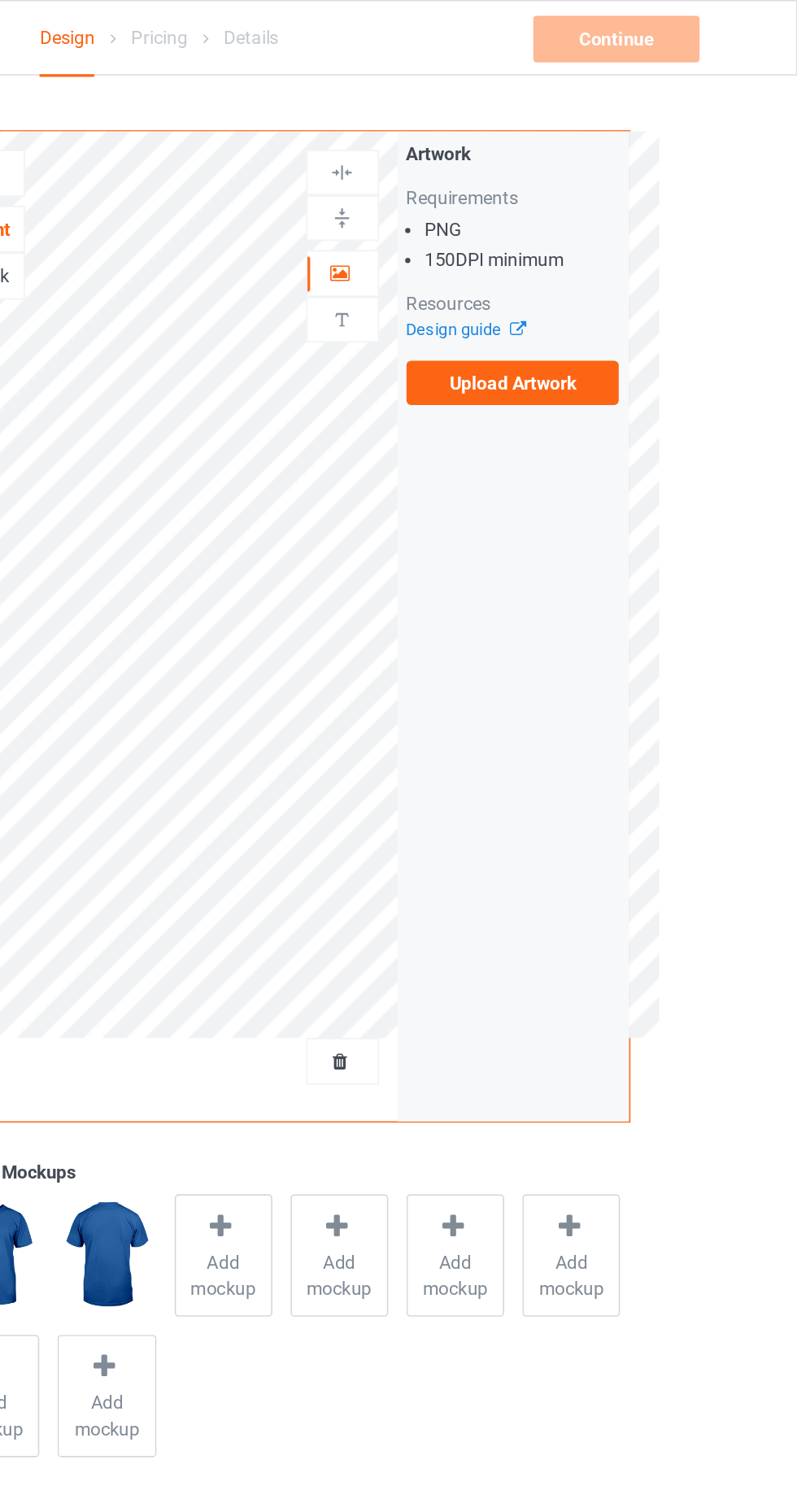
click at [664, 227] on label "Upload Artwork" at bounding box center [619, 239] width 133 height 27
click at [0, 0] on input "Upload Artwork" at bounding box center [0, 0] width 0 height 0
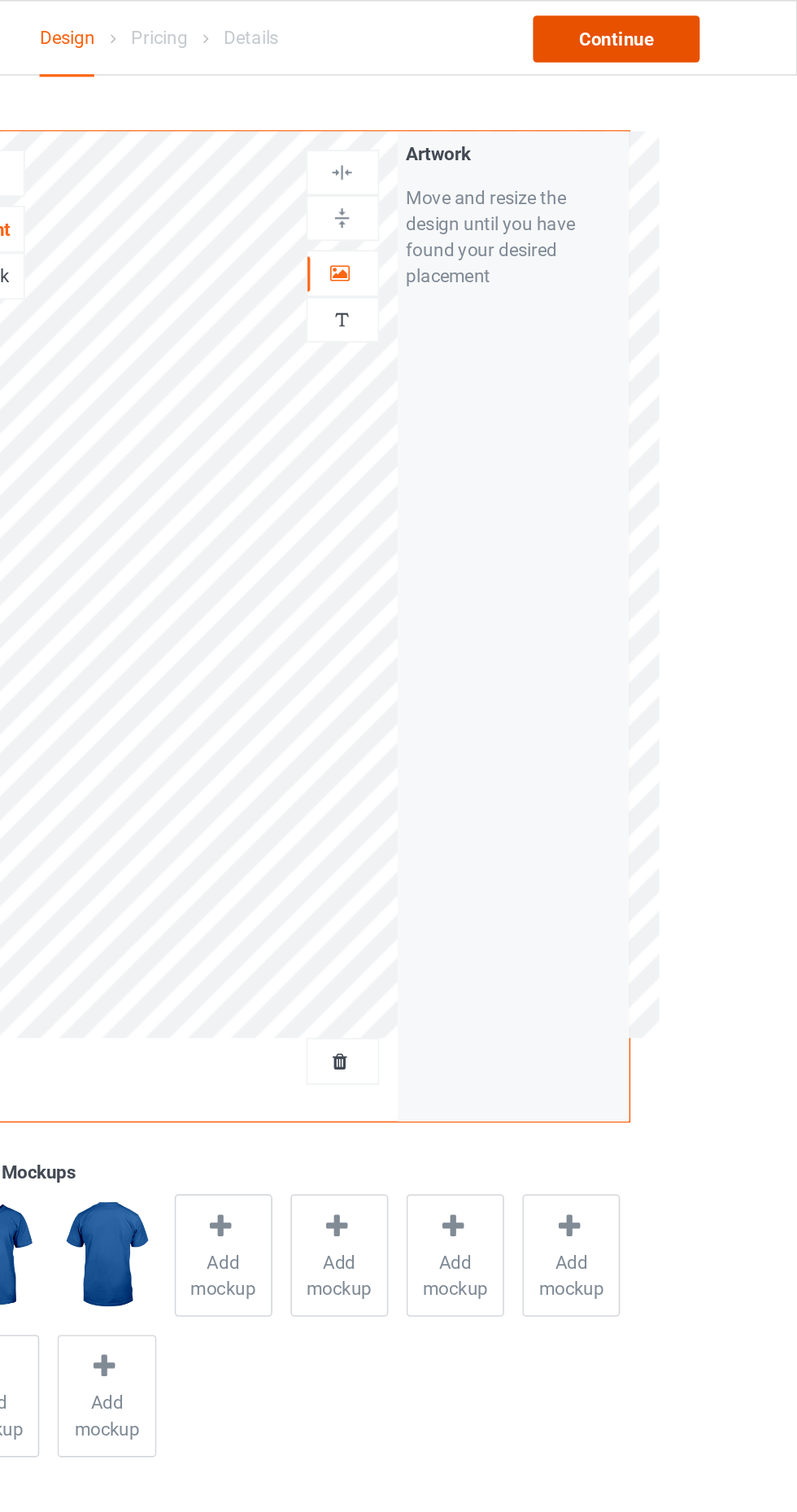
click at [713, 28] on div "Continue" at bounding box center [684, 24] width 104 height 29
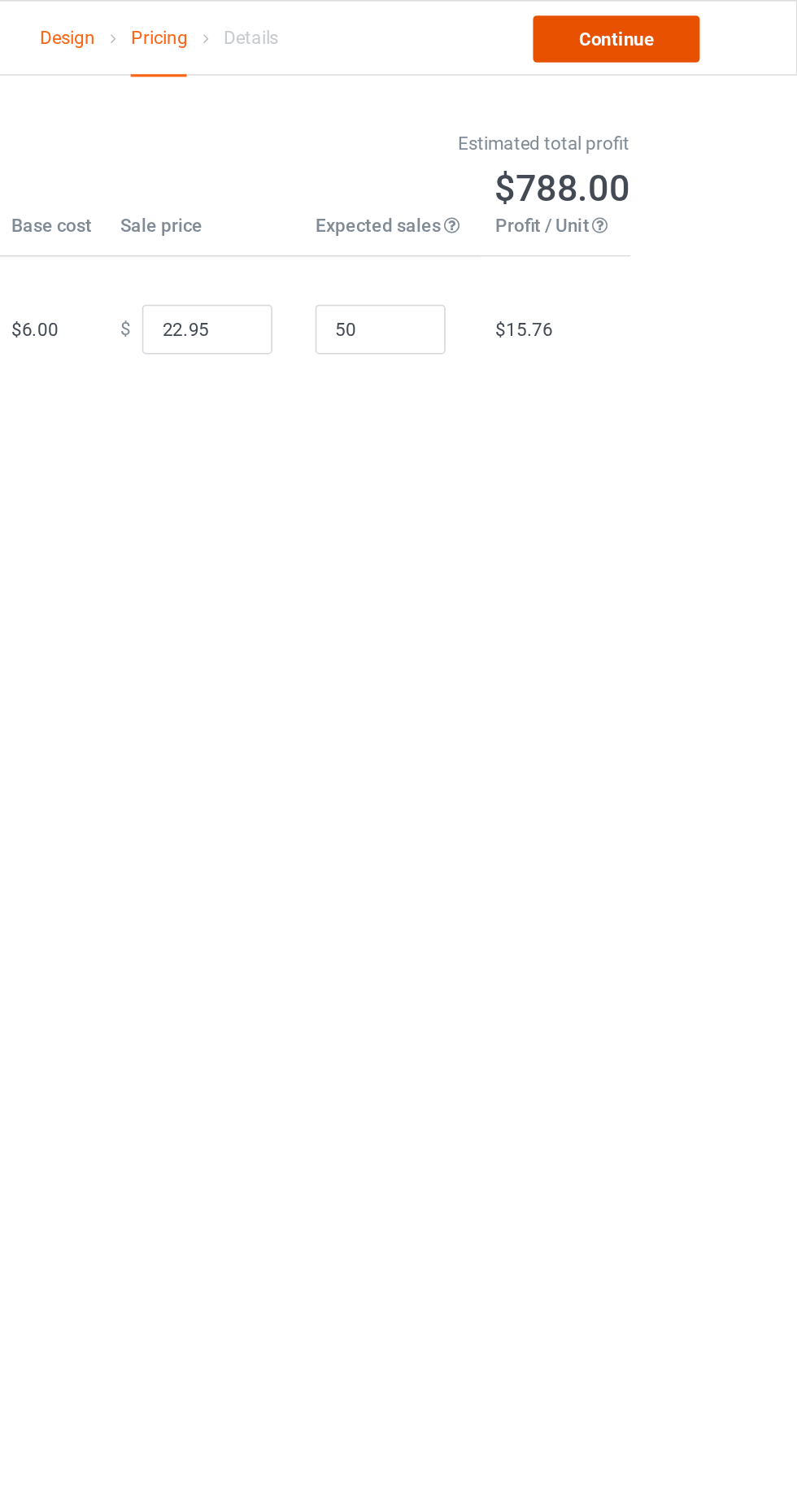
click at [697, 35] on link "Continue" at bounding box center [684, 24] width 104 height 29
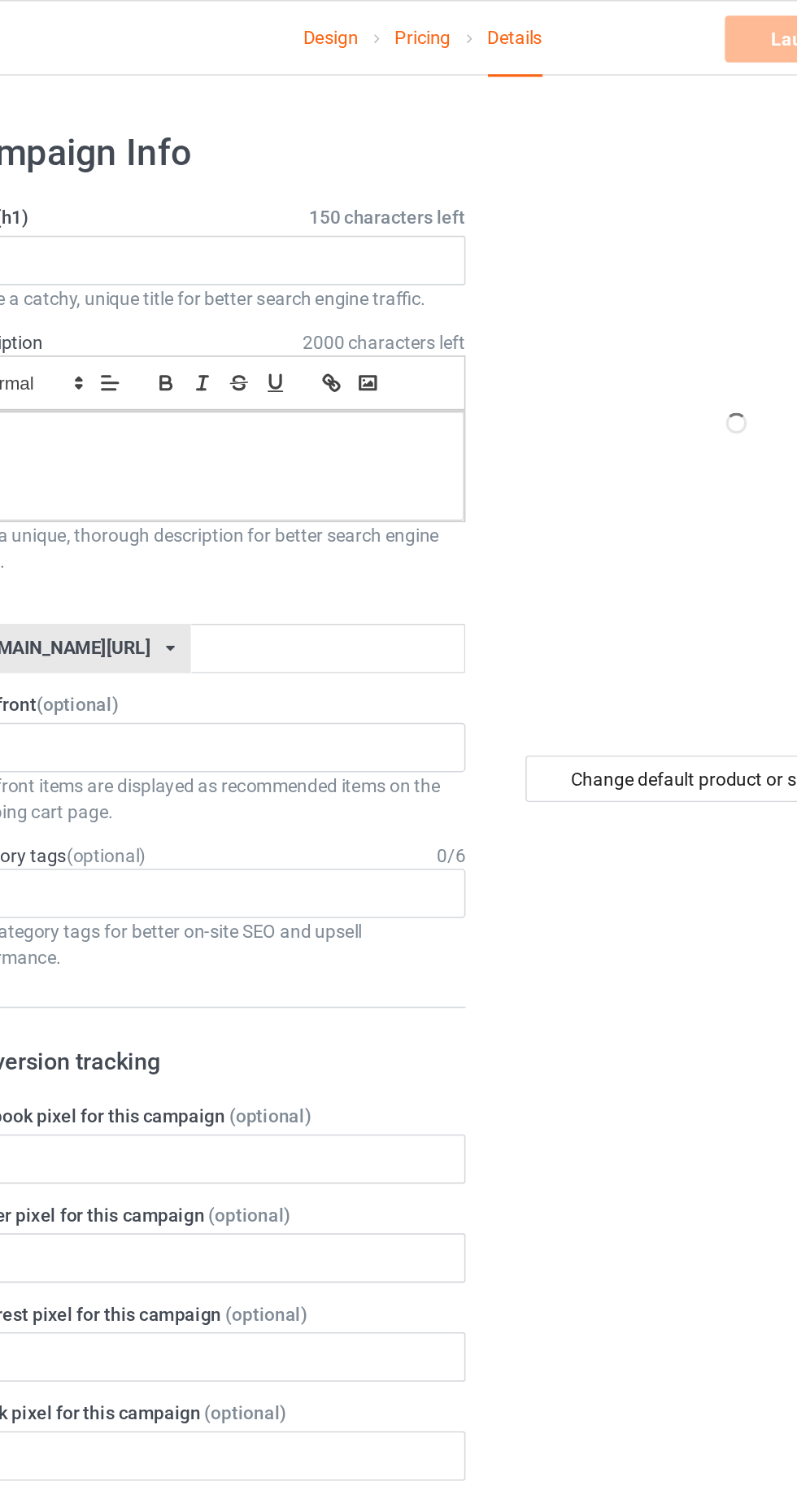
click at [315, 136] on label "Title (h1) 150 characters left" at bounding box center [265, 135] width 320 height 16
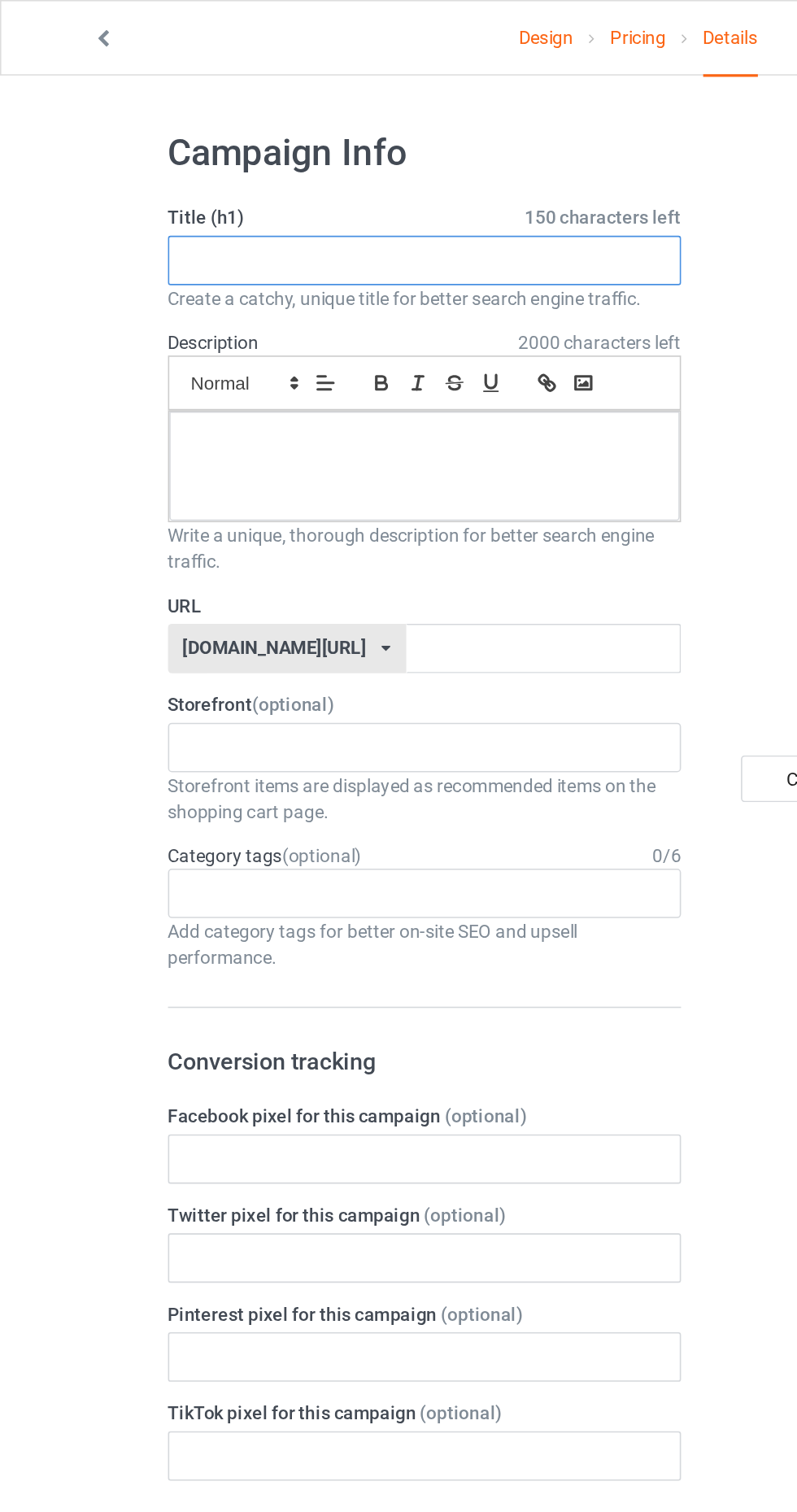
click at [154, 165] on input "text" at bounding box center [265, 162] width 320 height 31
type input "LIMITED EDITION"
click at [366, 303] on div at bounding box center [265, 291] width 319 height 68
click at [349, 398] on input "text" at bounding box center [339, 405] width 171 height 31
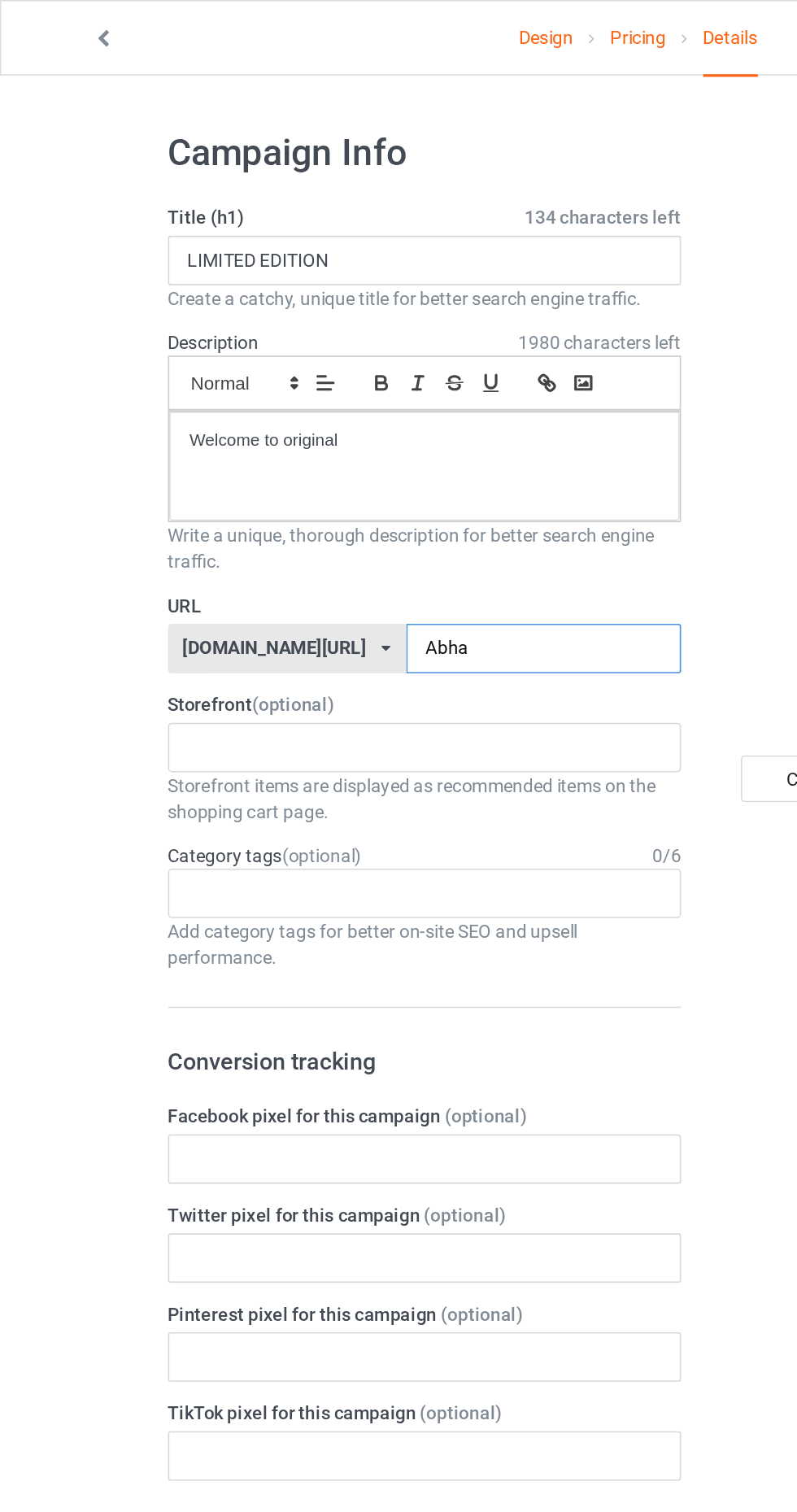
type input "Abhav"
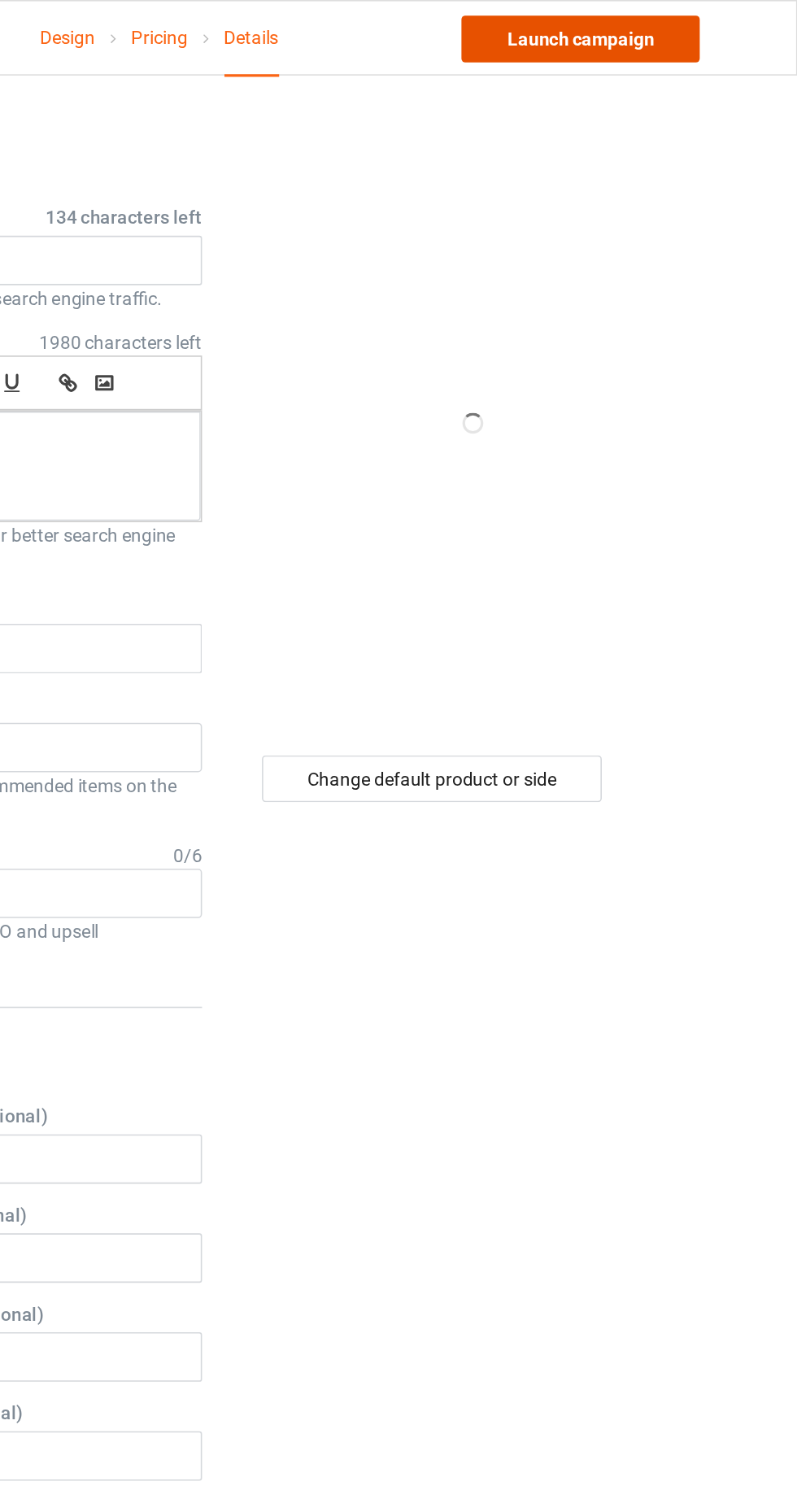
click at [677, 30] on link "Launch campaign" at bounding box center [661, 24] width 149 height 29
